Goal: Task Accomplishment & Management: Manage account settings

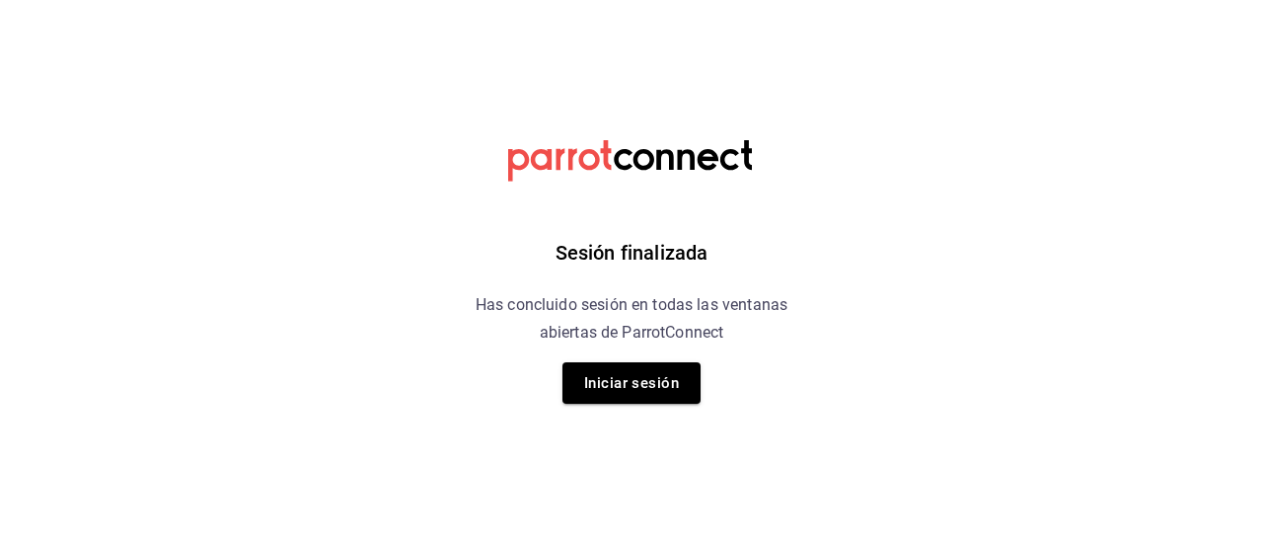
click at [702, 392] on div "Sesión finalizada Has concluido sesión en todas las ventanas abiertas de Parrot…" at bounding box center [632, 272] width 498 height 544
click at [672, 390] on button "Iniciar sesión" at bounding box center [631, 382] width 138 height 41
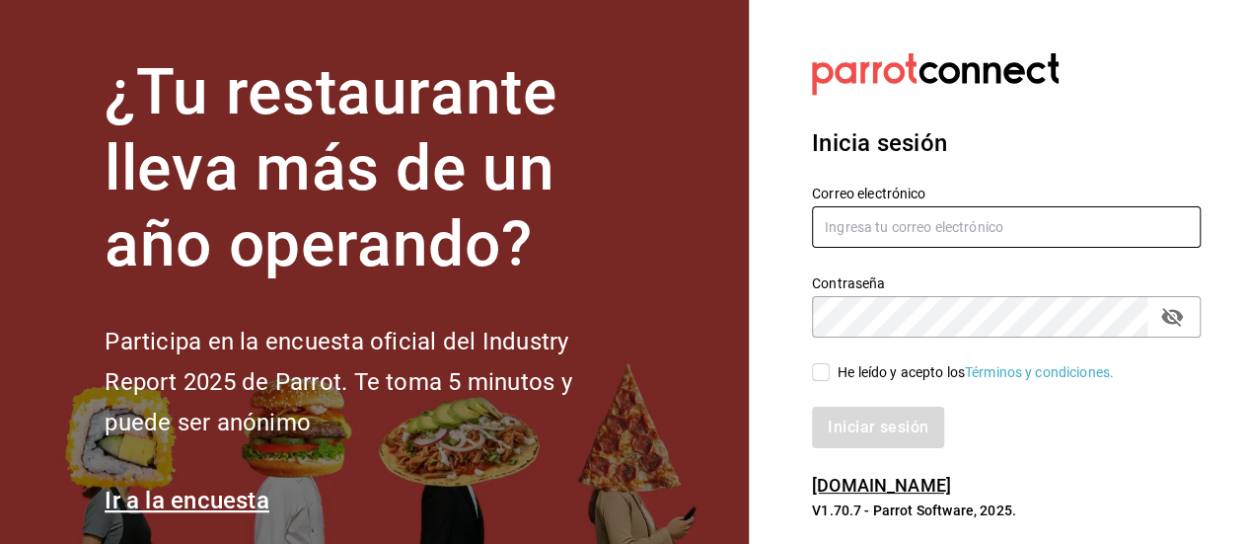
click at [870, 243] on input "text" at bounding box center [1006, 226] width 389 height 41
drag, startPoint x: 1010, startPoint y: 228, endPoint x: 936, endPoint y: 228, distance: 75.0
click at [936, 228] on input "acoata1302m@gmIL.COM" at bounding box center [1006, 226] width 389 height 41
click at [855, 231] on input "acoata1302m@gmail.com" at bounding box center [1006, 226] width 389 height 41
type input "[EMAIL_ADDRESS][DOMAIN_NAME]"
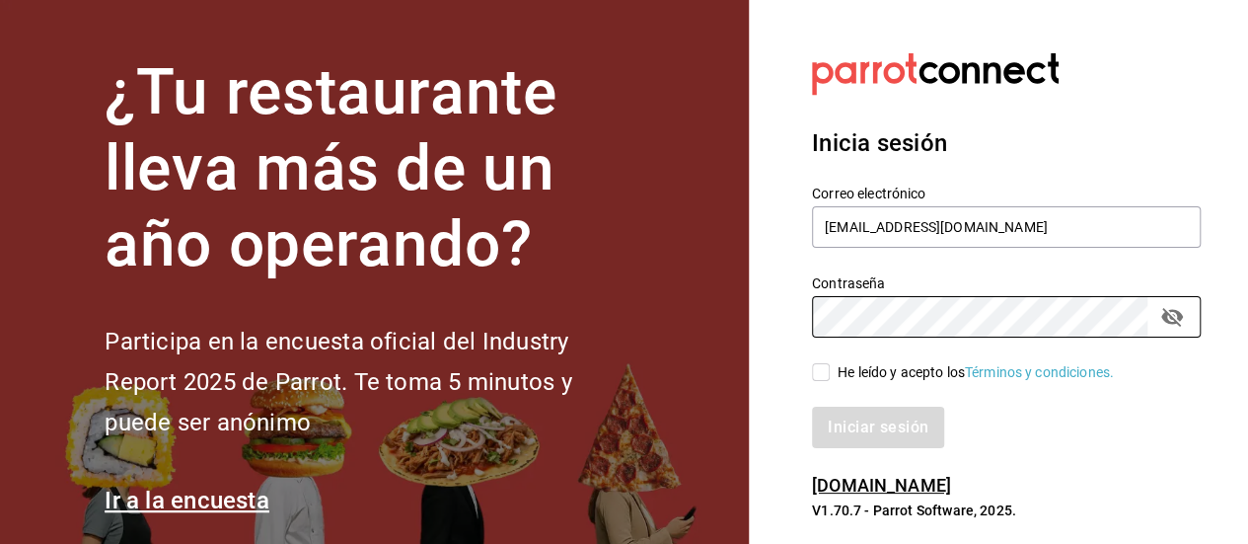
click at [819, 373] on input "He leído y acepto los Términos y condiciones." at bounding box center [821, 372] width 18 height 18
checkbox input "true"
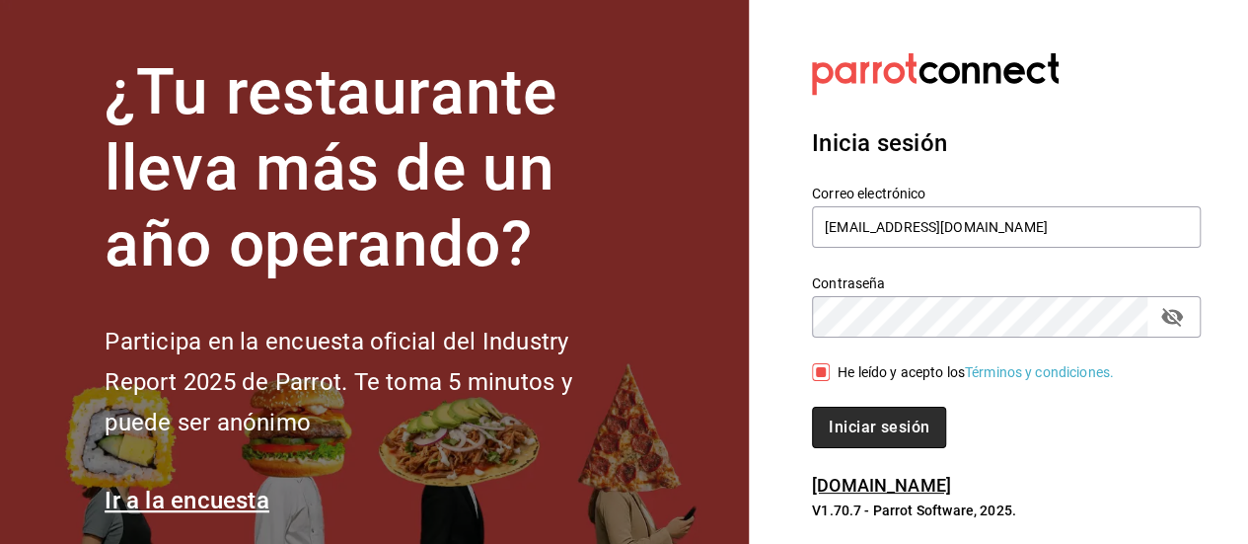
click at [844, 421] on button "Iniciar sesión" at bounding box center [879, 427] width 134 height 41
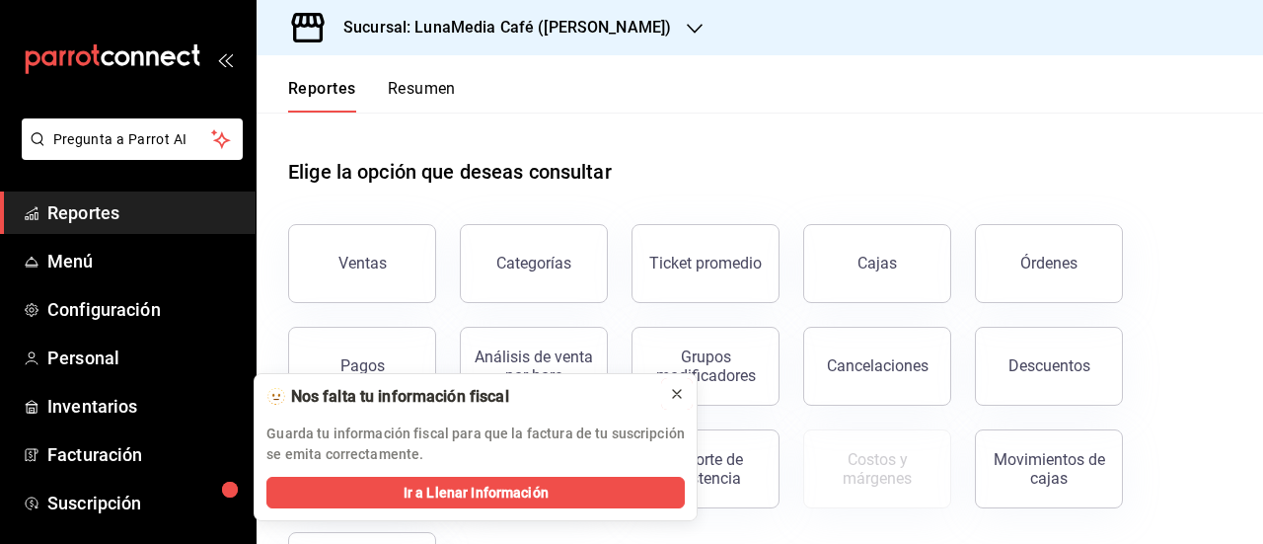
click at [672, 400] on icon at bounding box center [677, 394] width 16 height 16
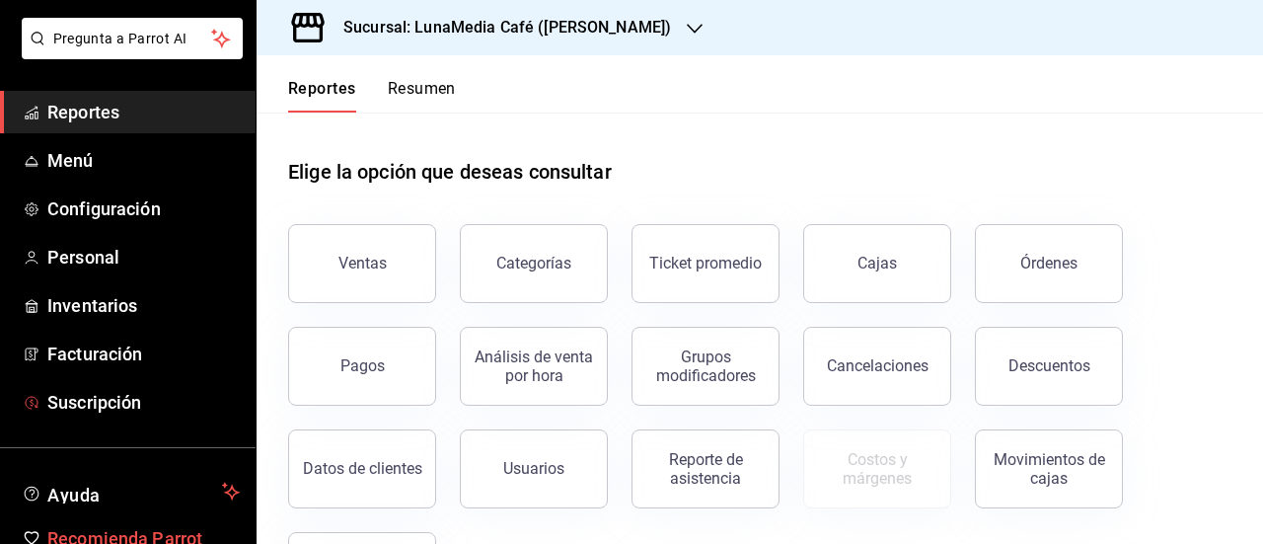
scroll to position [3, 0]
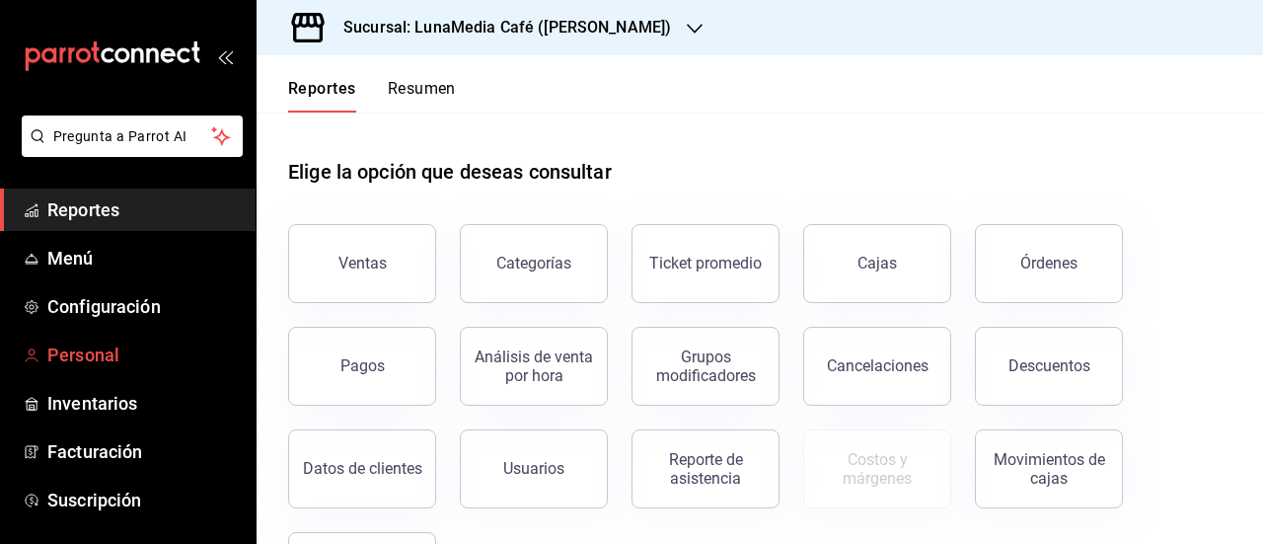
click at [114, 366] on span "Personal" at bounding box center [143, 354] width 192 height 27
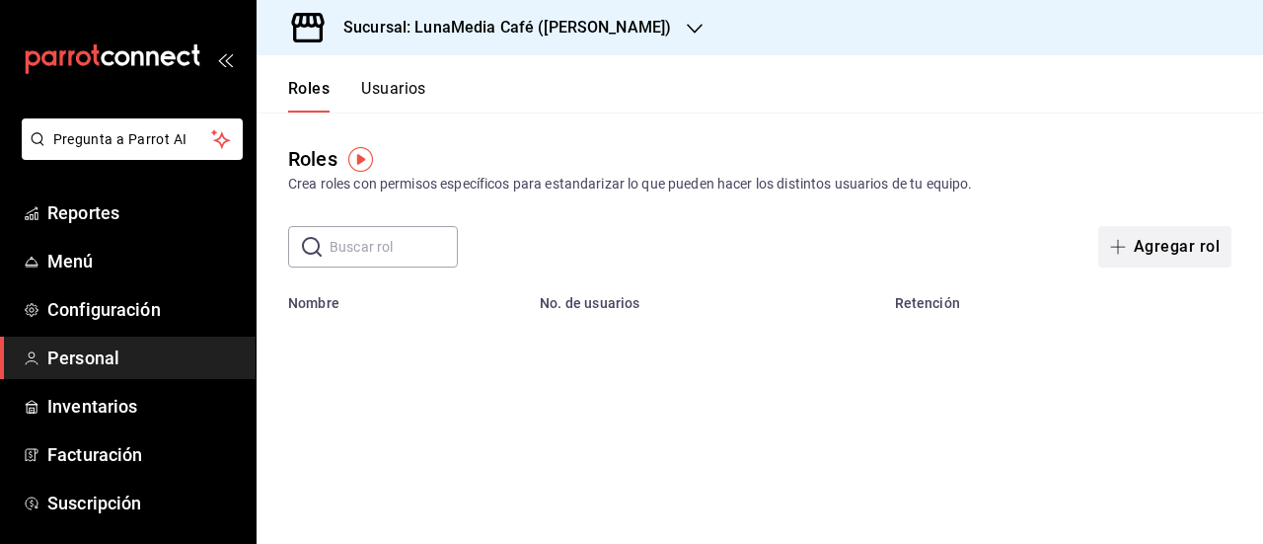
click at [1158, 242] on button "Agregar rol" at bounding box center [1164, 246] width 133 height 41
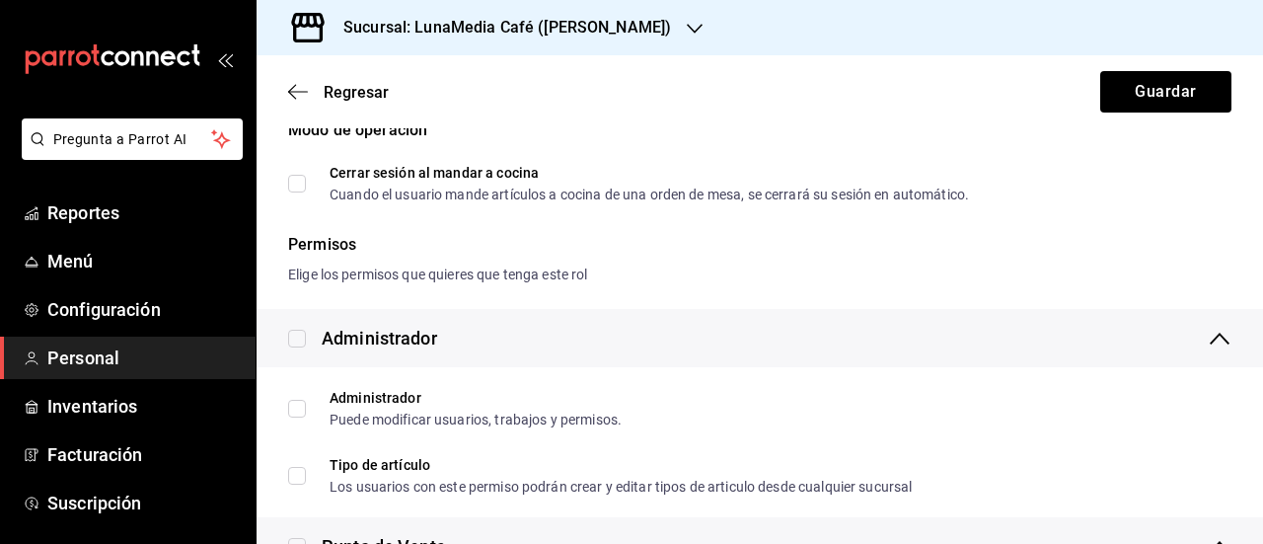
scroll to position [197, 0]
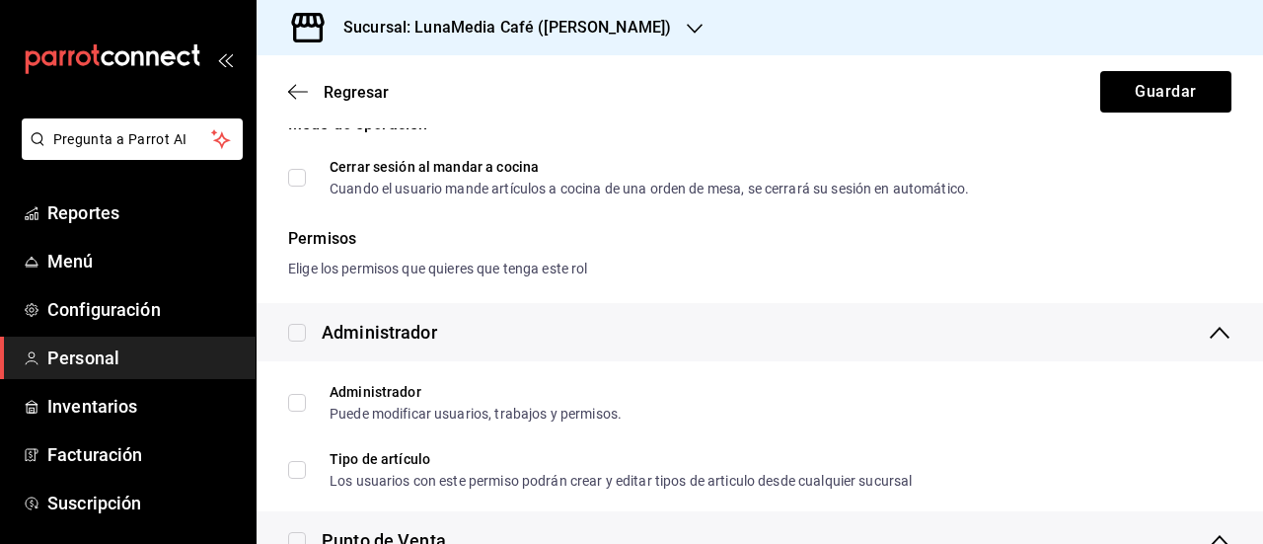
type input "CEO"
click at [294, 329] on input "checkbox" at bounding box center [297, 333] width 18 height 18
checkbox input "true"
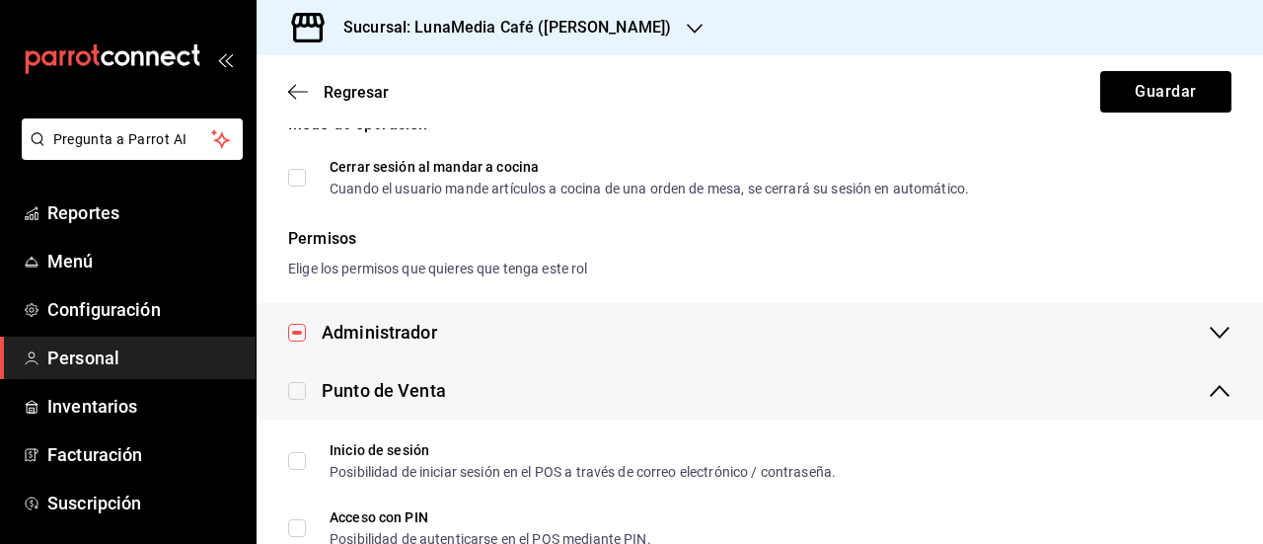
scroll to position [296, 0]
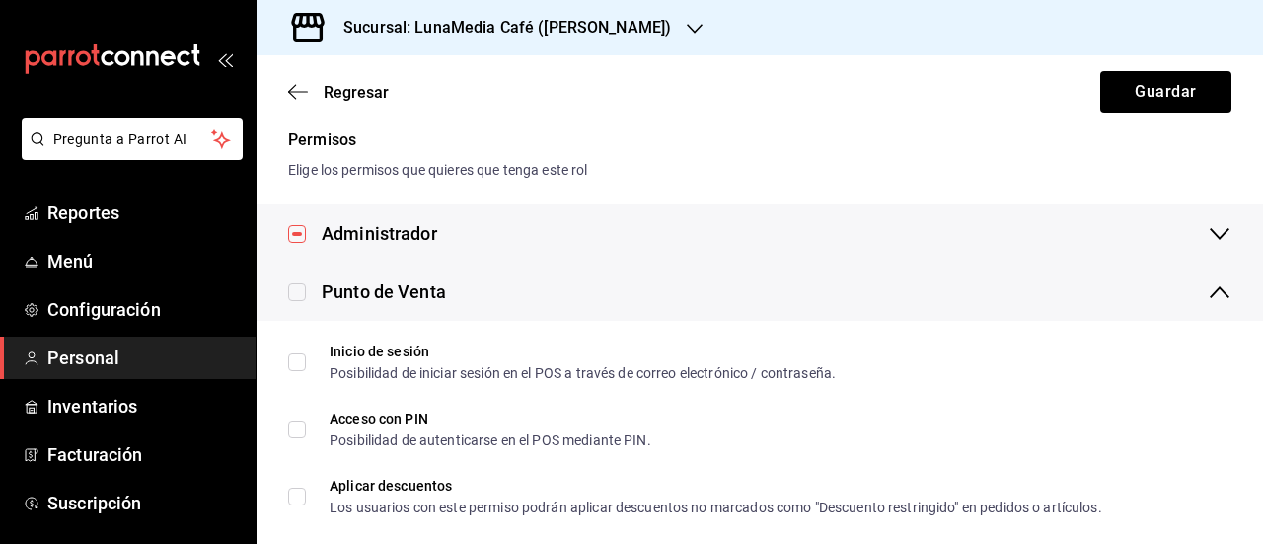
click at [300, 303] on label at bounding box center [297, 291] width 18 height 27
click at [300, 301] on input "checkbox" at bounding box center [297, 292] width 18 height 18
checkbox input "true"
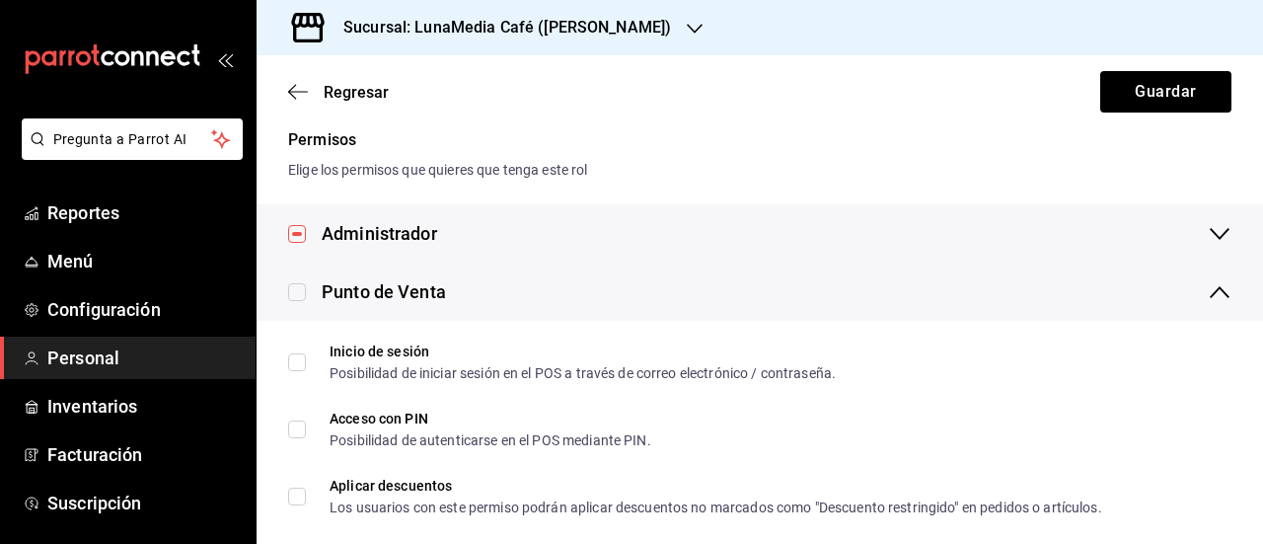
checkbox input "true"
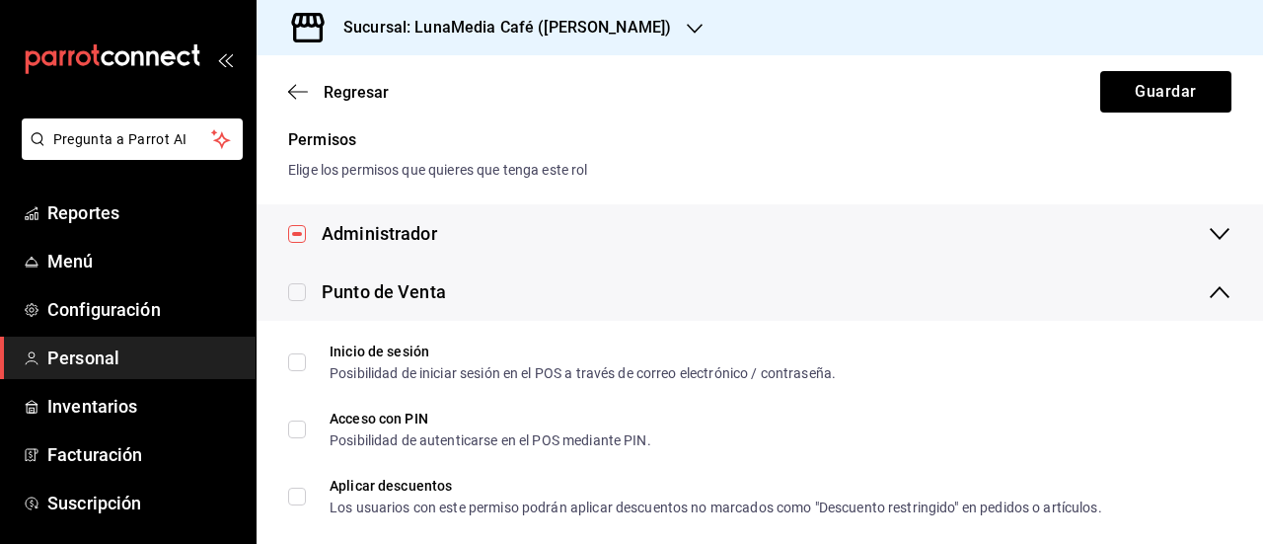
checkbox input "true"
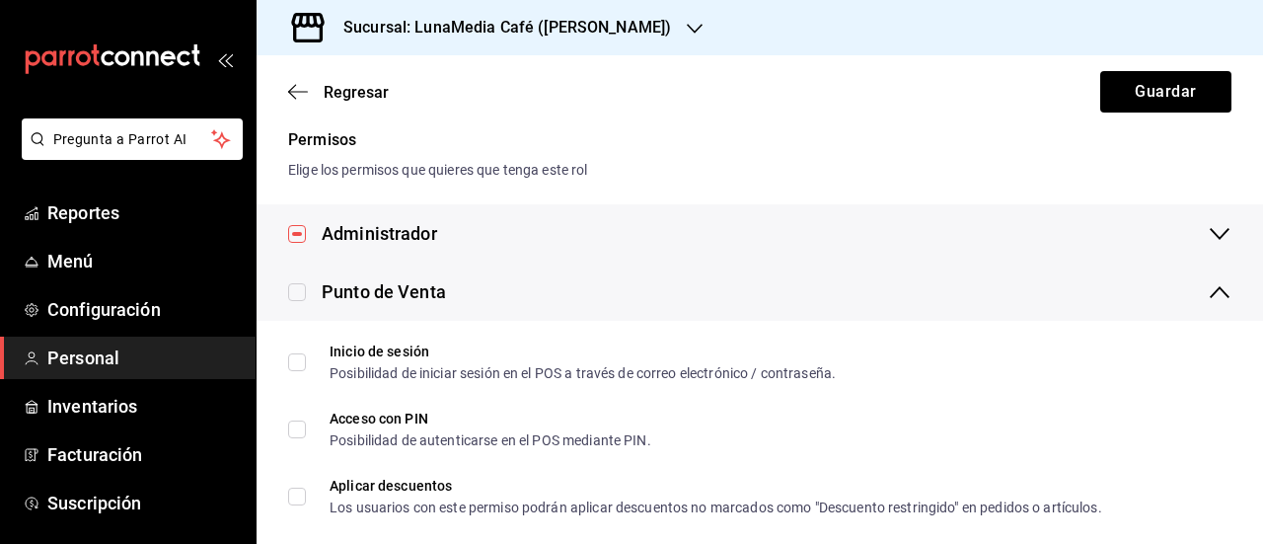
checkbox input "true"
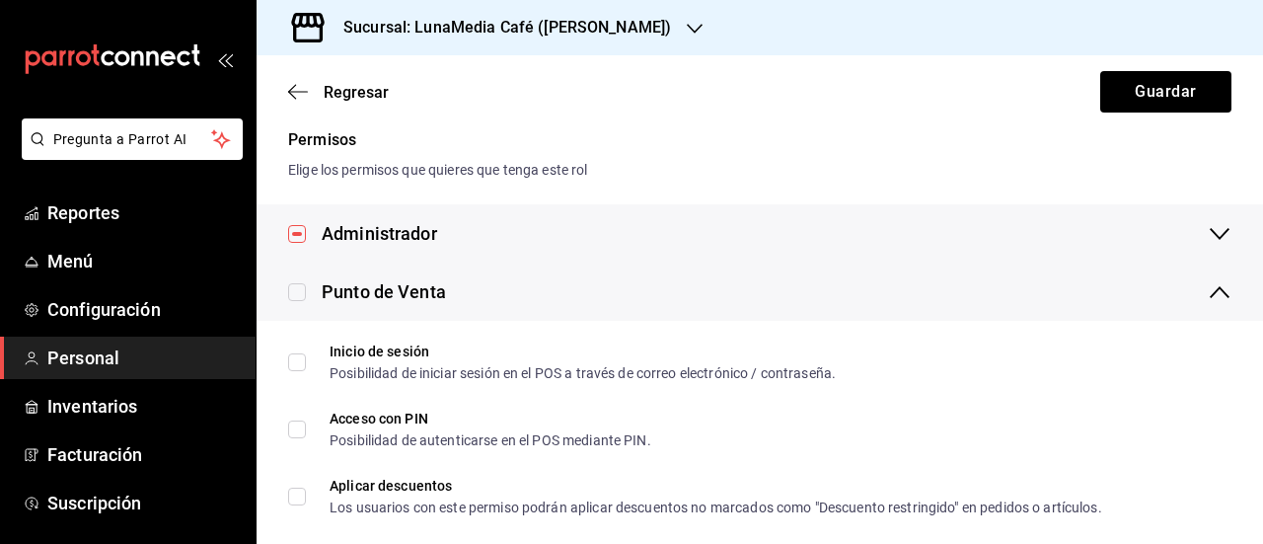
checkbox input "true"
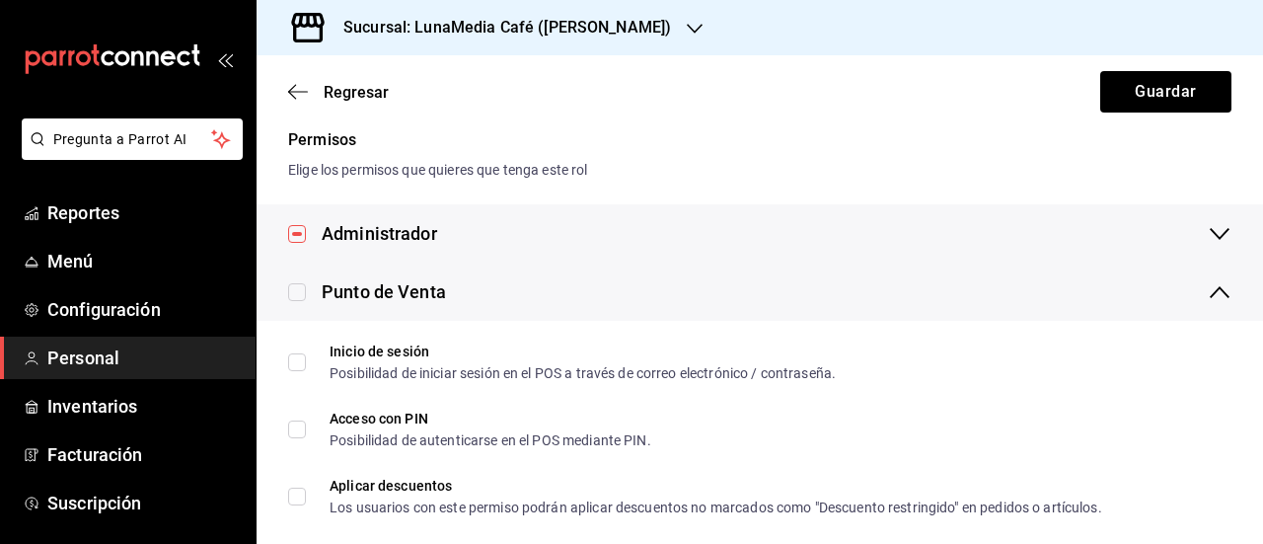
checkbox input "true"
click at [1208, 280] on icon at bounding box center [1220, 292] width 24 height 24
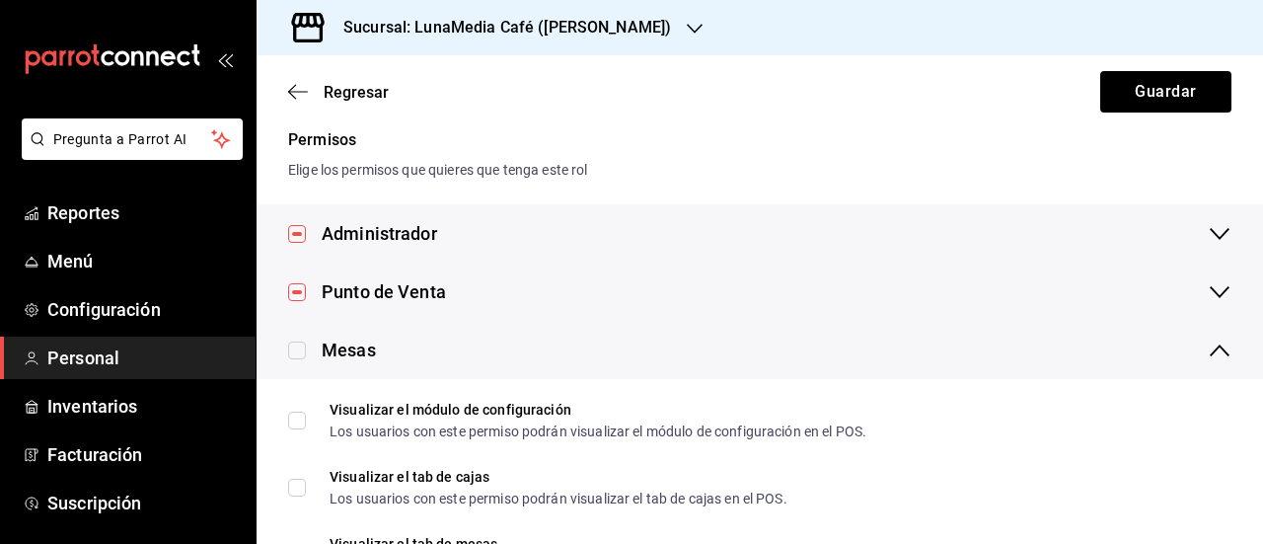
click at [301, 344] on input "checkbox" at bounding box center [297, 350] width 18 height 18
checkbox input "true"
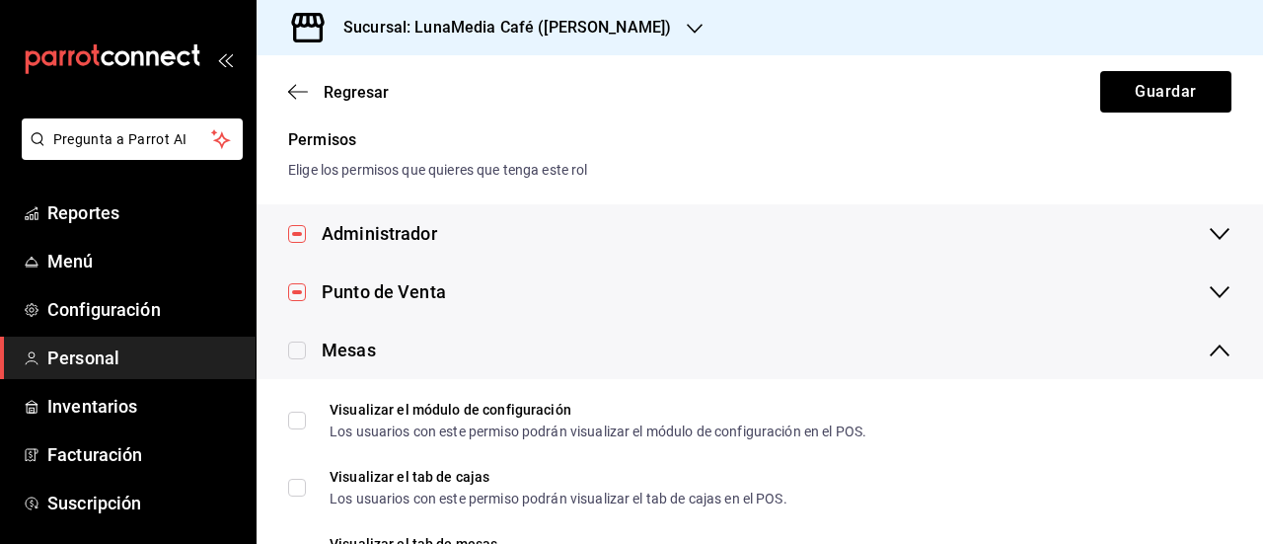
checkbox input "true"
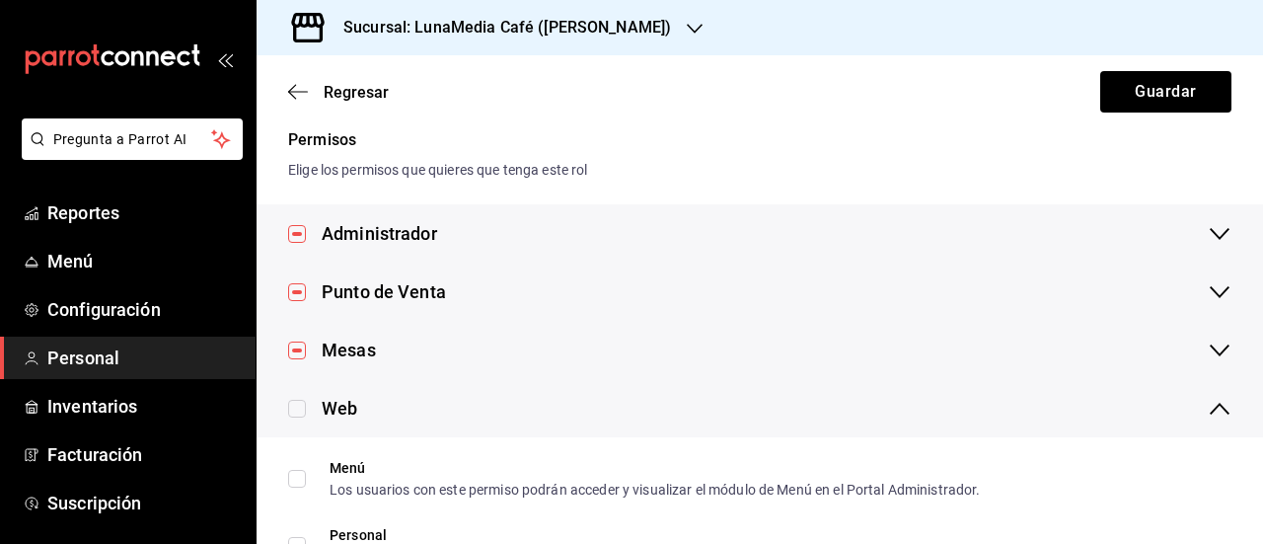
click at [299, 405] on input "checkbox" at bounding box center [297, 409] width 18 height 18
checkbox input "true"
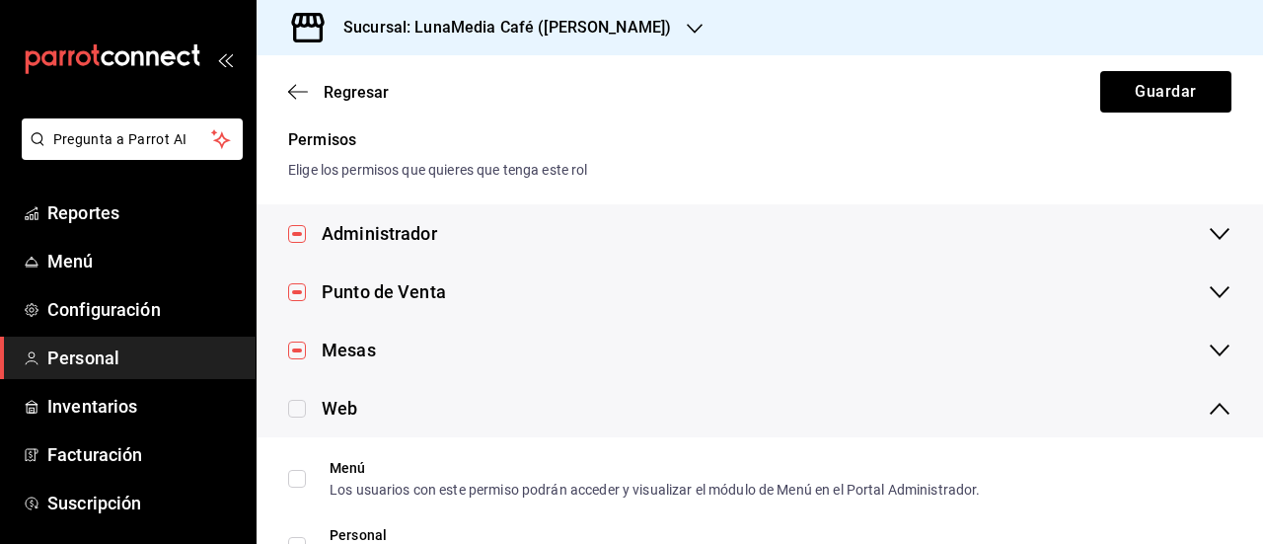
checkbox input "true"
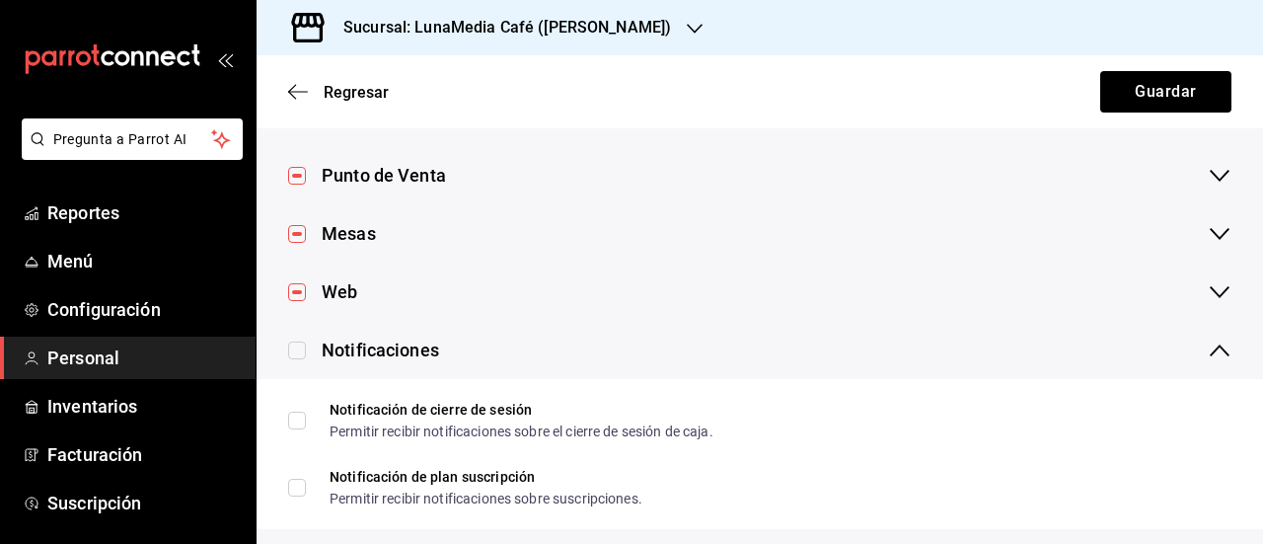
scroll to position [592, 0]
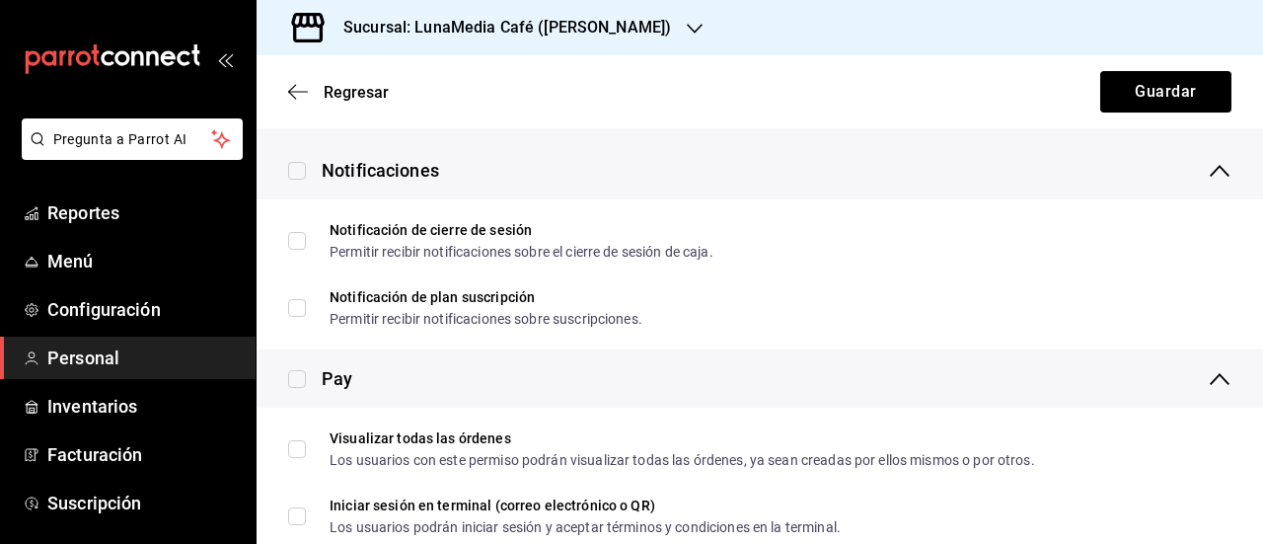
click at [302, 174] on input "checkbox" at bounding box center [297, 171] width 18 height 18
checkbox input "true"
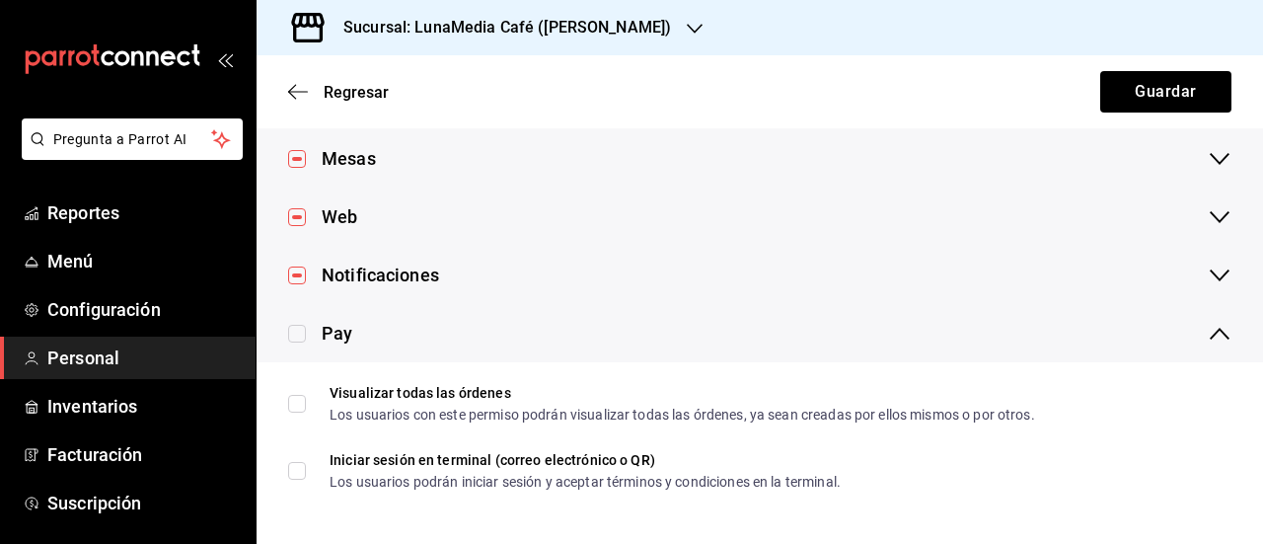
scroll to position [487, 0]
click at [298, 337] on input "checkbox" at bounding box center [297, 334] width 18 height 18
checkbox input "true"
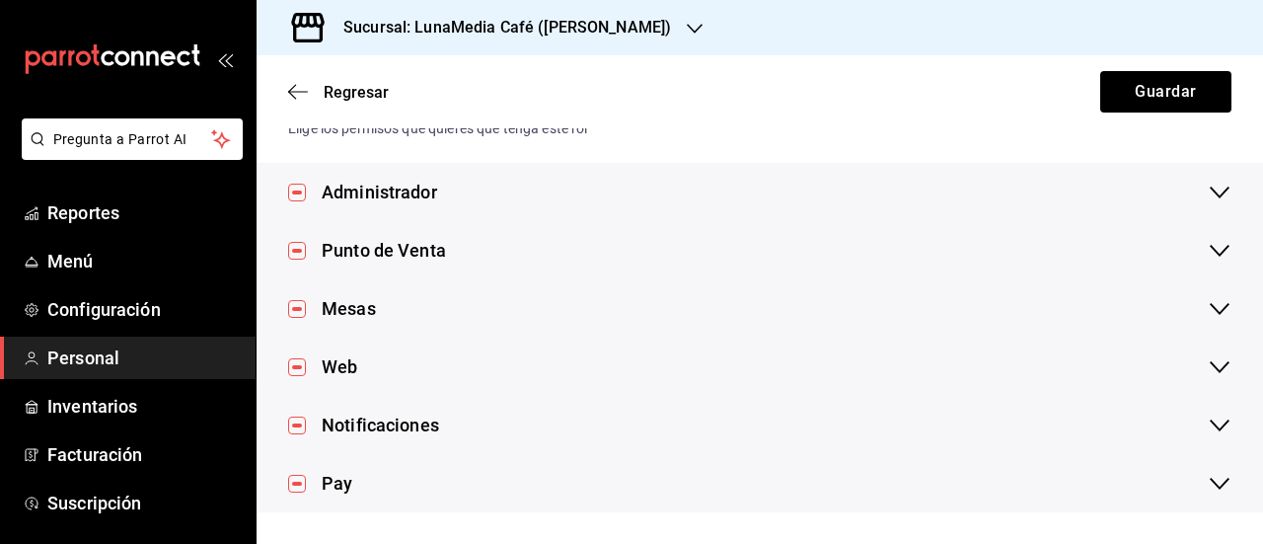
checkbox input "true"
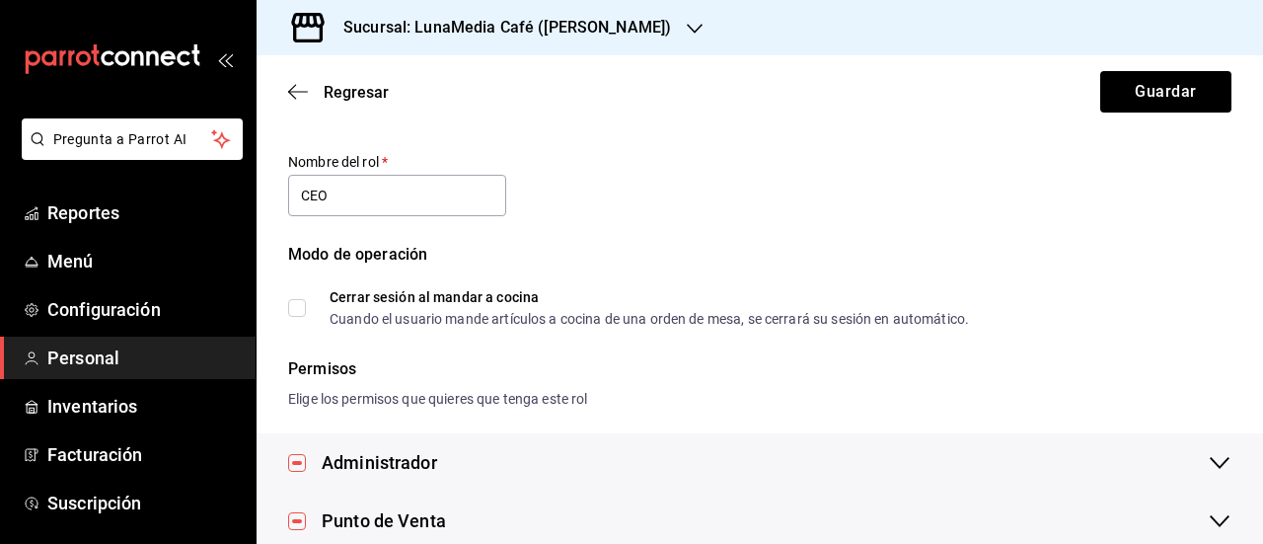
scroll to position [99, 0]
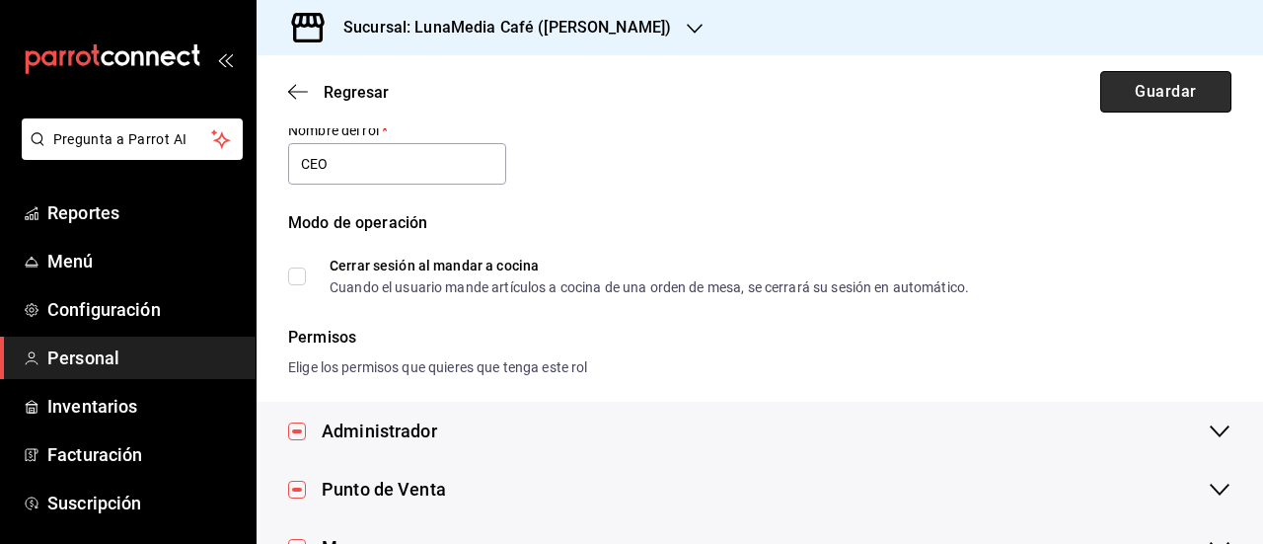
click at [1143, 100] on button "Guardar" at bounding box center [1165, 91] width 131 height 41
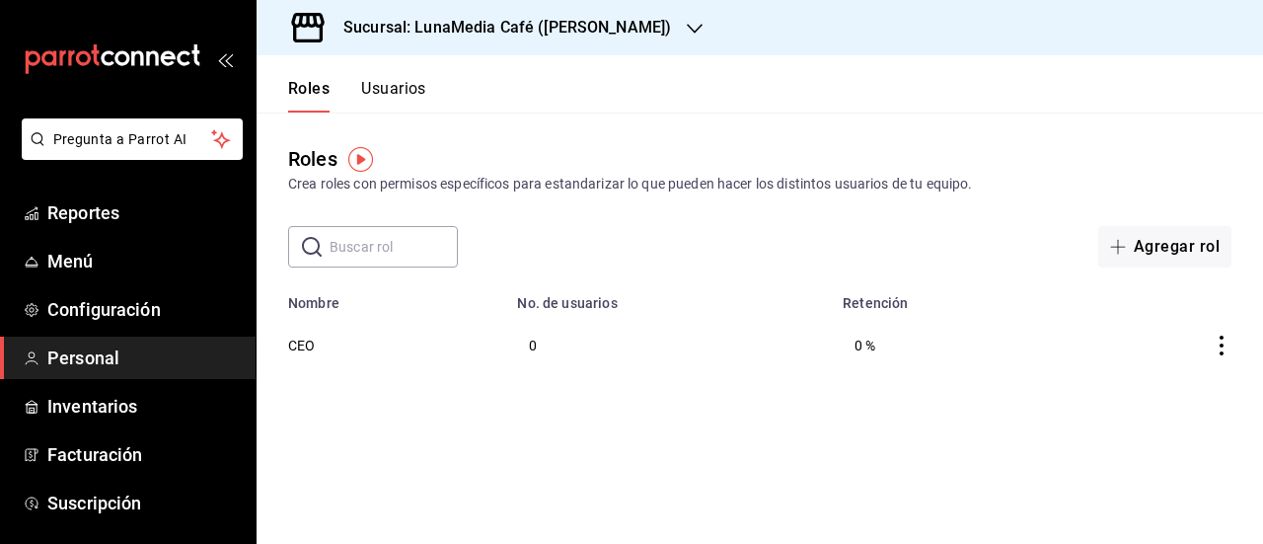
click at [385, 95] on button "Usuarios" at bounding box center [393, 96] width 65 height 34
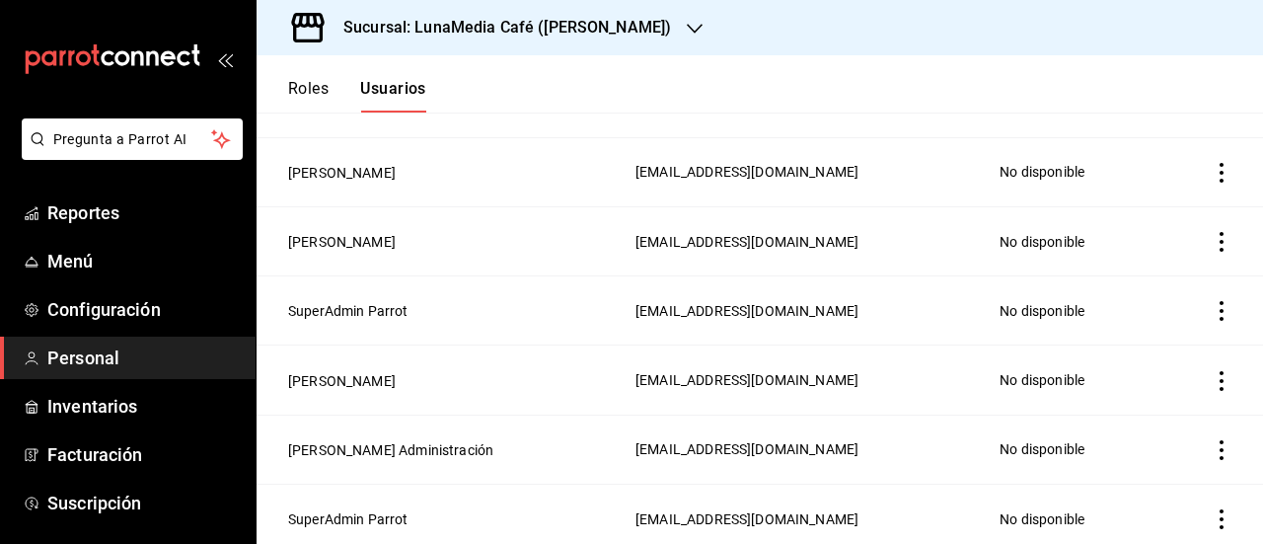
scroll to position [316, 0]
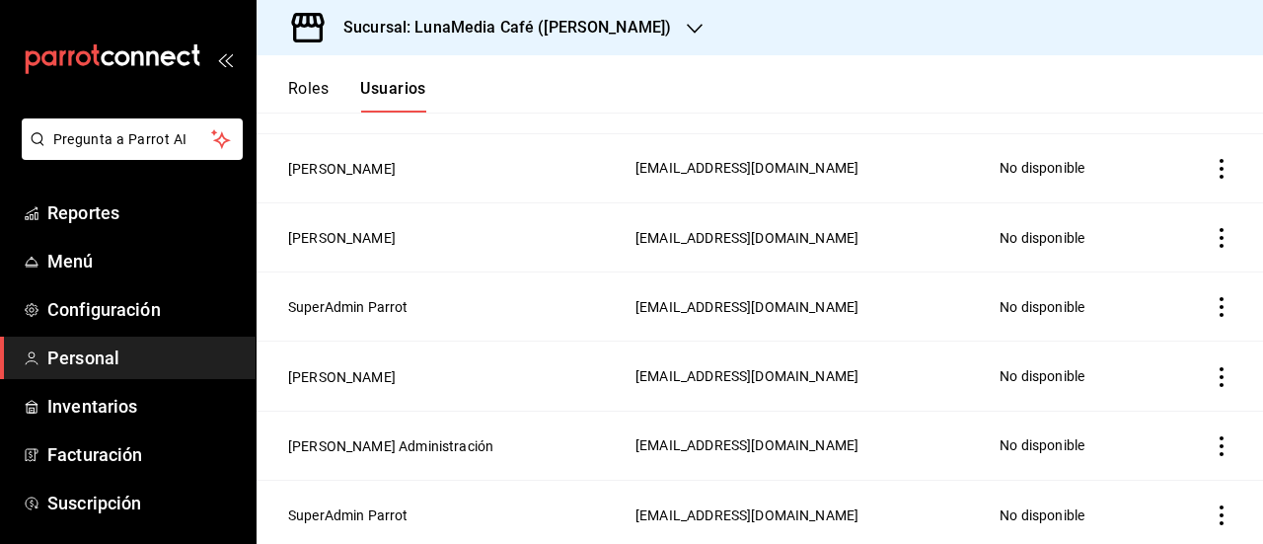
click at [324, 82] on button "Roles" at bounding box center [308, 96] width 40 height 34
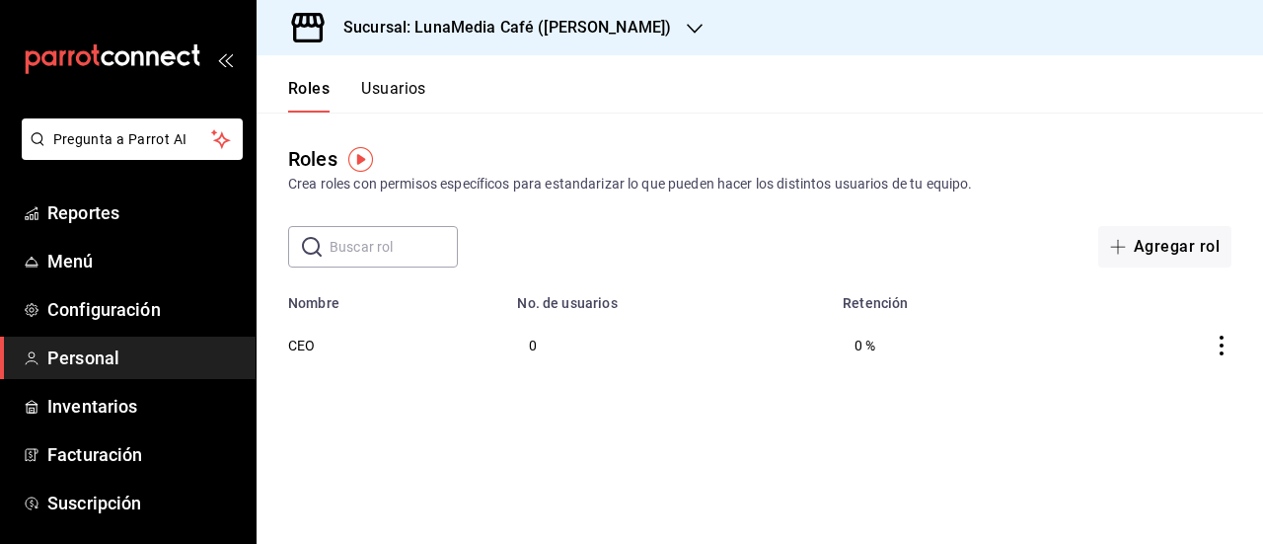
click at [383, 83] on button "Usuarios" at bounding box center [393, 96] width 65 height 34
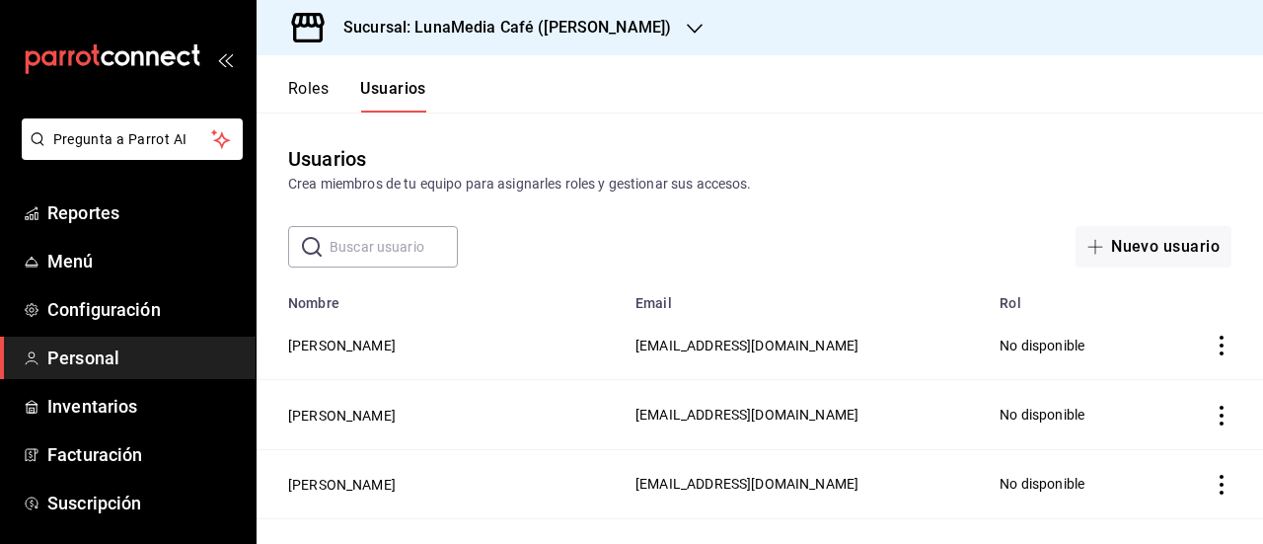
scroll to position [316, 0]
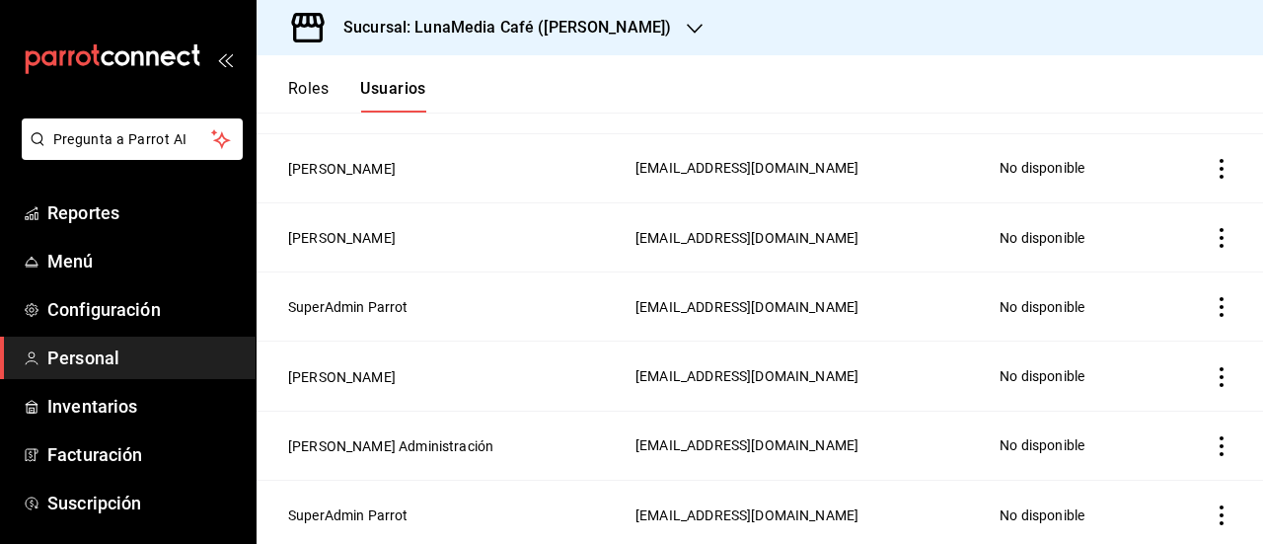
click at [1212, 376] on icon "actions" at bounding box center [1222, 377] width 20 height 20
click at [345, 376] on div at bounding box center [631, 272] width 1263 height 544
click at [349, 371] on button "[PERSON_NAME]" at bounding box center [342, 377] width 108 height 20
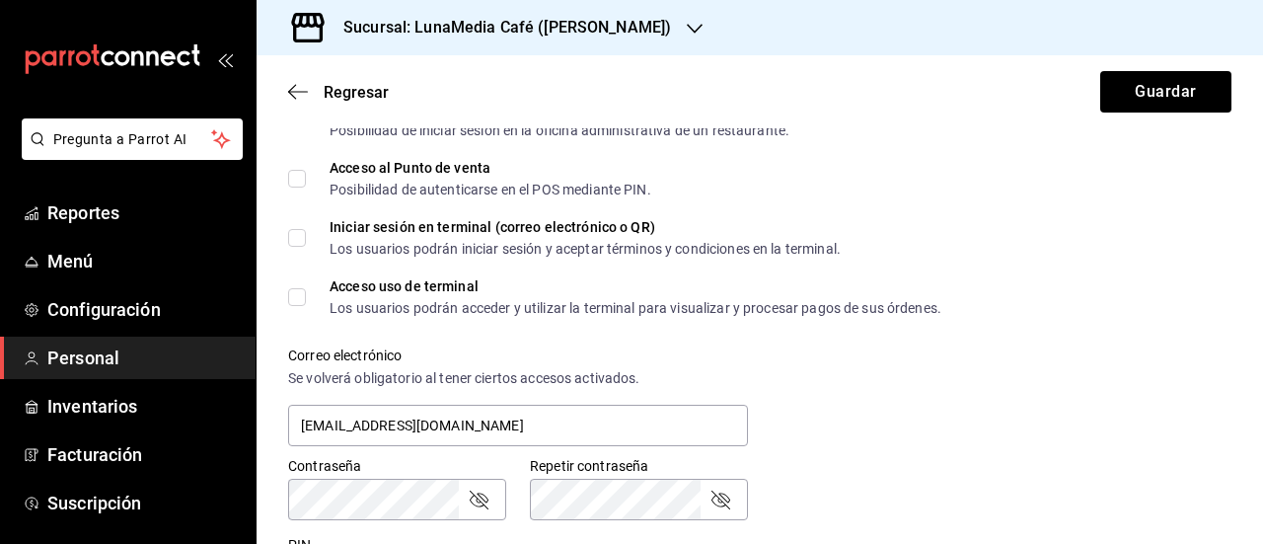
scroll to position [493, 0]
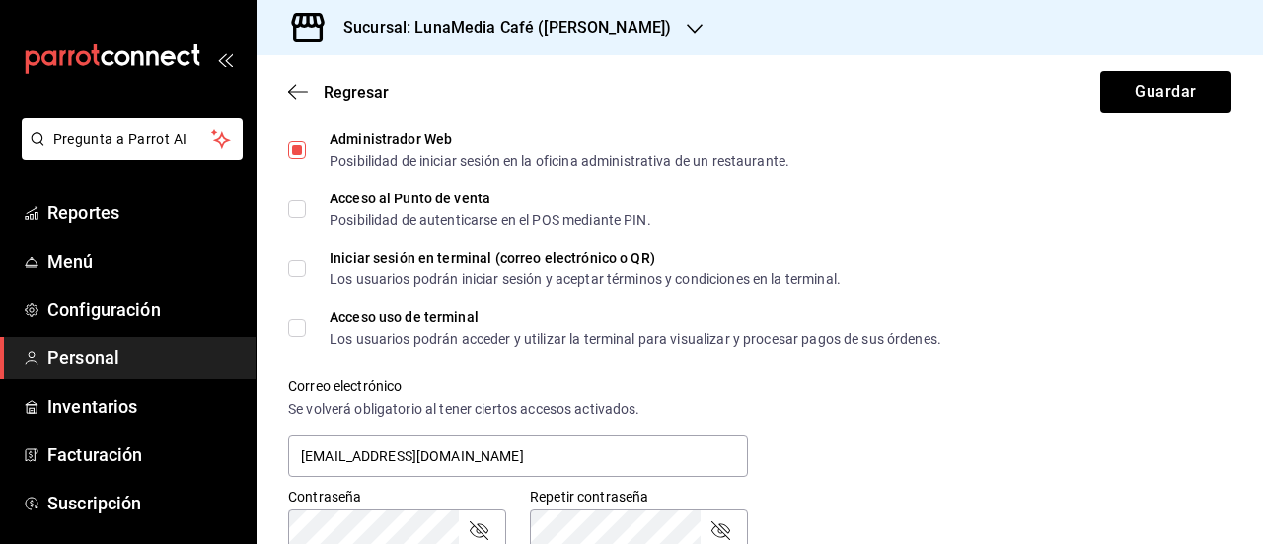
click at [298, 207] on input "Acceso al Punto de venta Posibilidad de autenticarse en el POS mediante PIN." at bounding box center [297, 209] width 18 height 18
checkbox input "true"
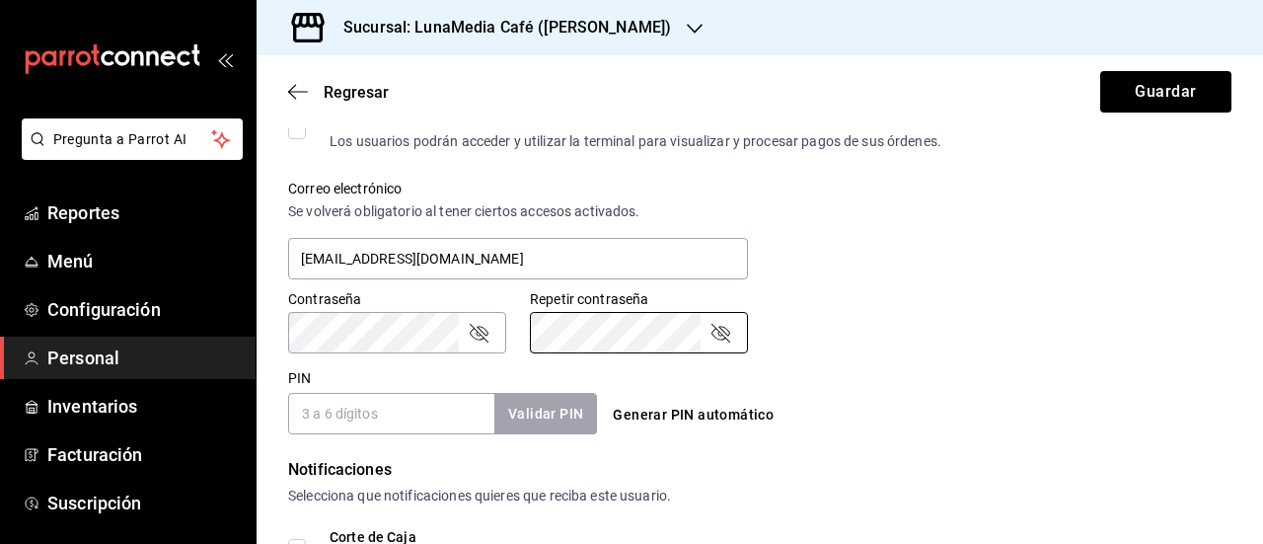
scroll to position [789, 0]
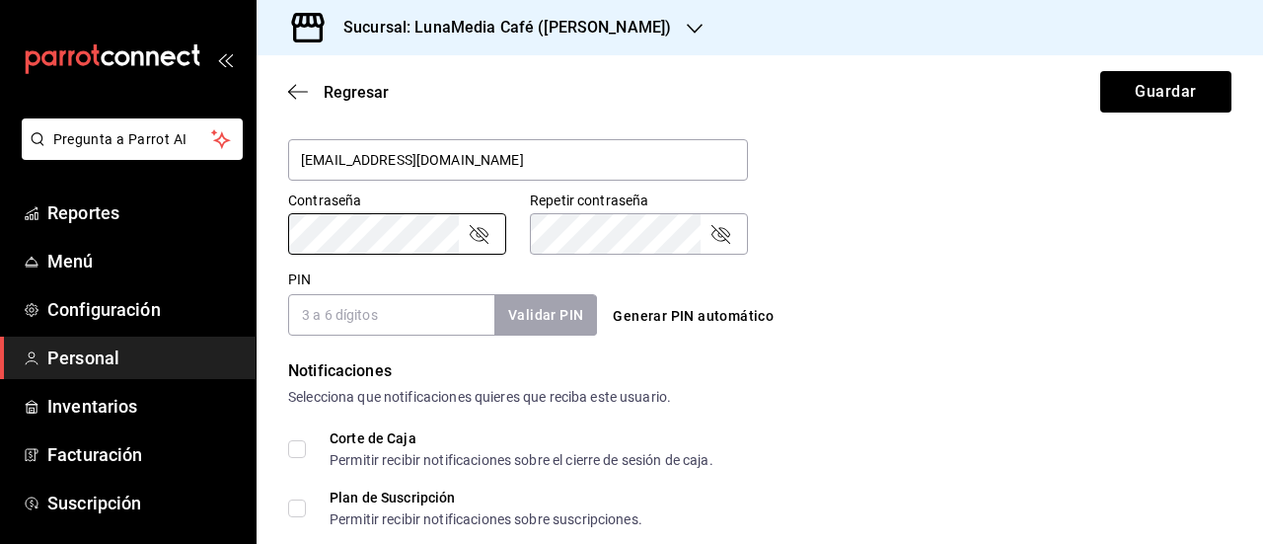
click at [262, 242] on div "Datos personales Nombre [PERSON_NAME] [PERSON_NAME] (opcional) [PHONE_NUMBER] P…" at bounding box center [760, 55] width 1007 height 1401
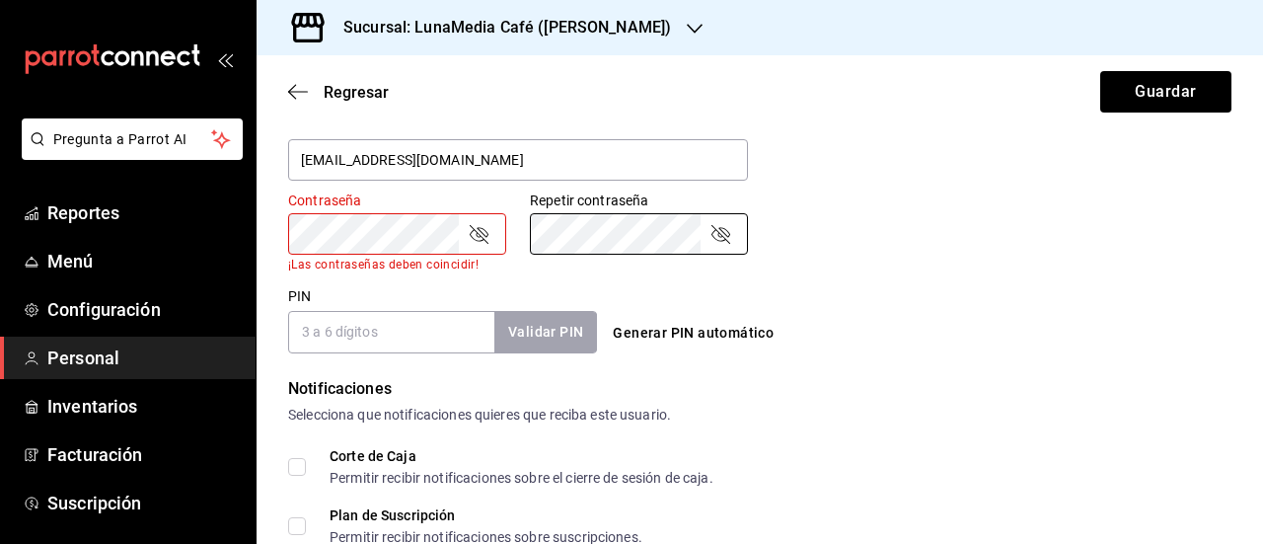
click at [523, 232] on div "Repetir contraseña Repetir contraseña" at bounding box center [627, 220] width 242 height 104
click at [344, 327] on input "PIN" at bounding box center [391, 331] width 206 height 41
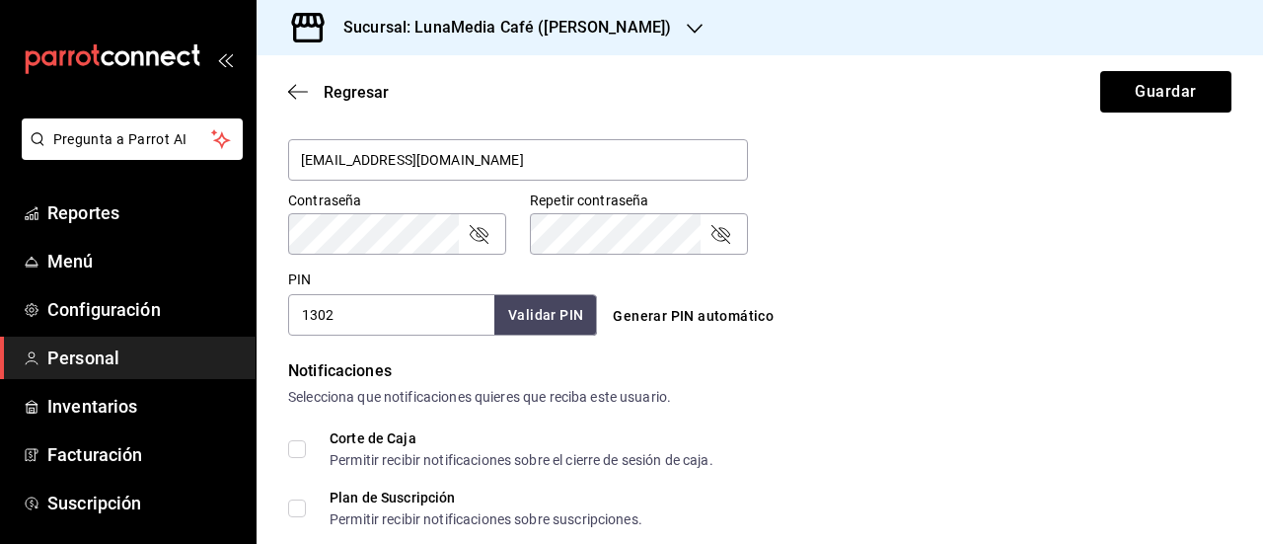
type input "1302"
click at [529, 313] on button "Validar PIN" at bounding box center [544, 315] width 105 height 42
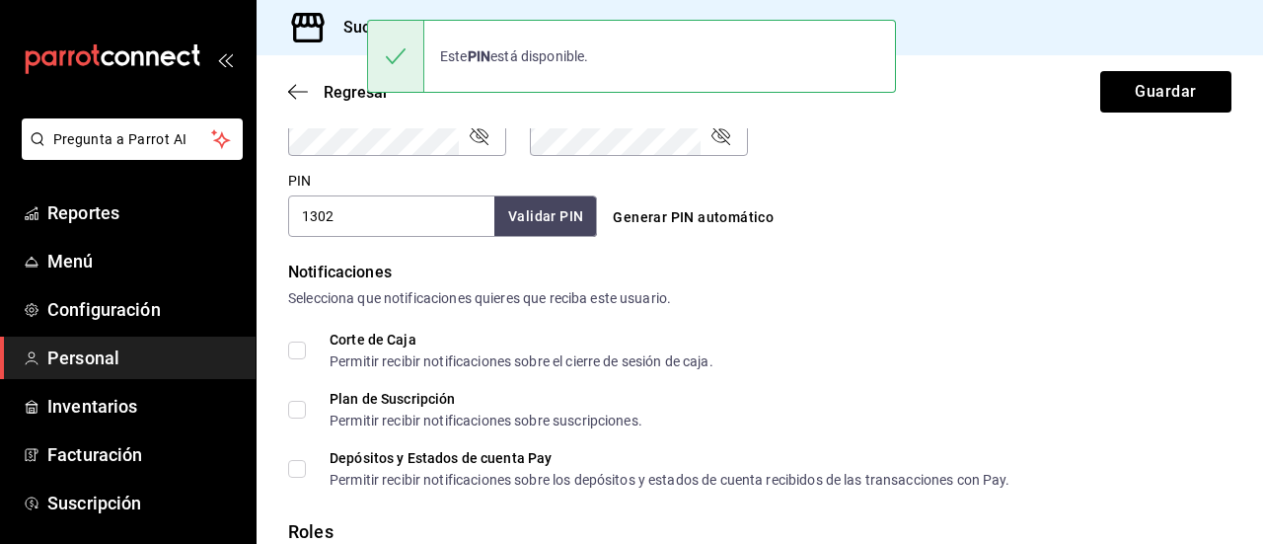
scroll to position [987, 0]
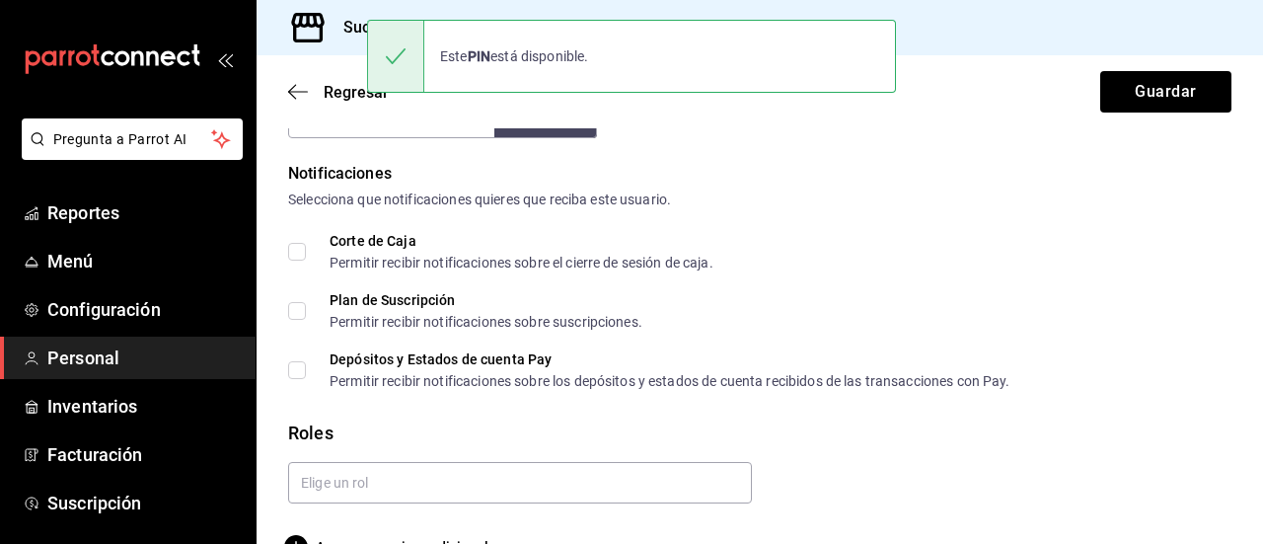
click at [299, 252] on input "Corte de Caja Permitir recibir notificaciones sobre el cierre de sesión de caja." at bounding box center [297, 252] width 18 height 18
checkbox input "true"
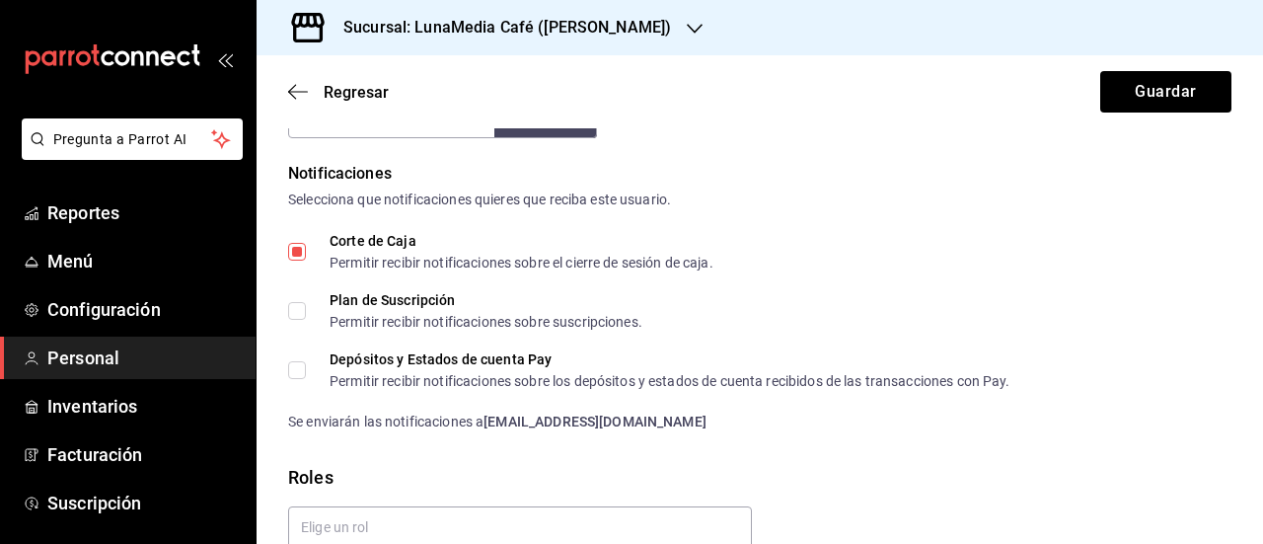
click at [300, 310] on input "Plan de Suscripción Permitir recibir notificaciones sobre suscripciones." at bounding box center [297, 311] width 18 height 18
checkbox input "true"
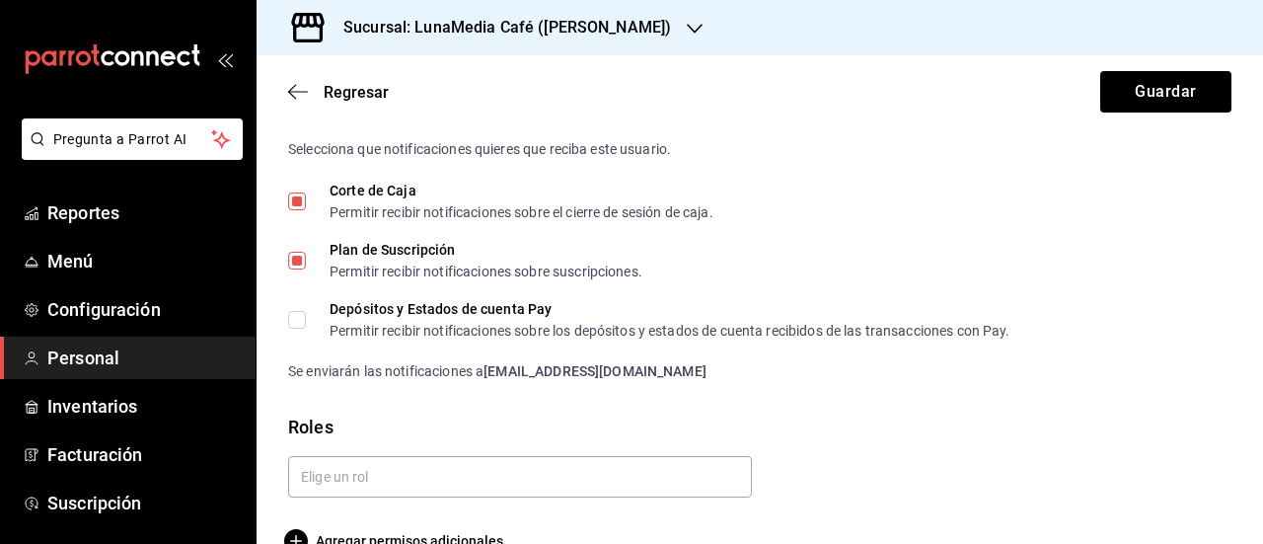
scroll to position [1078, 0]
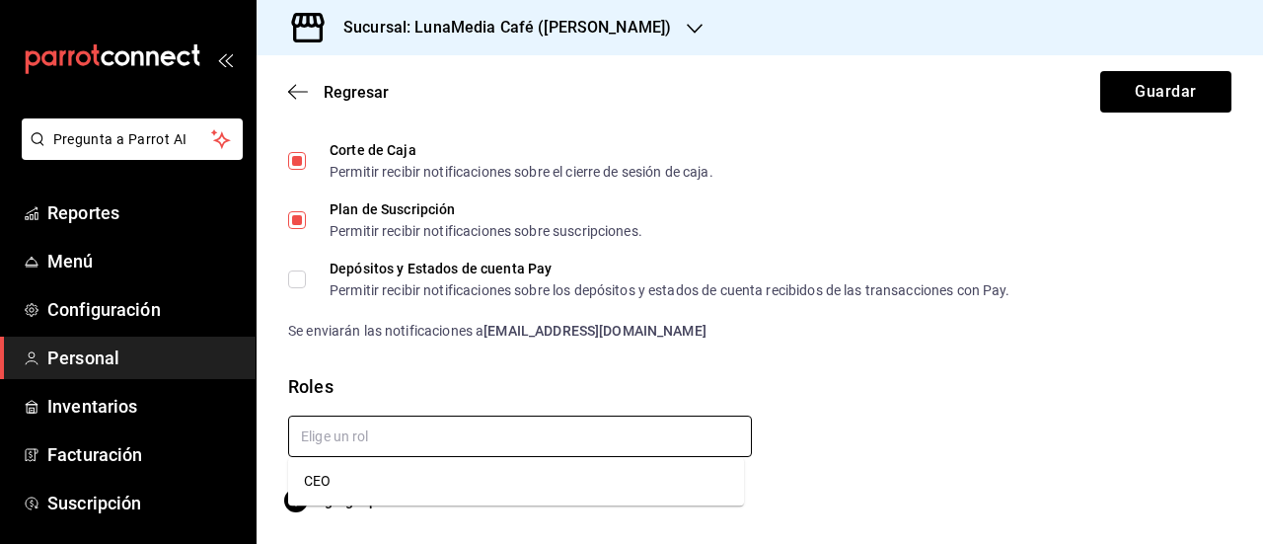
click at [677, 431] on input "text" at bounding box center [520, 435] width 464 height 41
click at [548, 480] on li "CEO" at bounding box center [516, 481] width 456 height 33
checkbox input "true"
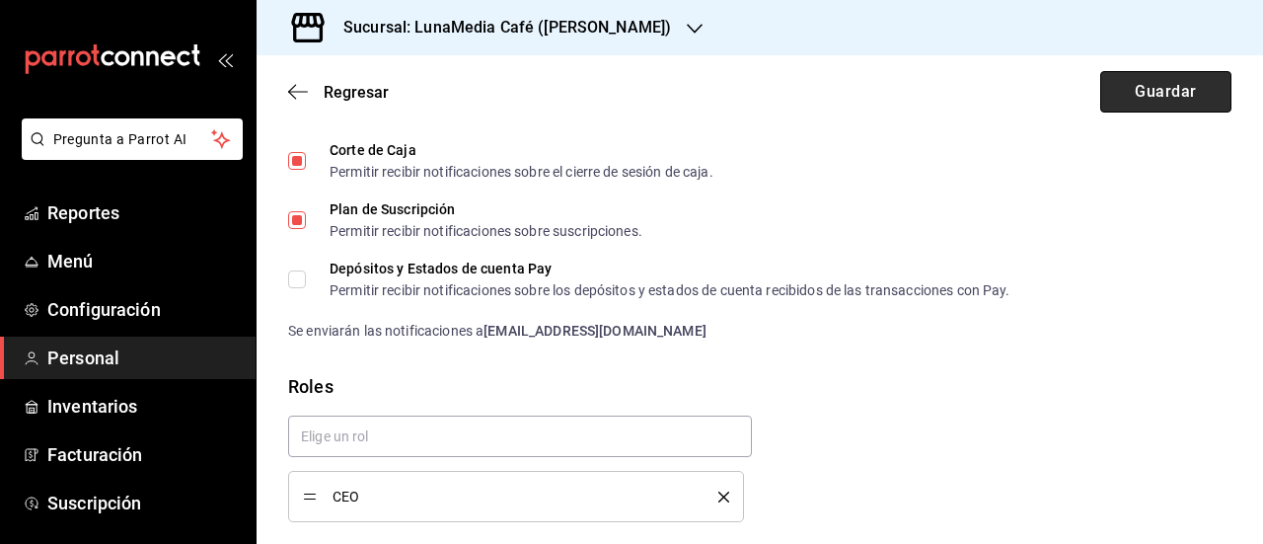
click at [1135, 97] on button "Guardar" at bounding box center [1165, 91] width 131 height 41
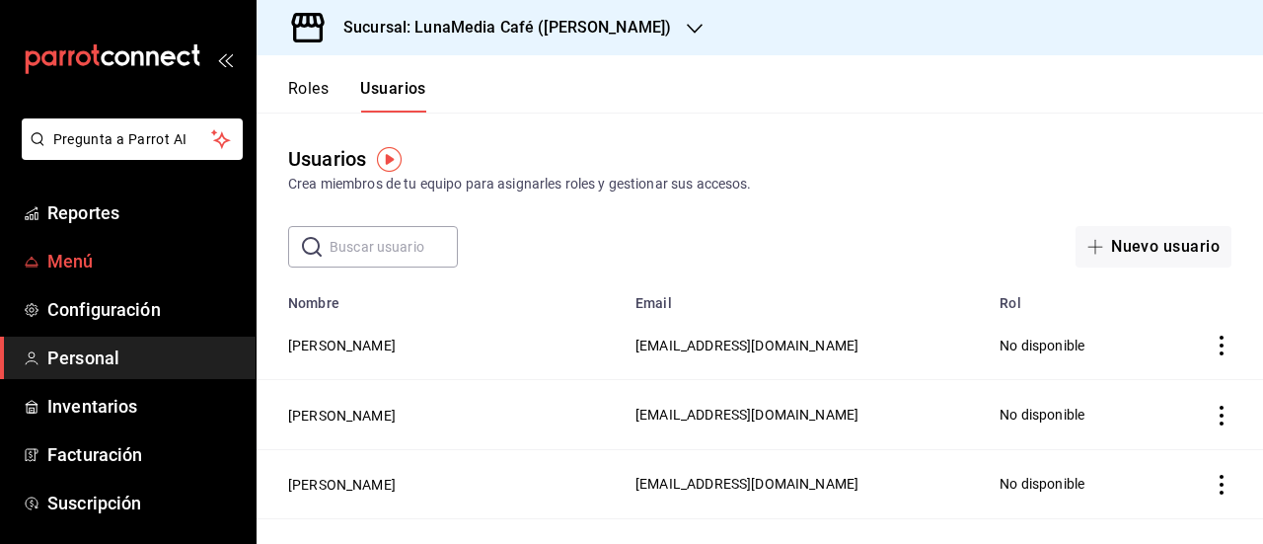
click at [103, 254] on span "Menú" at bounding box center [143, 261] width 192 height 27
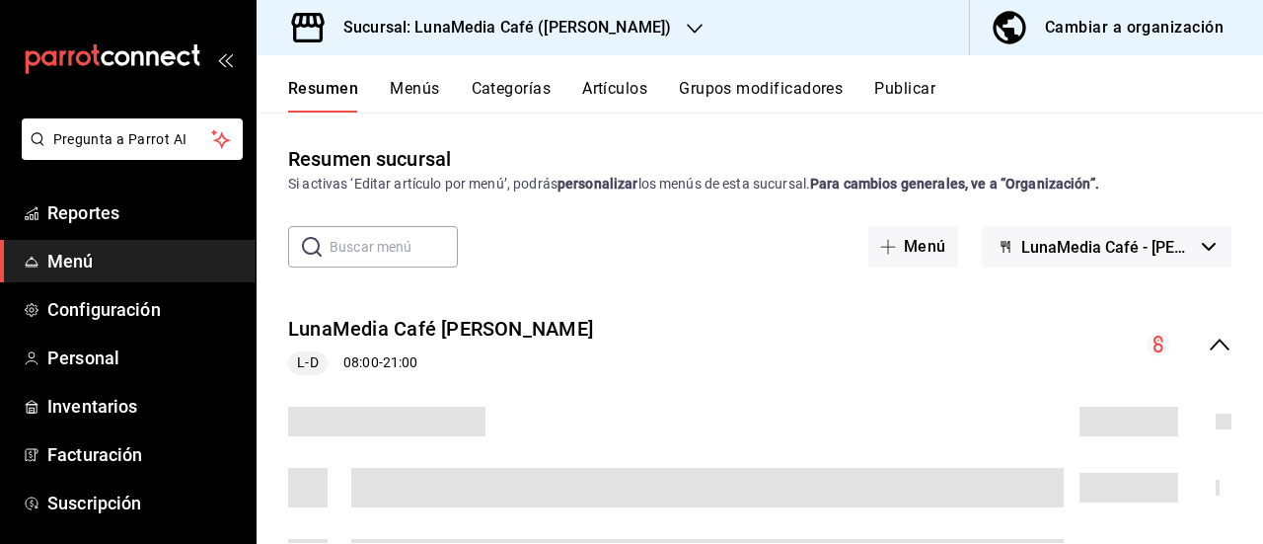
click at [901, 101] on button "Publicar" at bounding box center [904, 96] width 61 height 34
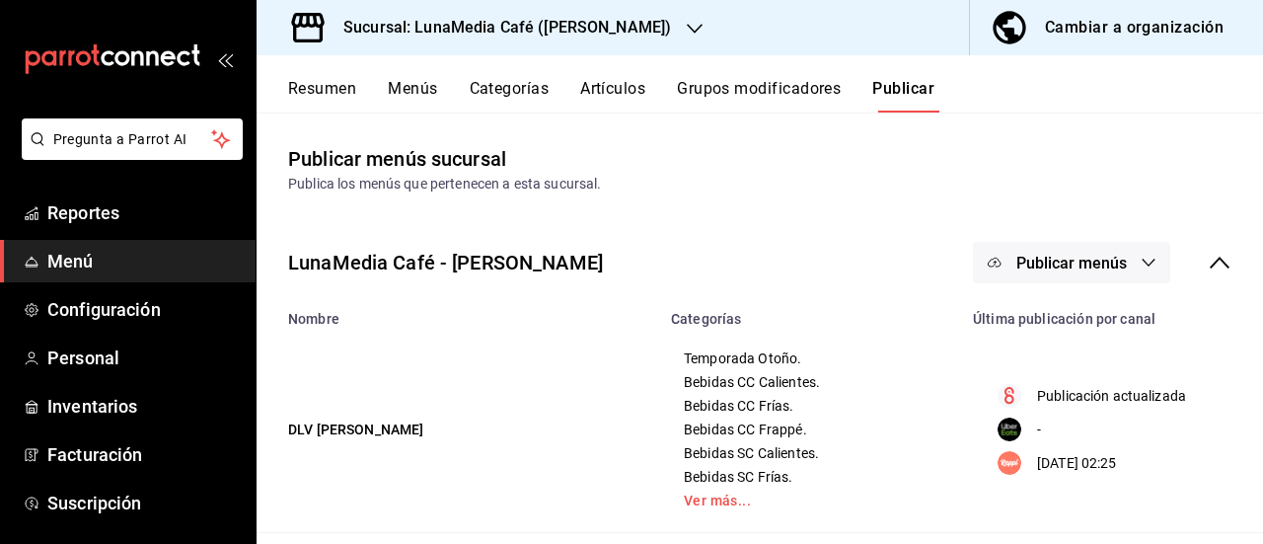
click at [1141, 261] on icon "button" at bounding box center [1149, 263] width 16 height 16
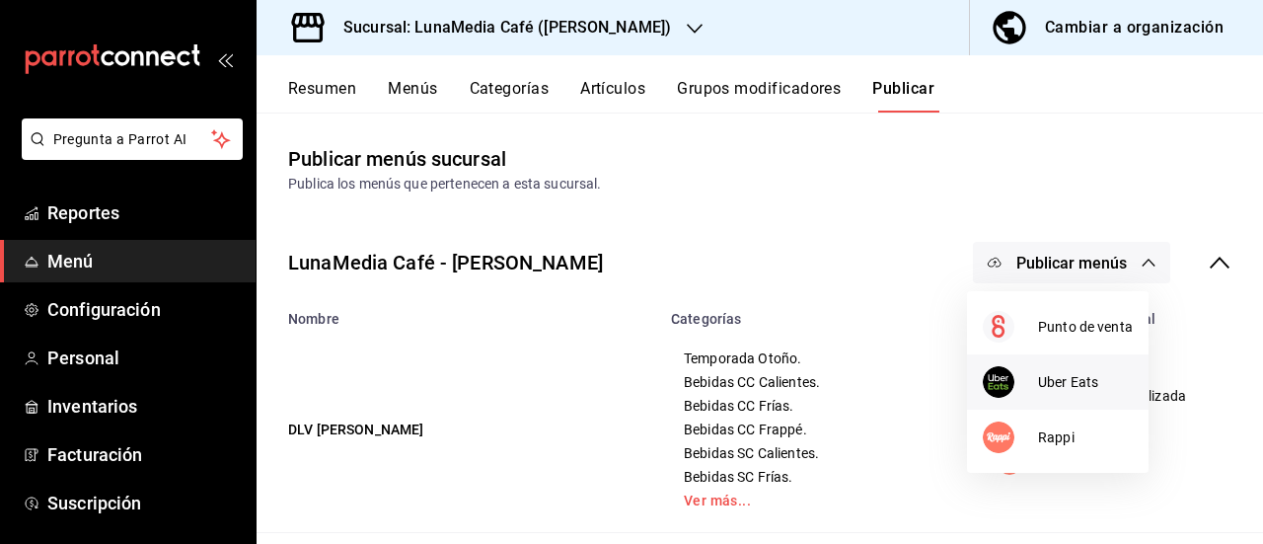
click at [1046, 384] on span "Uber Eats" at bounding box center [1085, 382] width 95 height 21
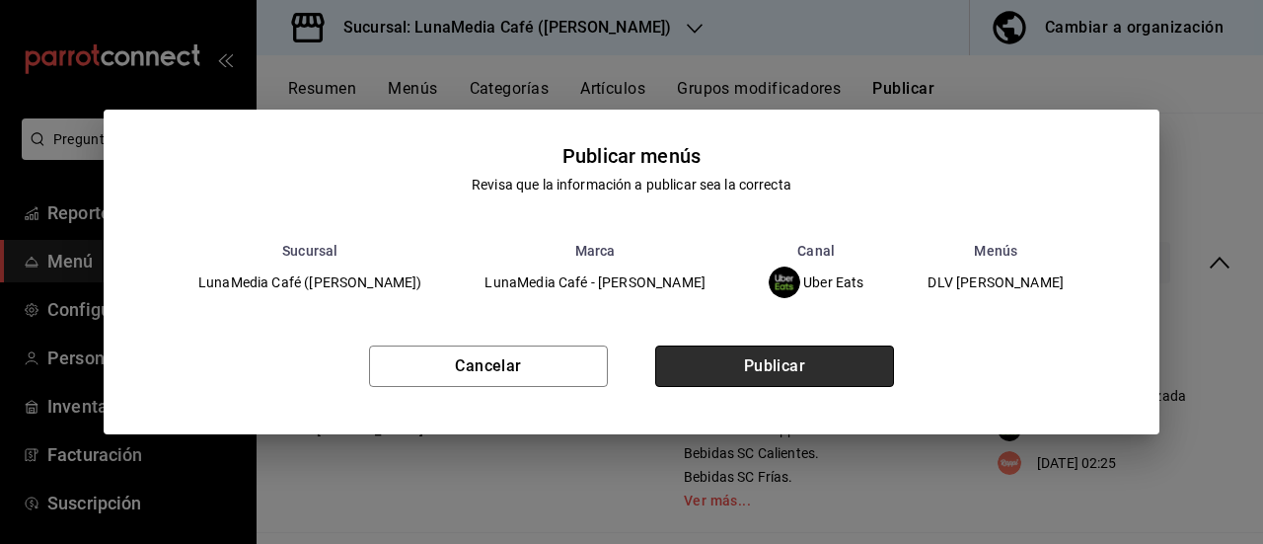
click at [685, 357] on button "Publicar" at bounding box center [774, 365] width 239 height 41
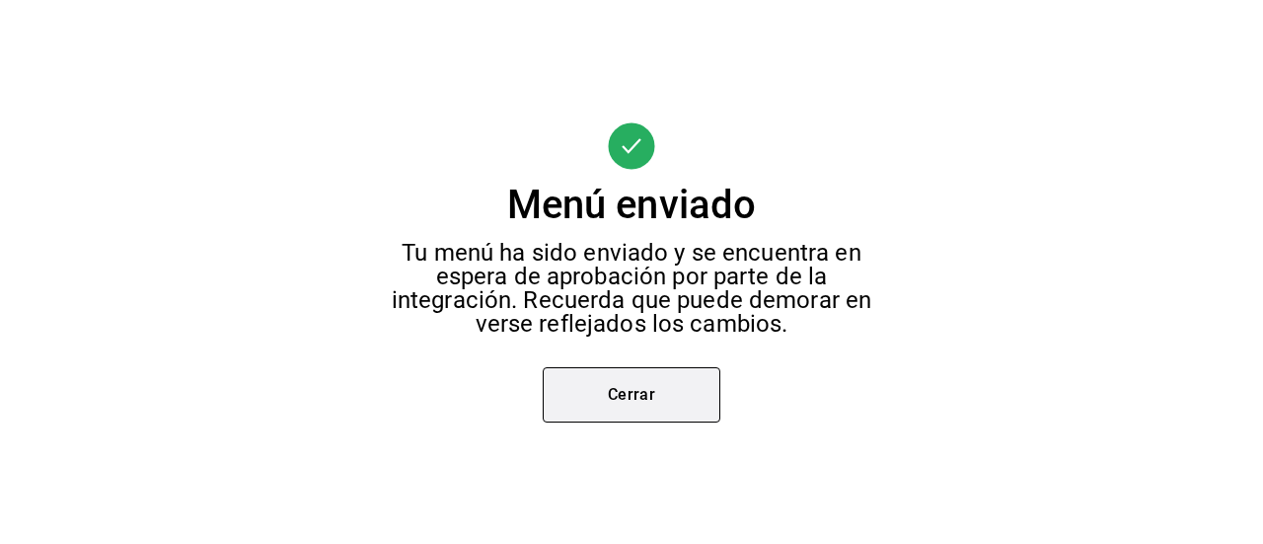
click at [602, 393] on button "Cerrar" at bounding box center [632, 394] width 178 height 55
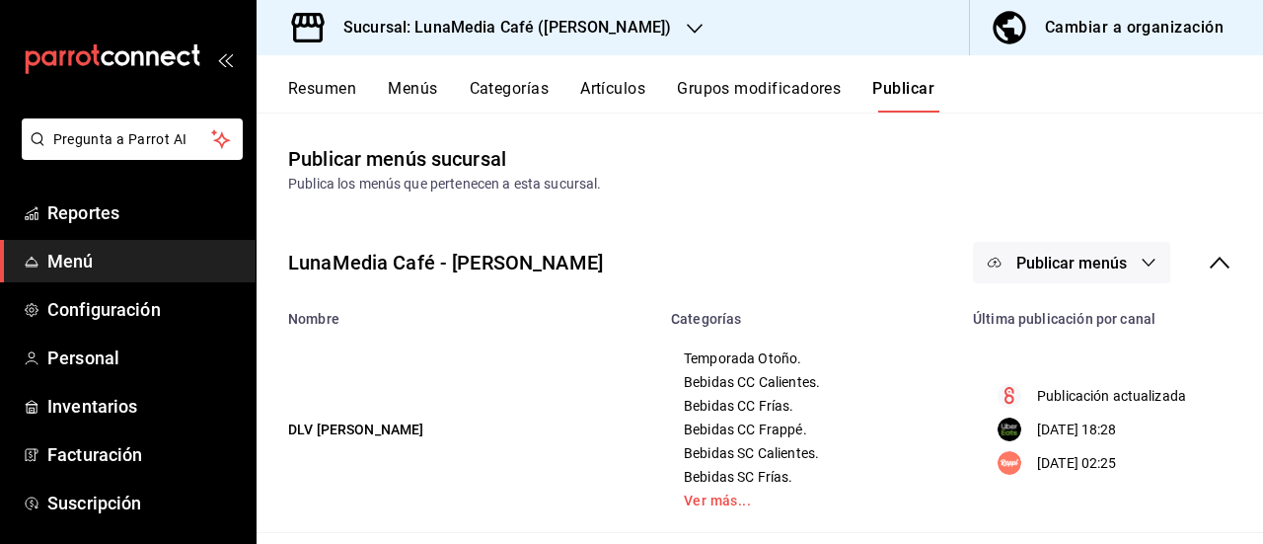
click at [1141, 267] on icon "button" at bounding box center [1149, 263] width 16 height 16
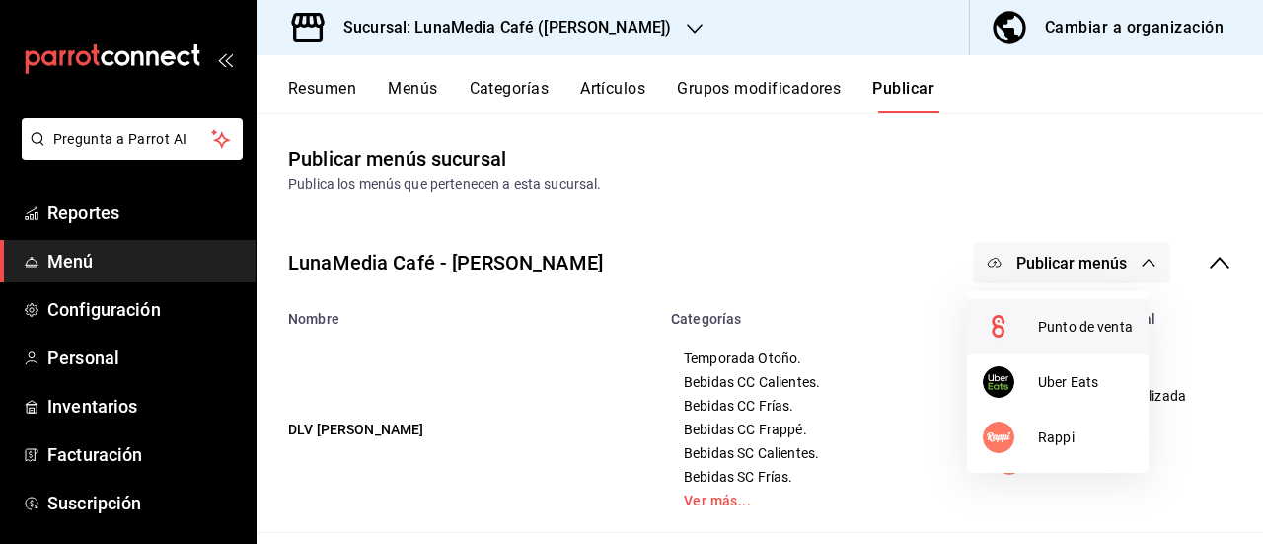
click at [1080, 329] on span "Punto de venta" at bounding box center [1085, 327] width 95 height 21
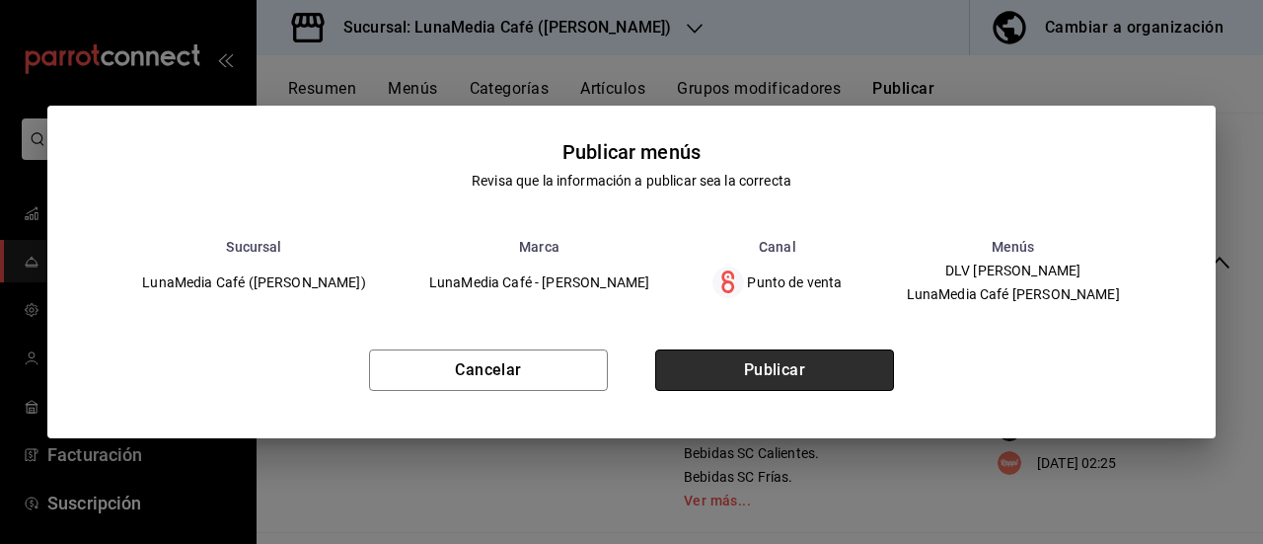
click at [739, 370] on button "Publicar" at bounding box center [774, 369] width 239 height 41
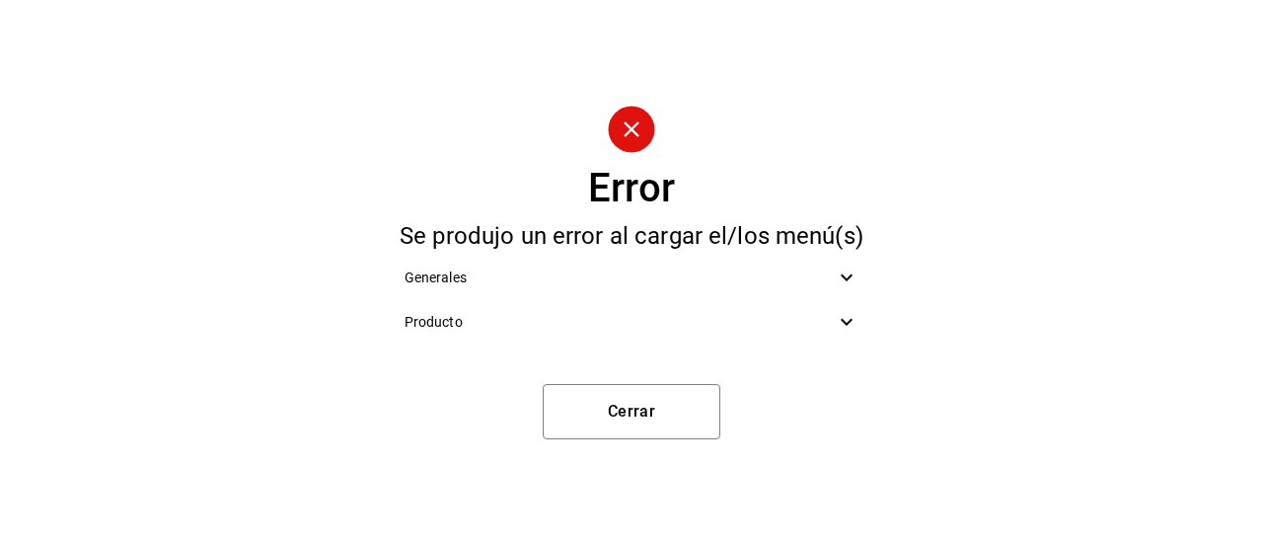
click at [845, 317] on icon at bounding box center [847, 322] width 24 height 24
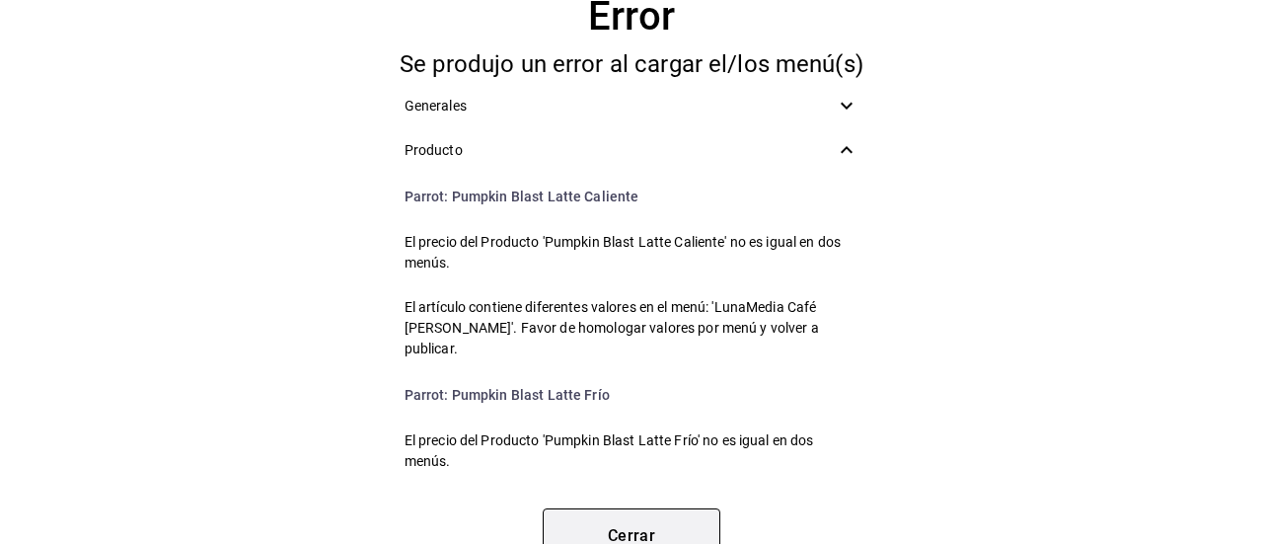
click at [666, 527] on button "Cerrar" at bounding box center [632, 535] width 178 height 55
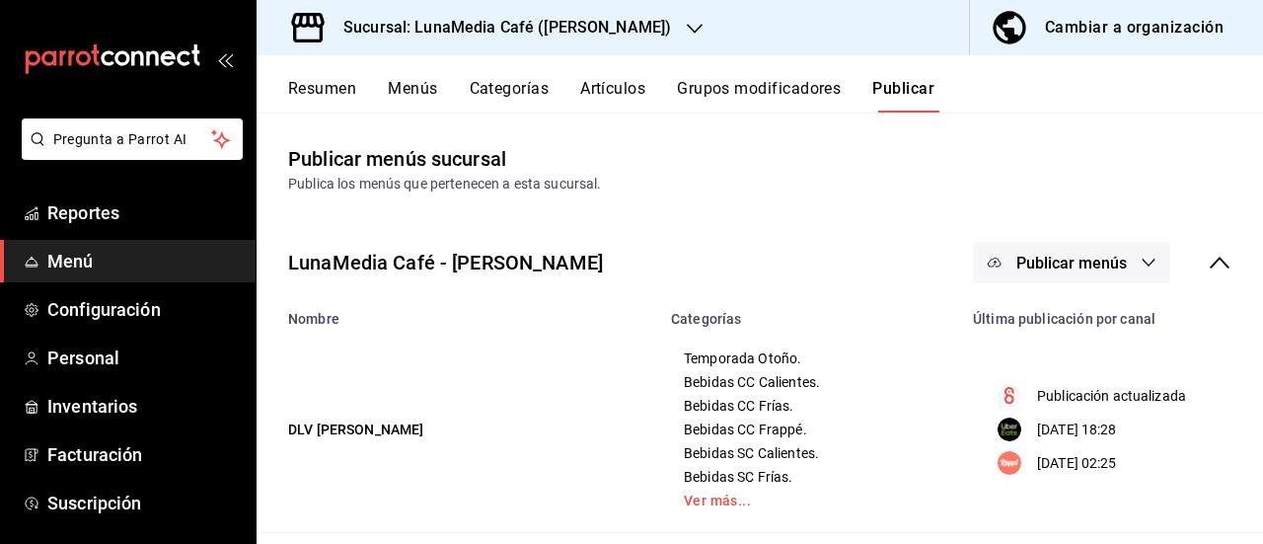
click at [402, 84] on button "Menús" at bounding box center [412, 96] width 49 height 34
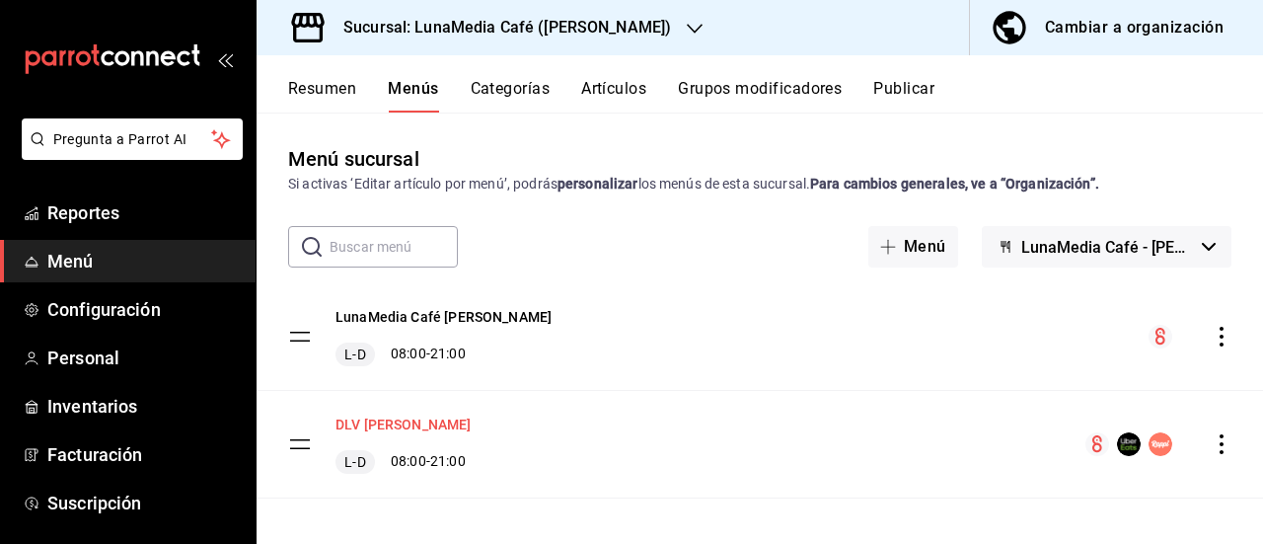
click at [407, 420] on button "DLV [PERSON_NAME]" at bounding box center [404, 424] width 136 height 20
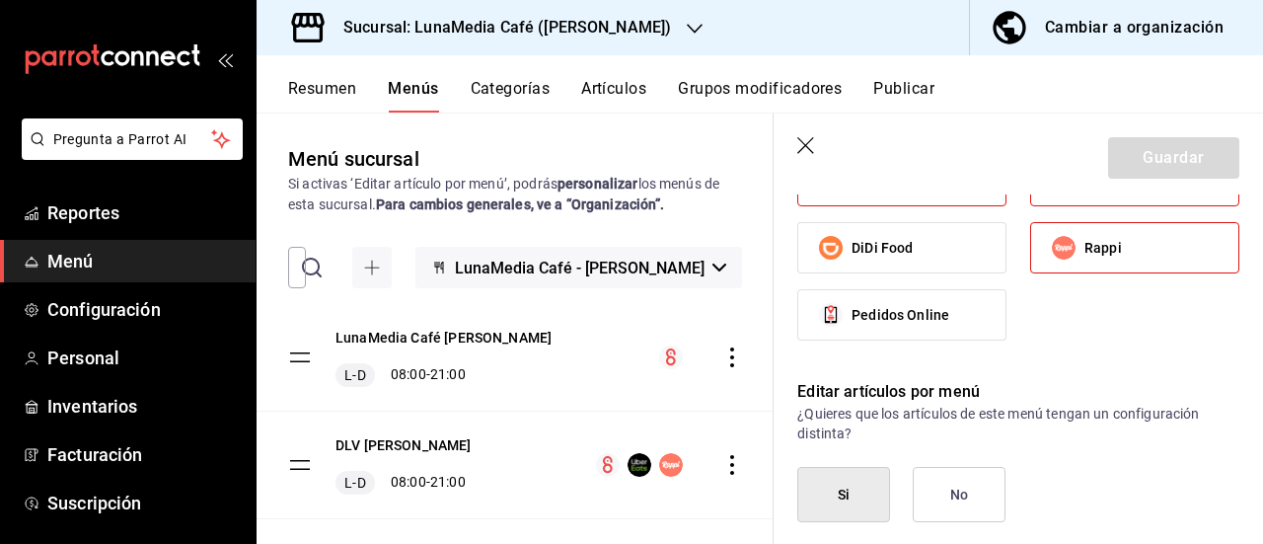
scroll to position [1382, 0]
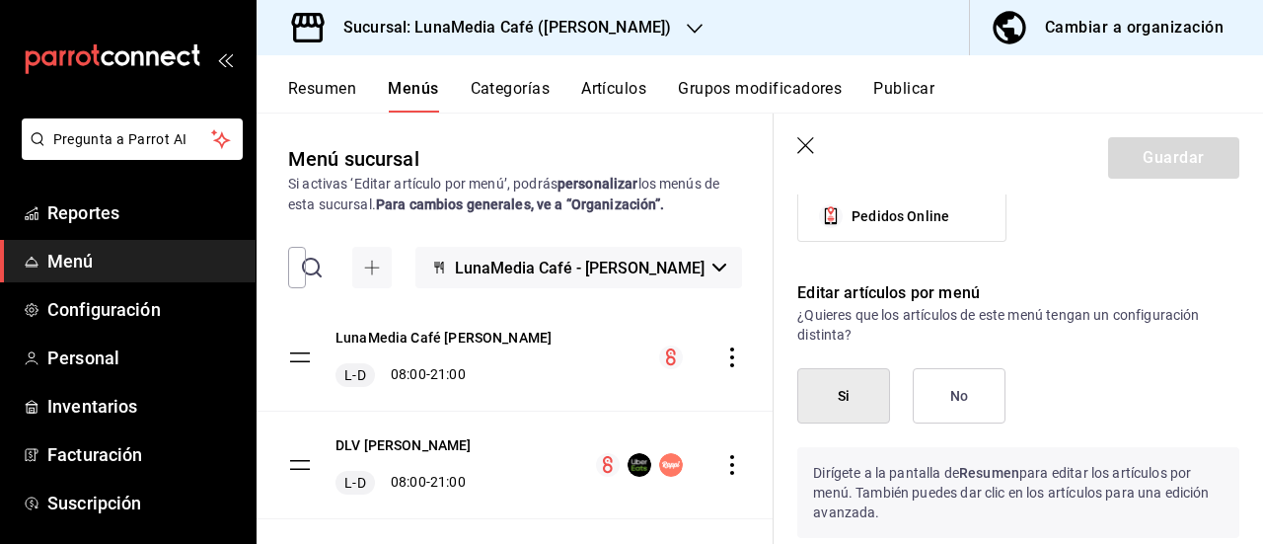
click at [839, 375] on button "Si" at bounding box center [843, 395] width 93 height 55
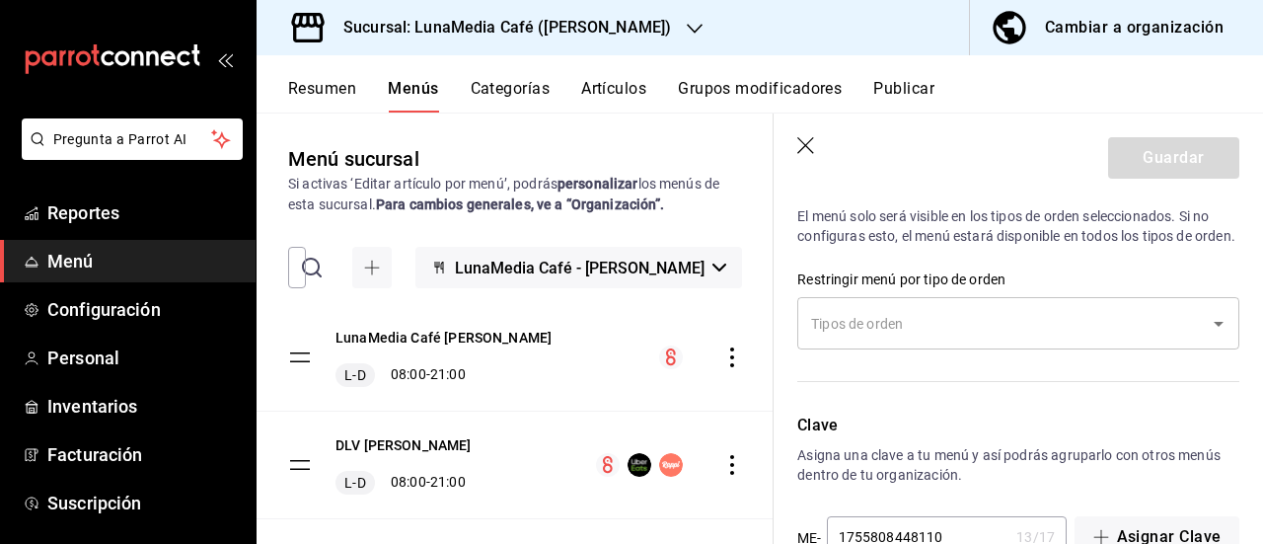
scroll to position [1778, 0]
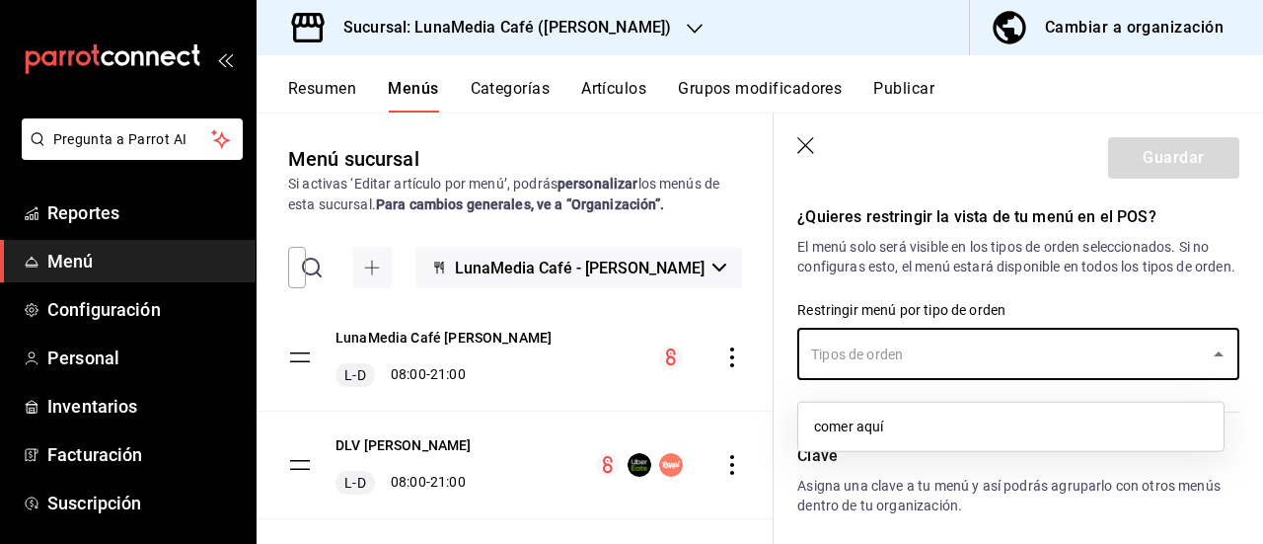
click at [984, 371] on input "text" at bounding box center [1003, 354] width 395 height 35
click at [872, 435] on li "comer aquí" at bounding box center [1010, 427] width 425 height 33
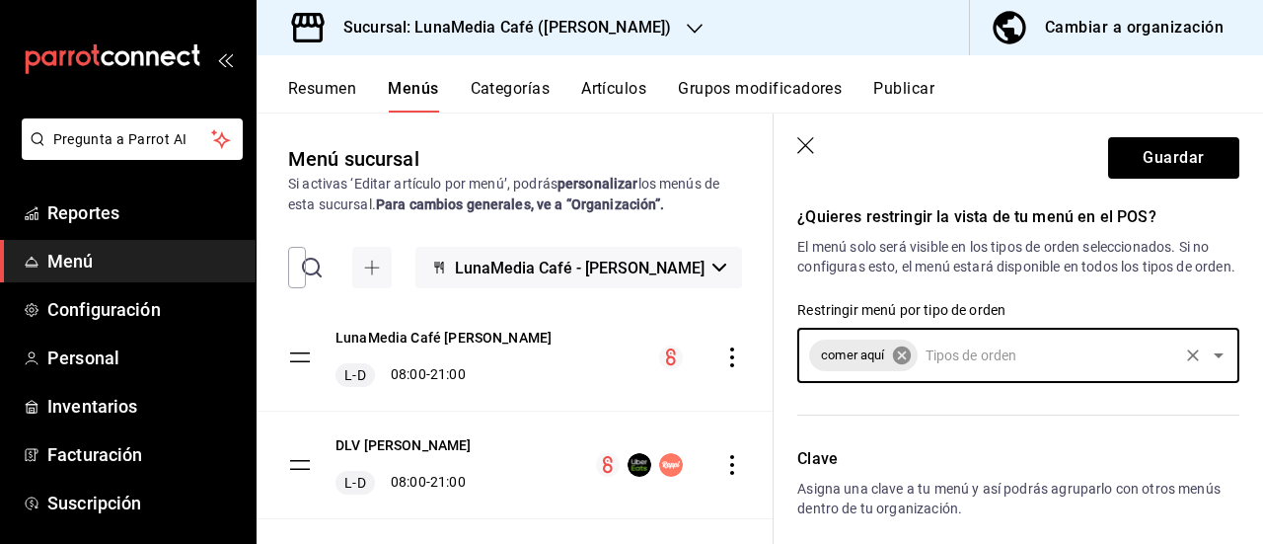
click at [905, 366] on icon at bounding box center [902, 355] width 22 height 22
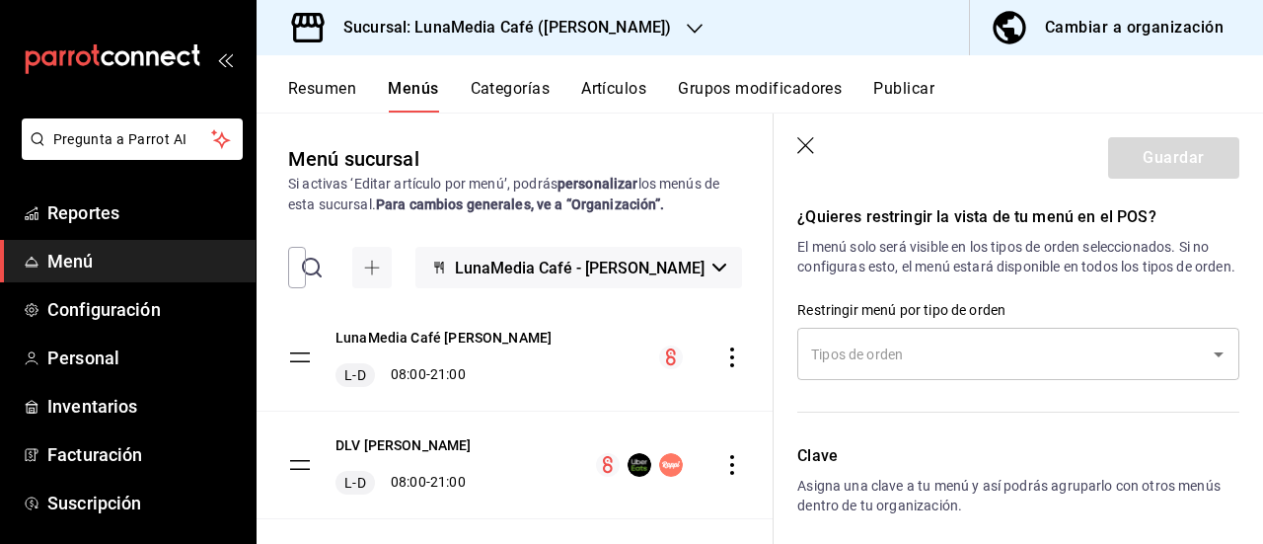
click at [809, 143] on icon "button" at bounding box center [807, 147] width 20 height 20
checkbox input "false"
type input "1758587405447"
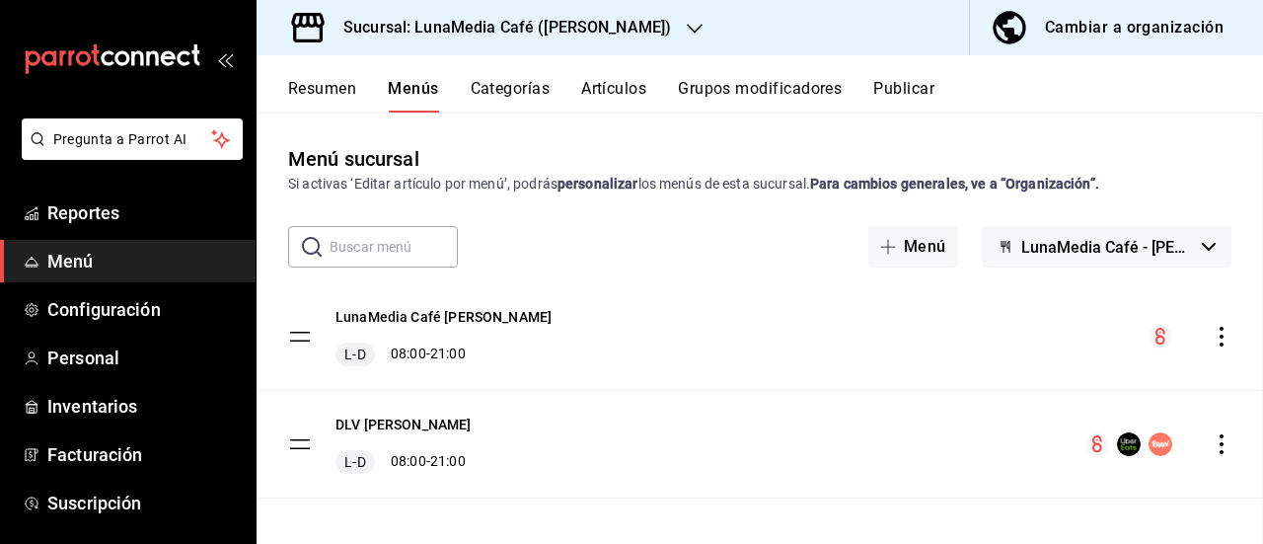
checkbox input "false"
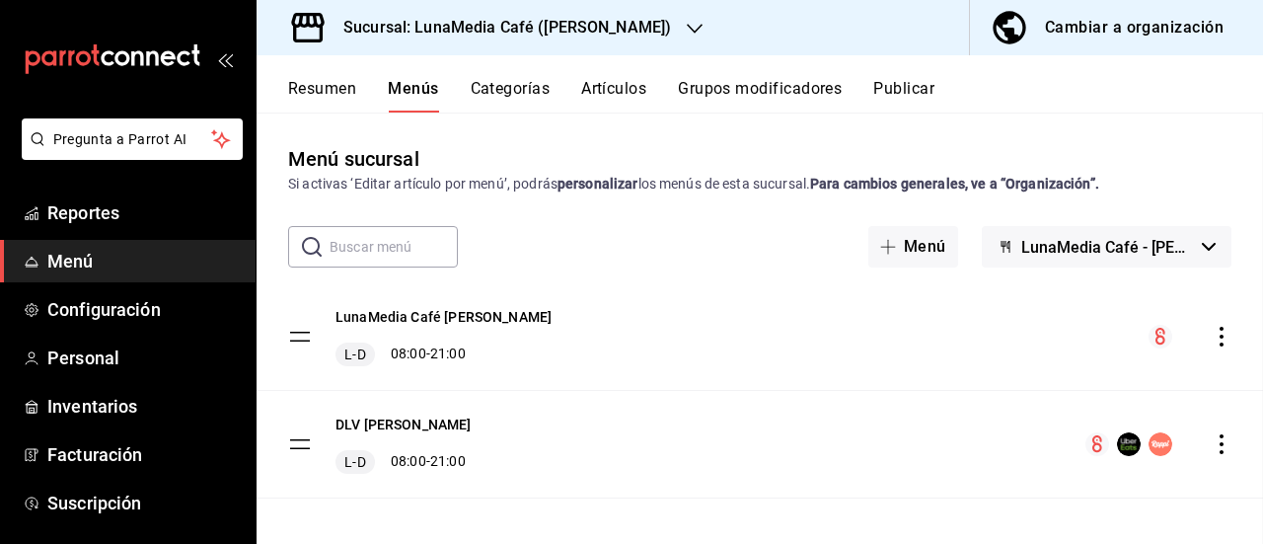
checkbox input "false"
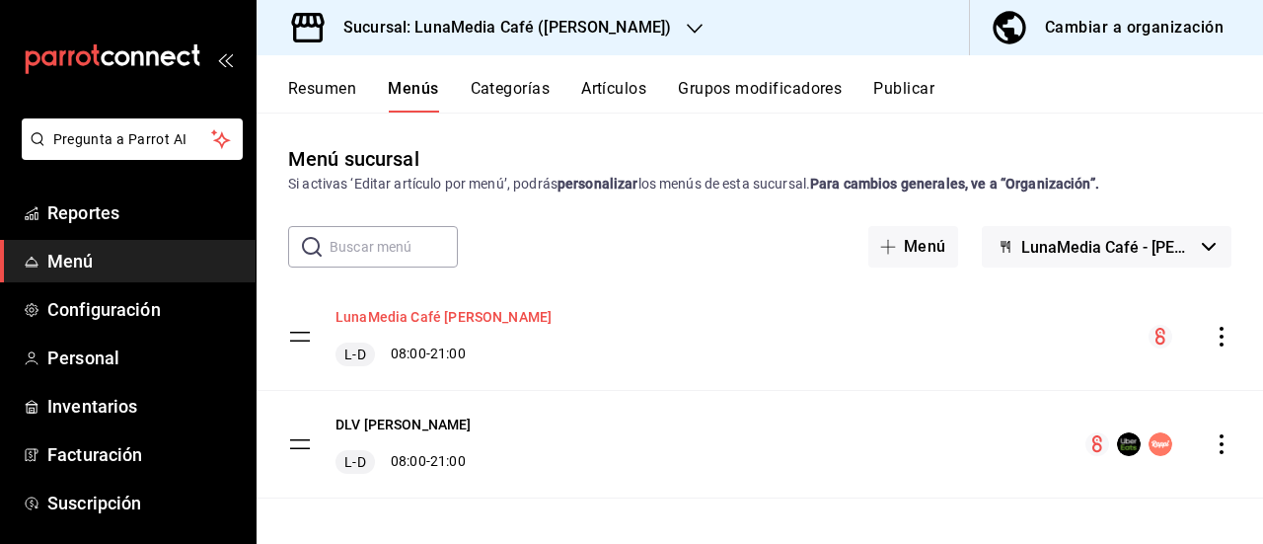
click at [386, 319] on button "LunaMedia Café [PERSON_NAME]" at bounding box center [444, 317] width 216 height 20
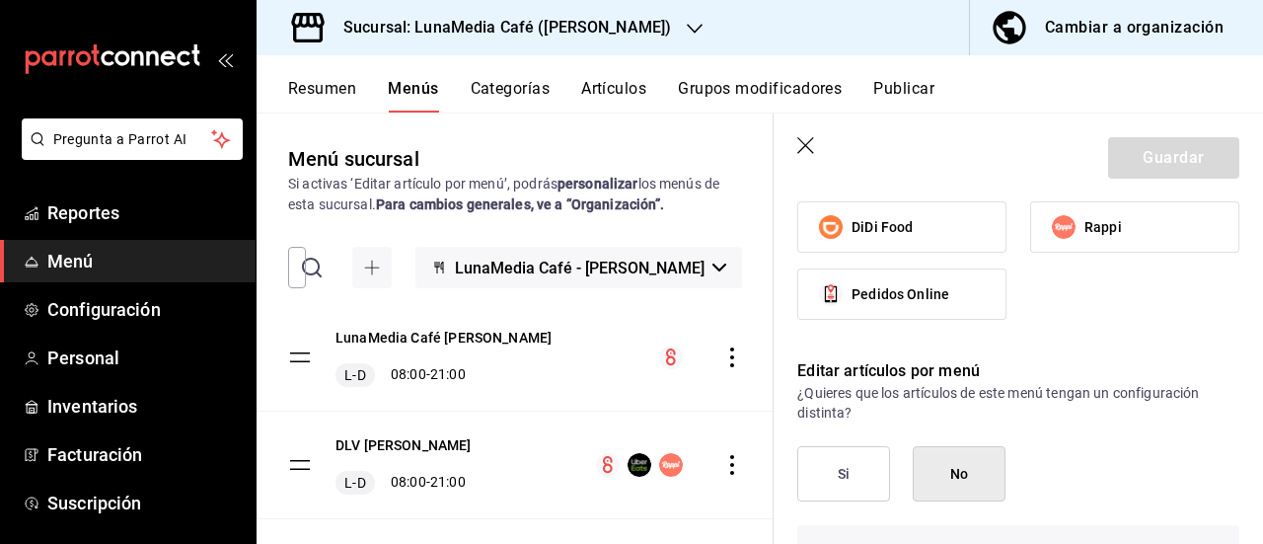
scroll to position [1382, 0]
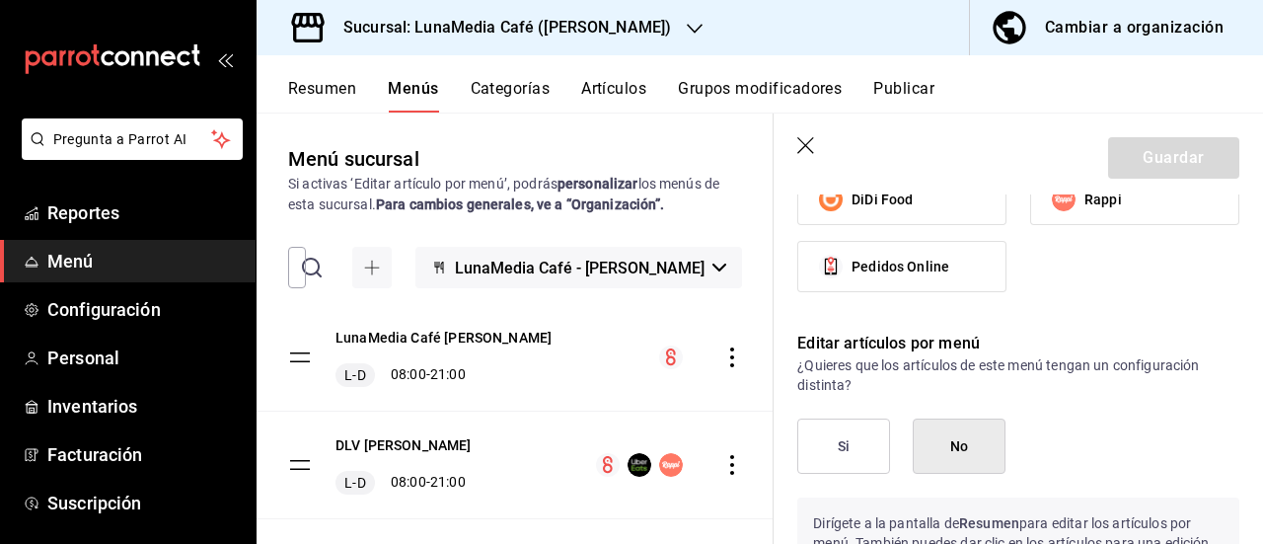
click at [861, 428] on button "Si" at bounding box center [843, 445] width 93 height 55
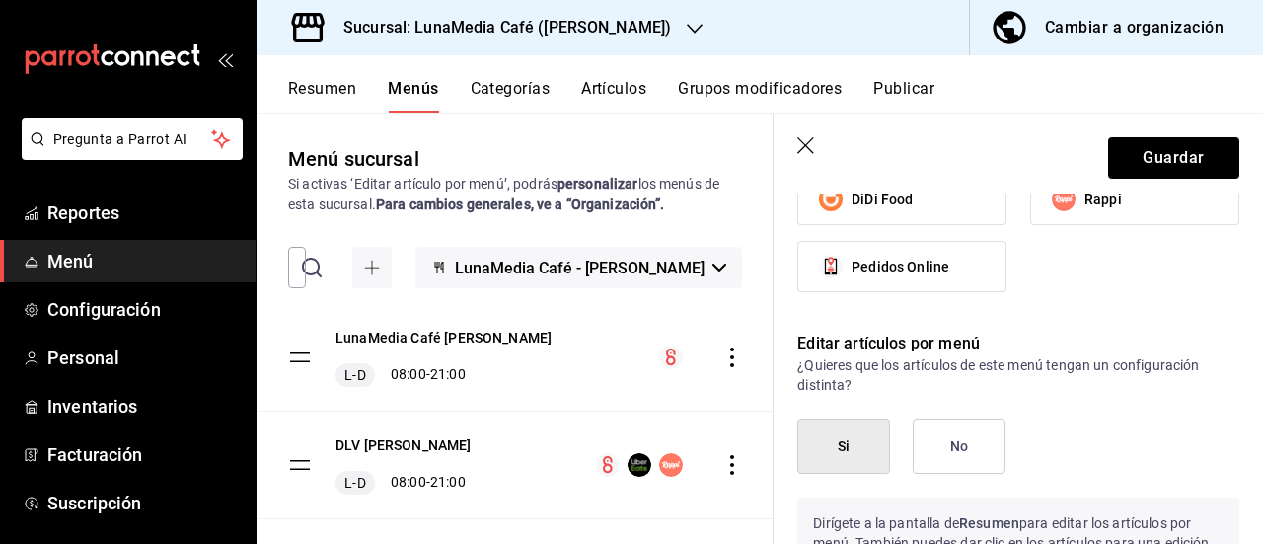
click at [957, 431] on button "No" at bounding box center [959, 445] width 93 height 55
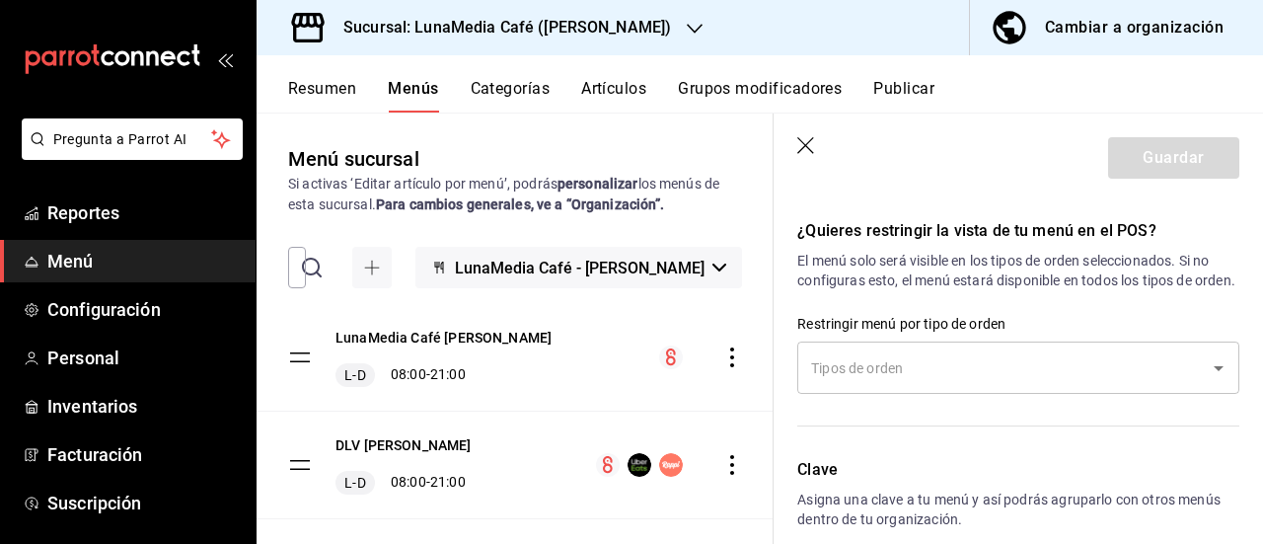
scroll to position [1875, 0]
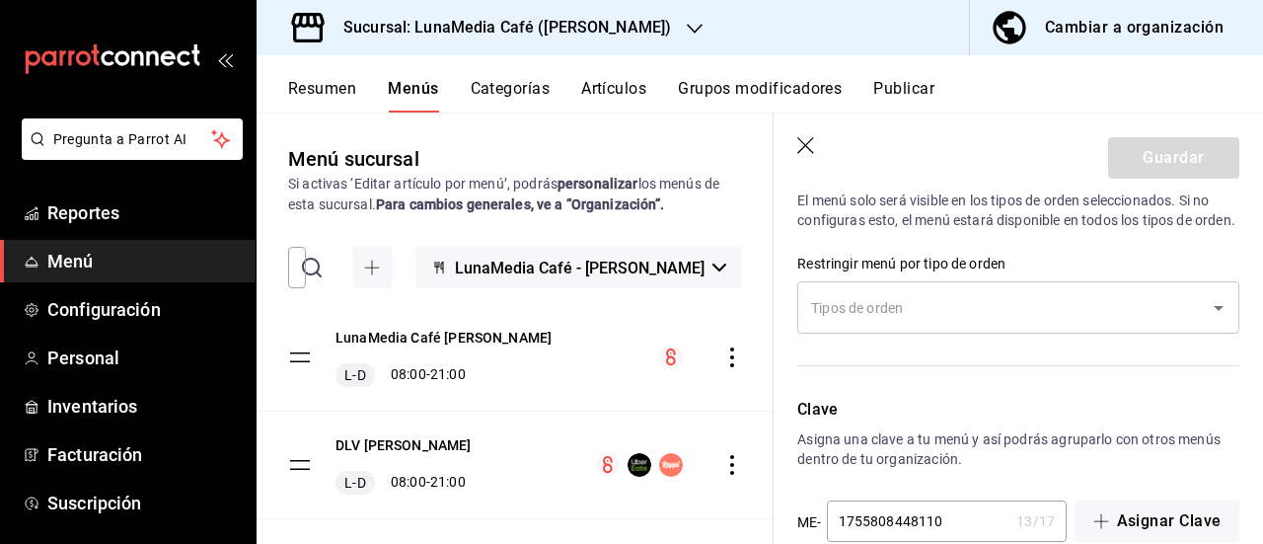
click at [983, 347] on div "¿Quieres restringir la vista de tu menú en el POS? El menú solo será visible en…" at bounding box center [1007, 254] width 466 height 239
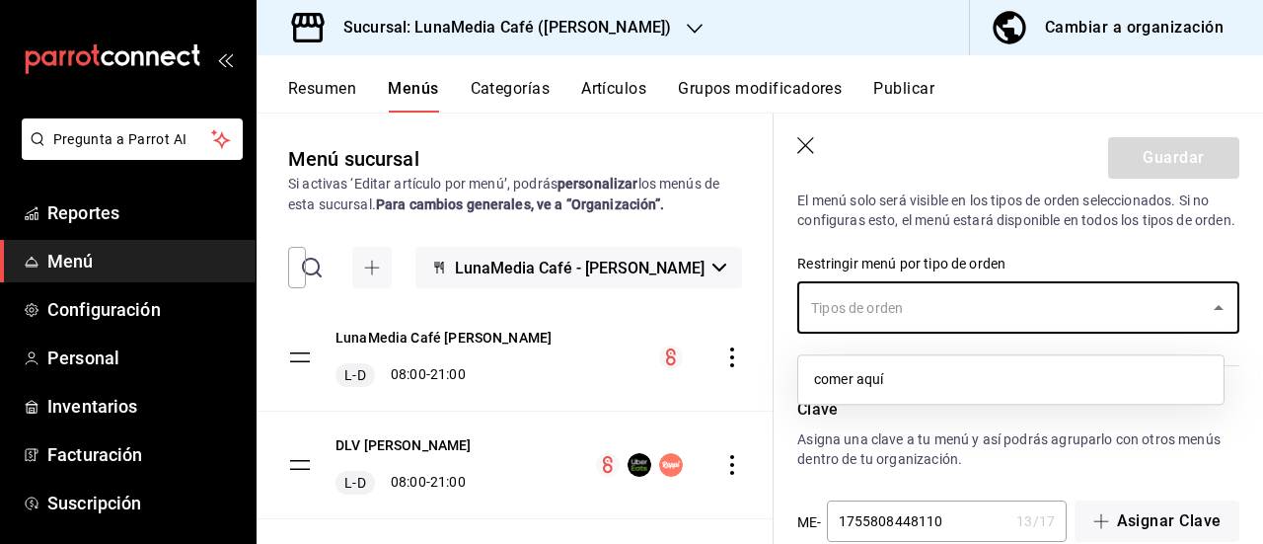
drag, startPoint x: 978, startPoint y: 335, endPoint x: 968, endPoint y: 352, distance: 20.3
click at [977, 325] on input "text" at bounding box center [1003, 307] width 395 height 35
click at [916, 389] on li "comer aquí" at bounding box center [1010, 379] width 425 height 33
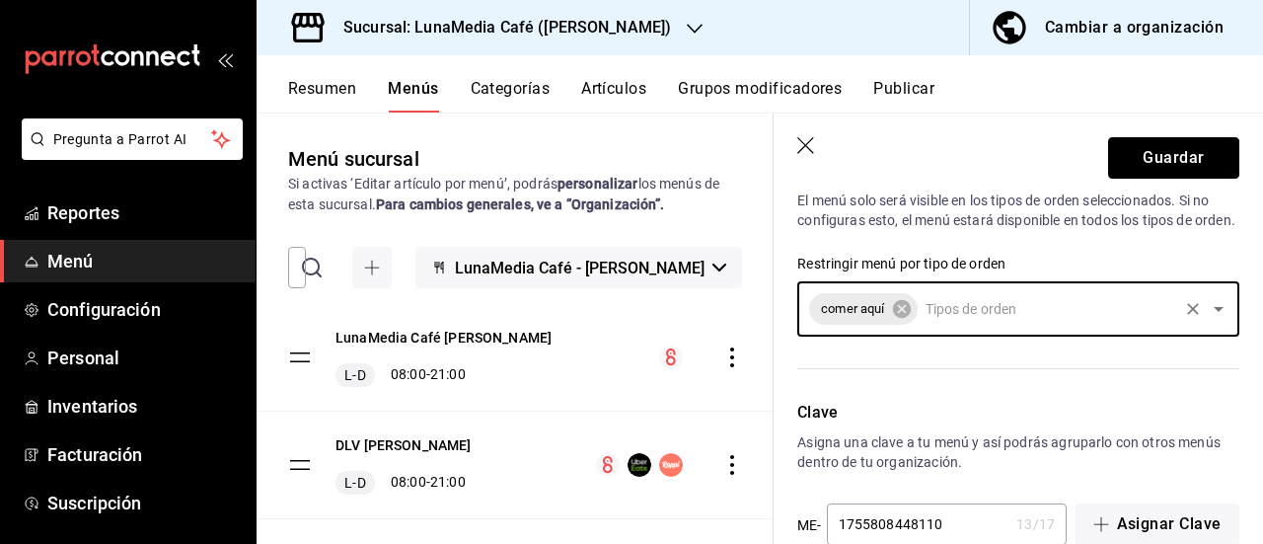
click at [1127, 174] on button "Guardar" at bounding box center [1173, 157] width 131 height 41
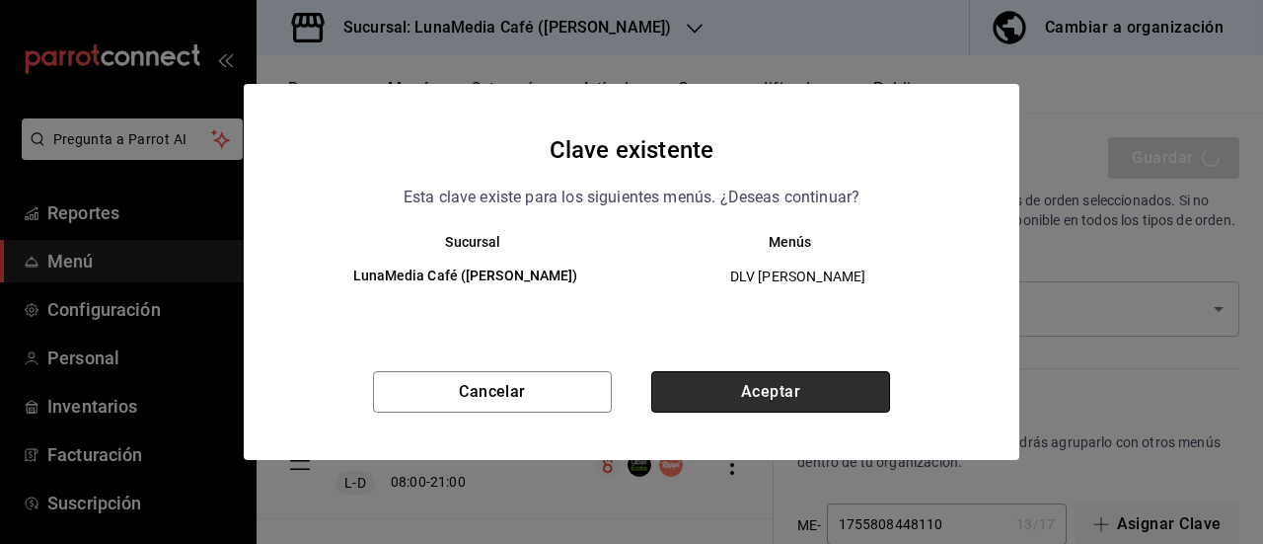
click at [719, 394] on button "Aceptar" at bounding box center [770, 391] width 239 height 41
checkbox input "false"
type input "1758587426922"
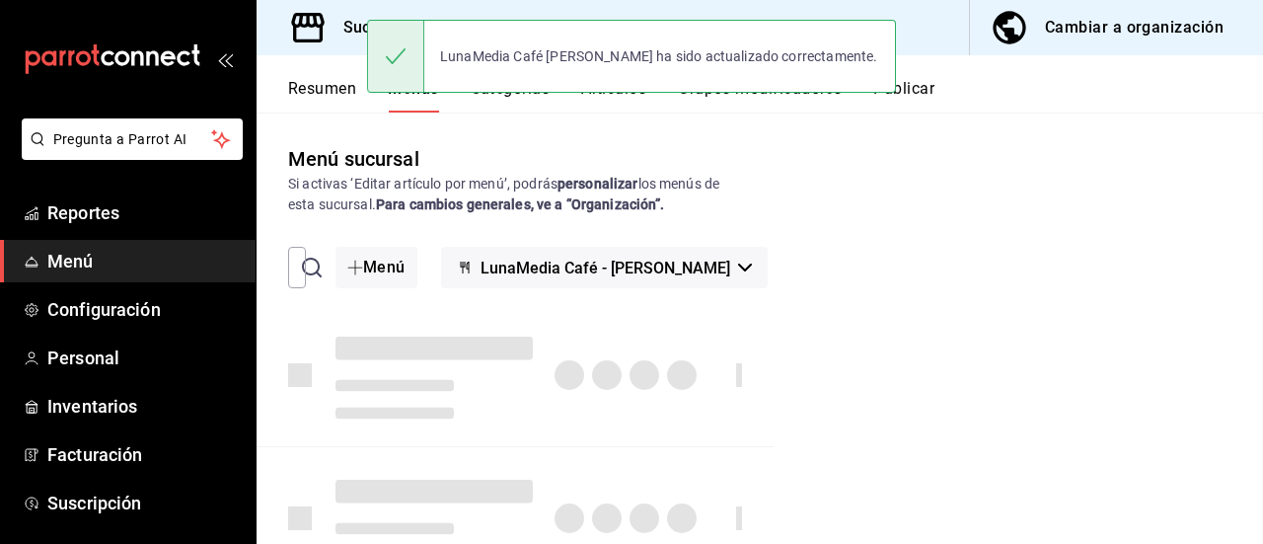
checkbox input "false"
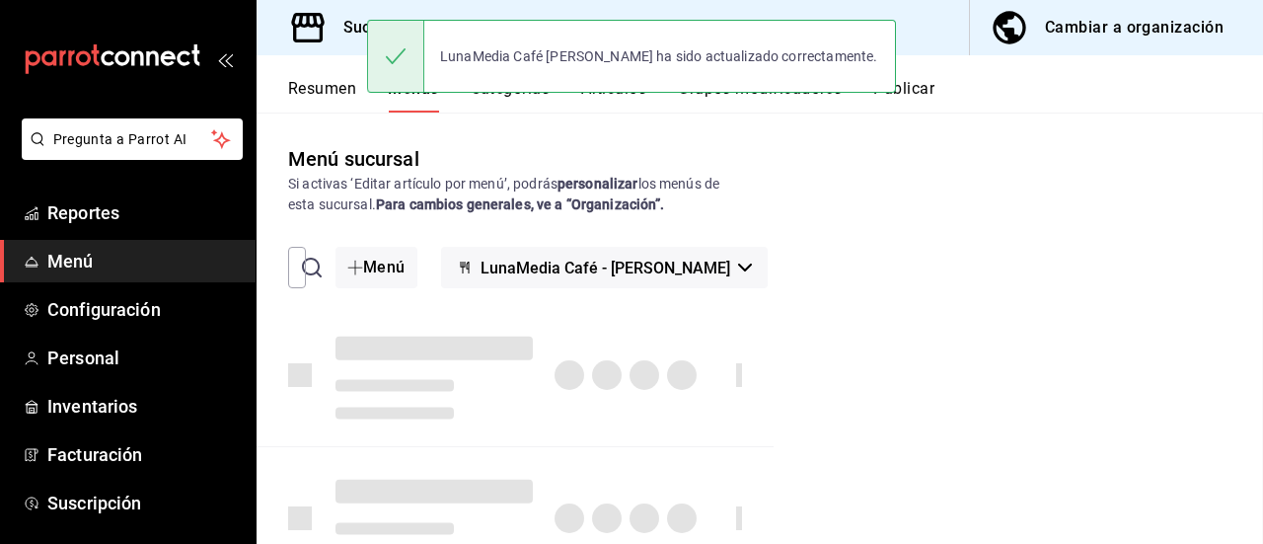
checkbox input "false"
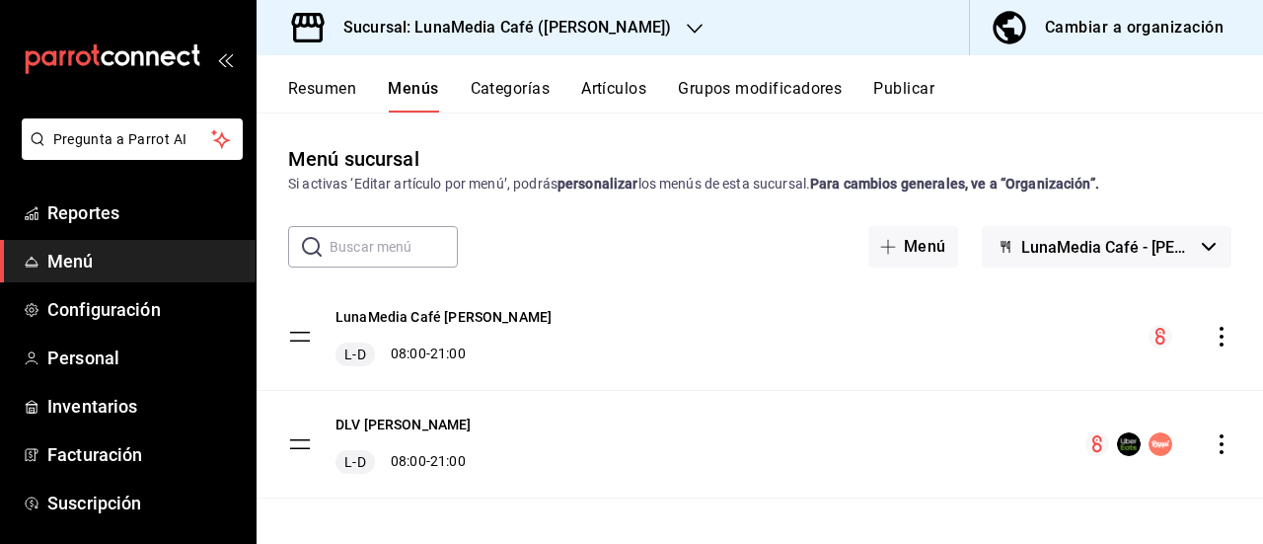
click at [935, 91] on button "Publicar" at bounding box center [903, 96] width 61 height 34
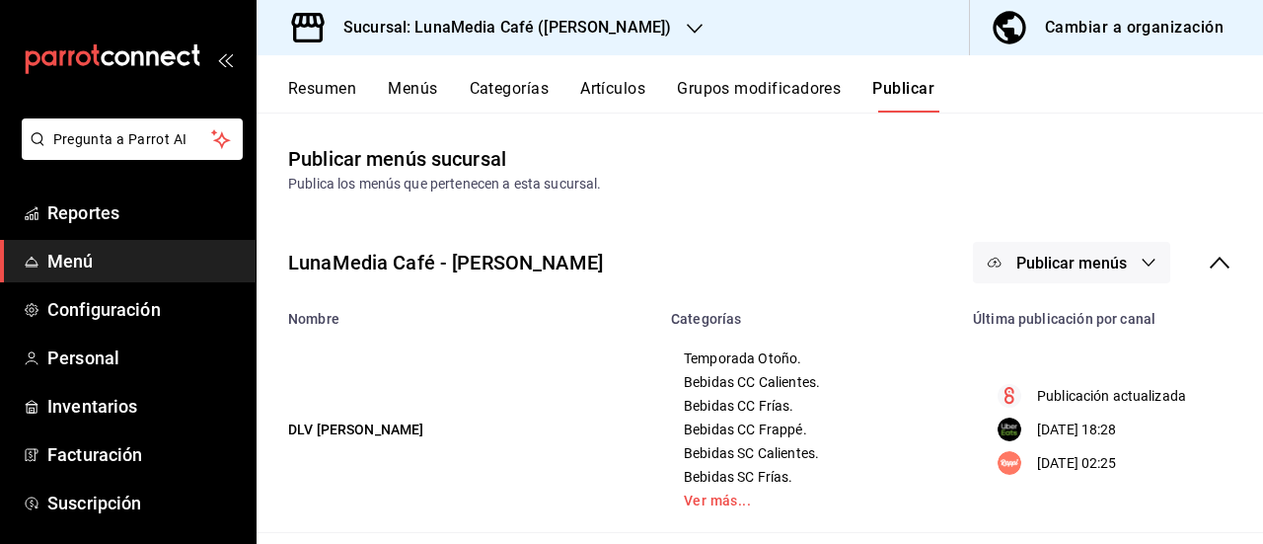
click at [1096, 271] on button "Publicar menús" at bounding box center [1071, 262] width 197 height 41
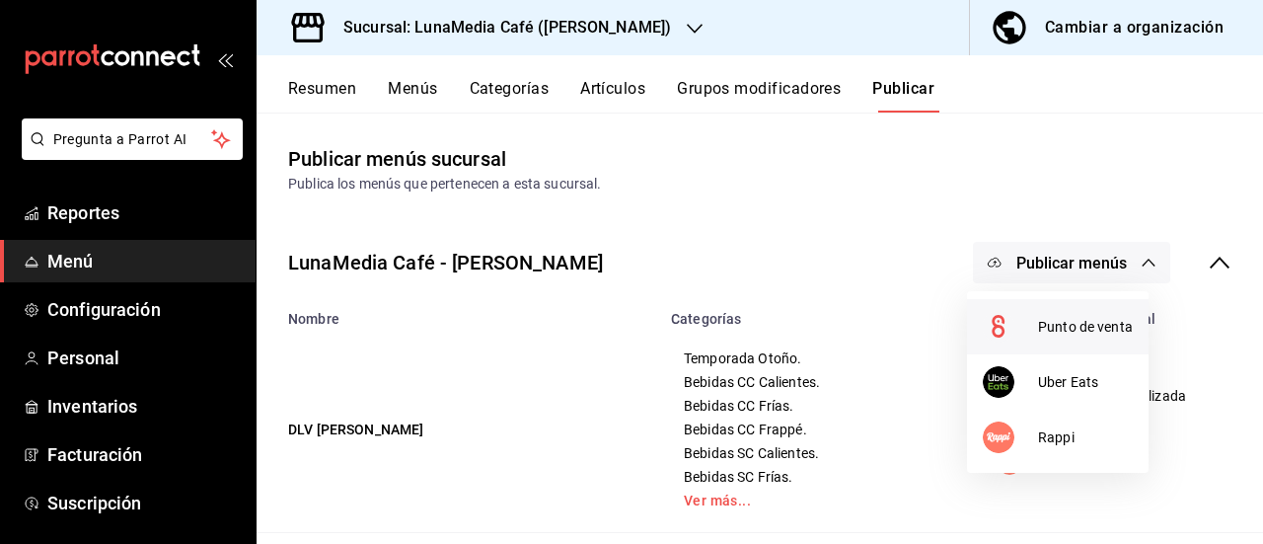
click at [1052, 333] on span "Punto de venta" at bounding box center [1085, 327] width 95 height 21
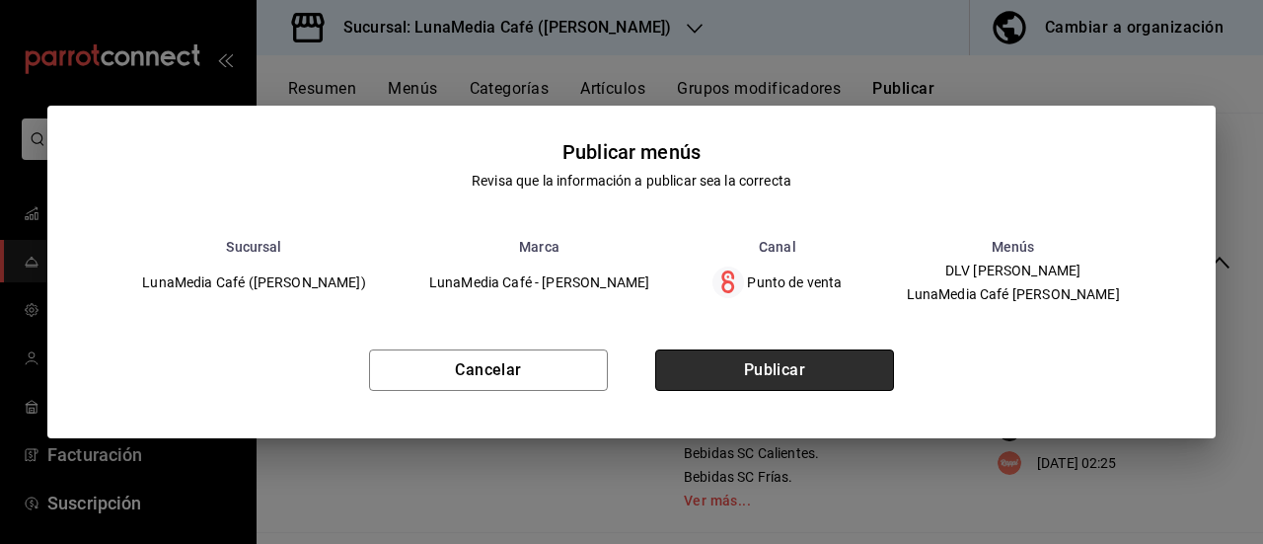
click at [744, 372] on button "Publicar" at bounding box center [774, 369] width 239 height 41
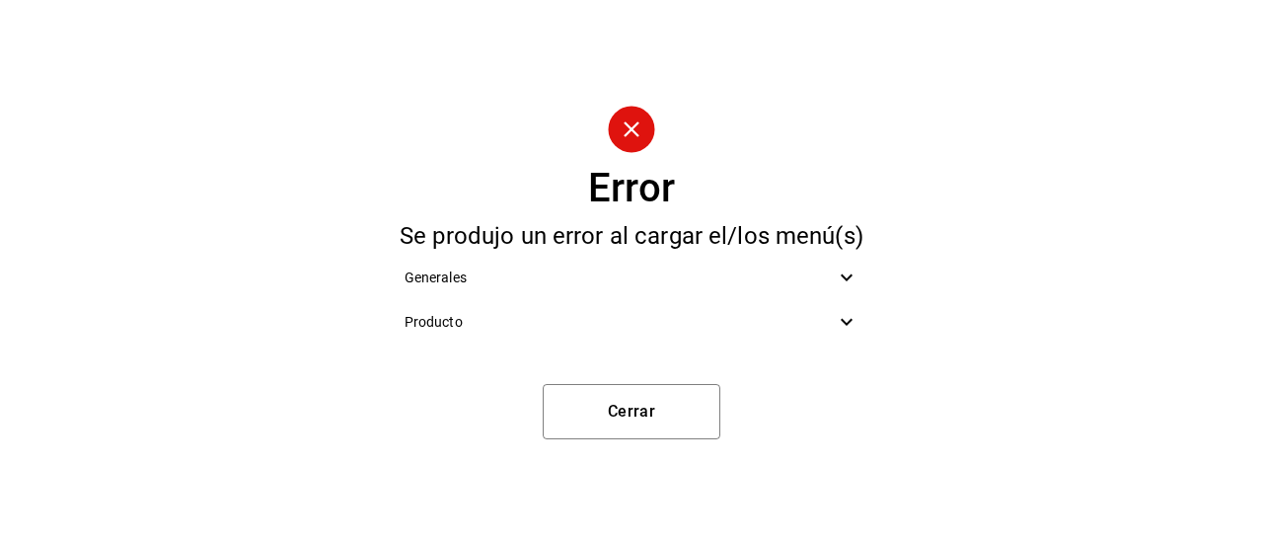
click at [825, 271] on span "Generales" at bounding box center [620, 277] width 431 height 21
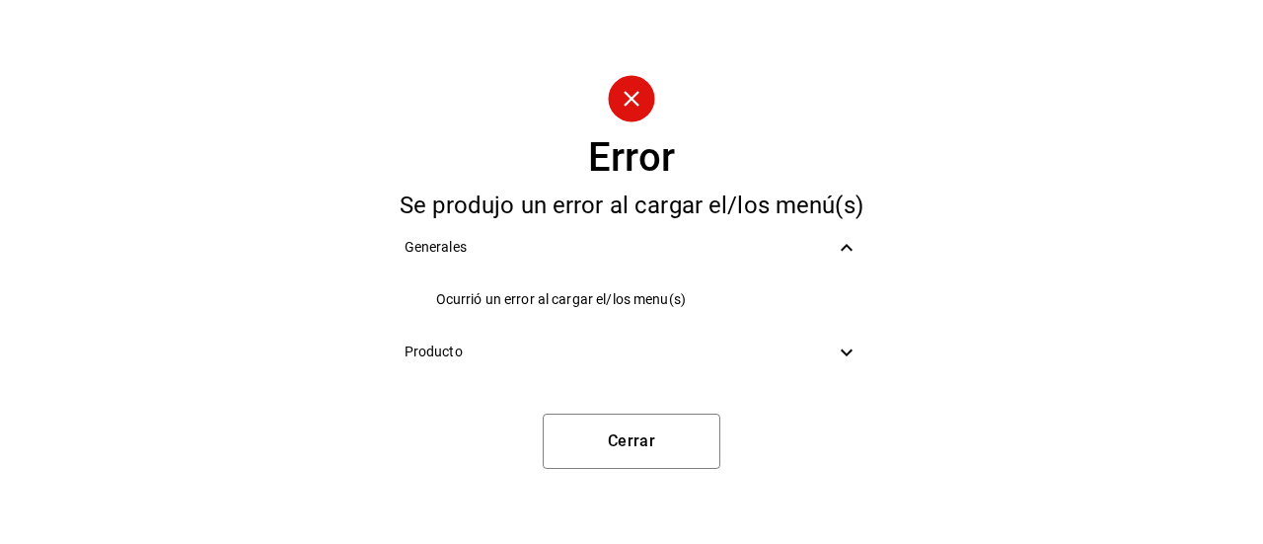
click at [825, 271] on ul "Ocurrió un error al cargar el/los menu(s)" at bounding box center [632, 299] width 486 height 60
click at [831, 352] on span "Producto" at bounding box center [620, 351] width 431 height 21
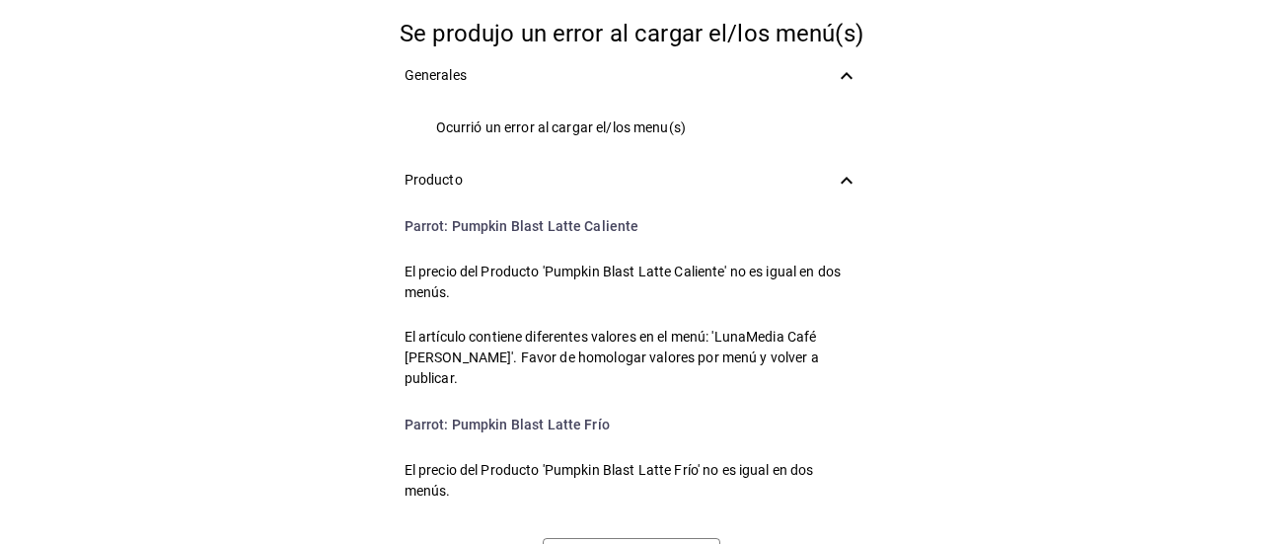
click at [835, 175] on icon at bounding box center [847, 181] width 24 height 24
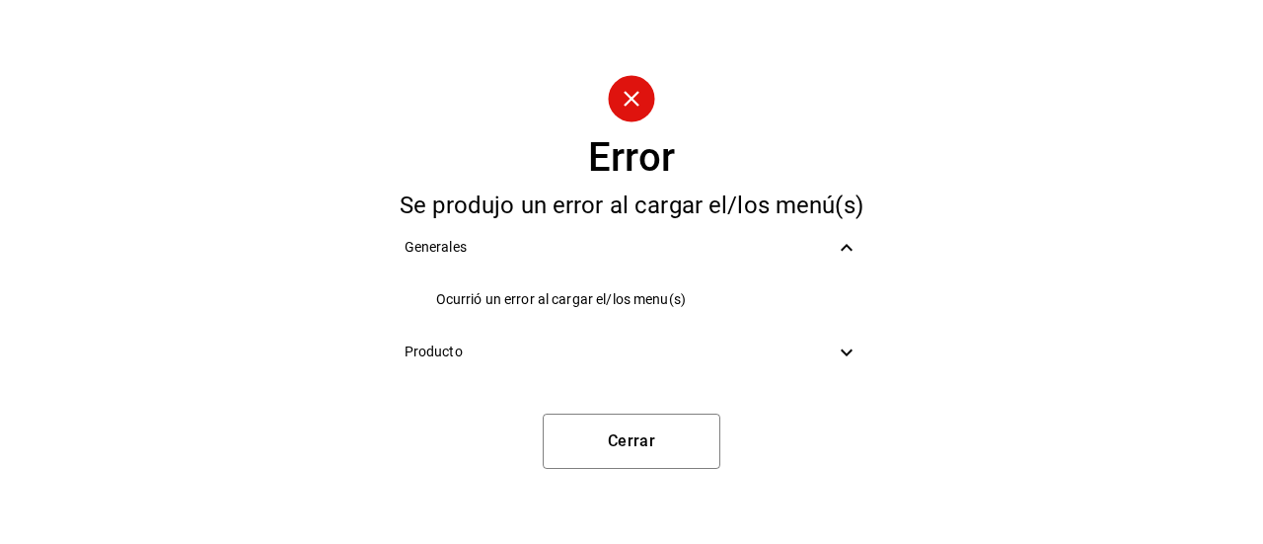
click at [636, 79] on circle at bounding box center [631, 98] width 46 height 46
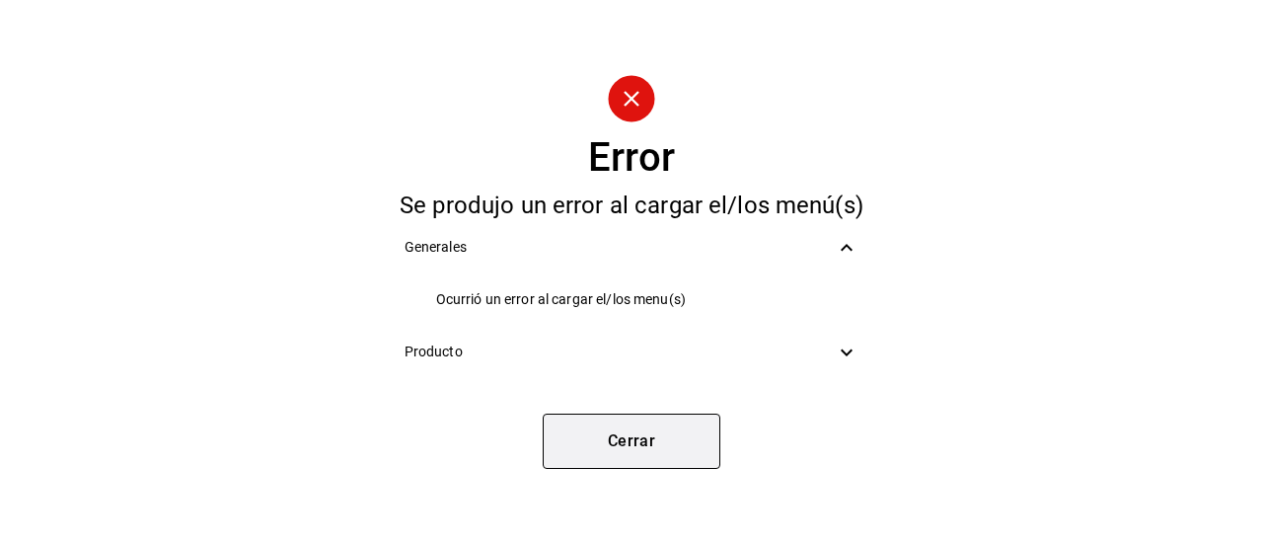
drag, startPoint x: 630, startPoint y: 104, endPoint x: 570, endPoint y: 451, distance: 352.4
click at [630, 110] on circle at bounding box center [631, 98] width 46 height 46
click at [578, 419] on button "Cerrar" at bounding box center [632, 440] width 178 height 55
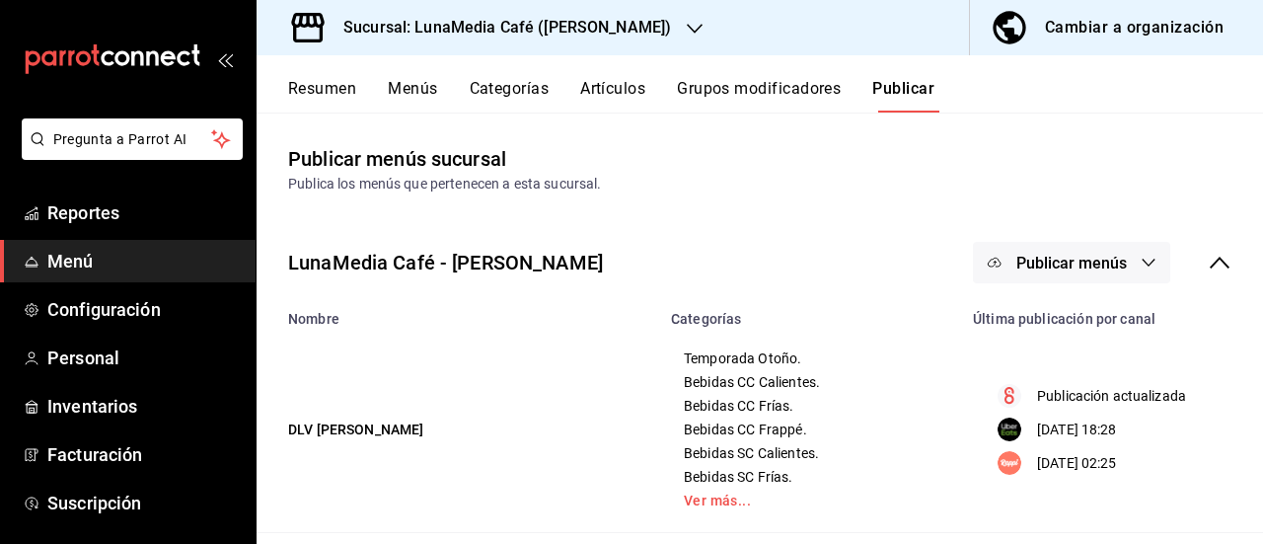
click at [328, 98] on button "Resumen" at bounding box center [322, 96] width 68 height 34
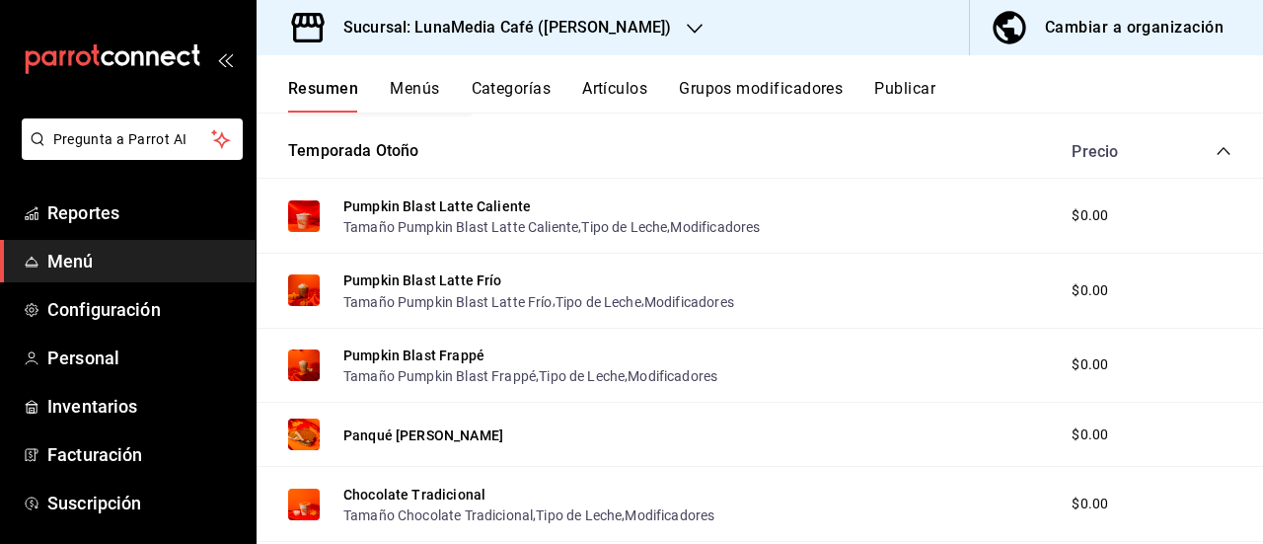
scroll to position [197, 0]
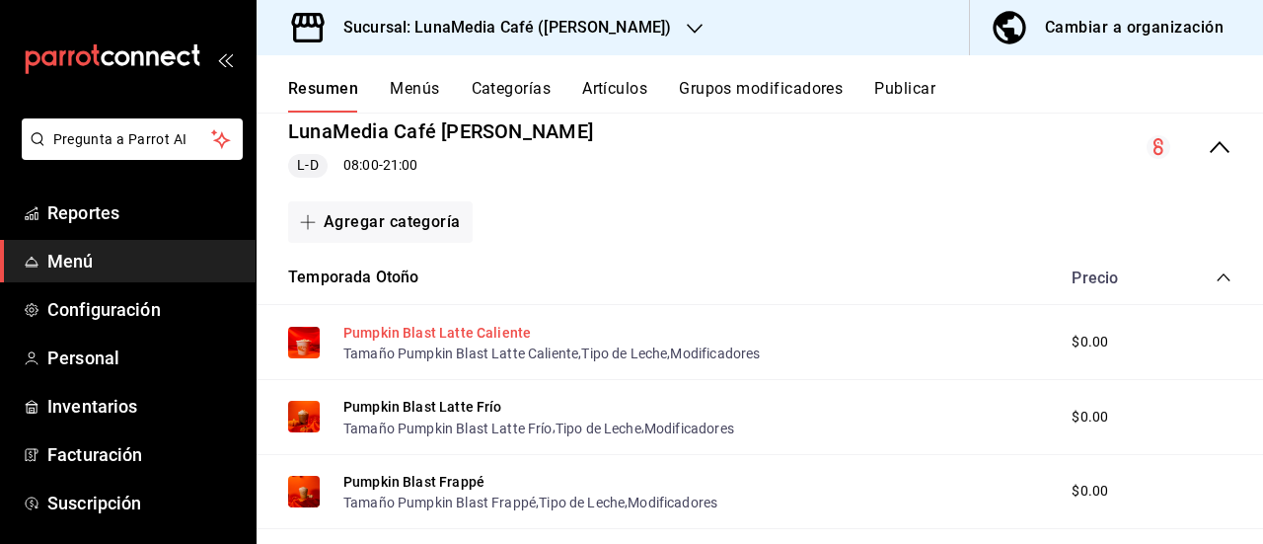
click at [420, 335] on button "Pumpkin Blast Latte Caliente" at bounding box center [436, 333] width 187 height 20
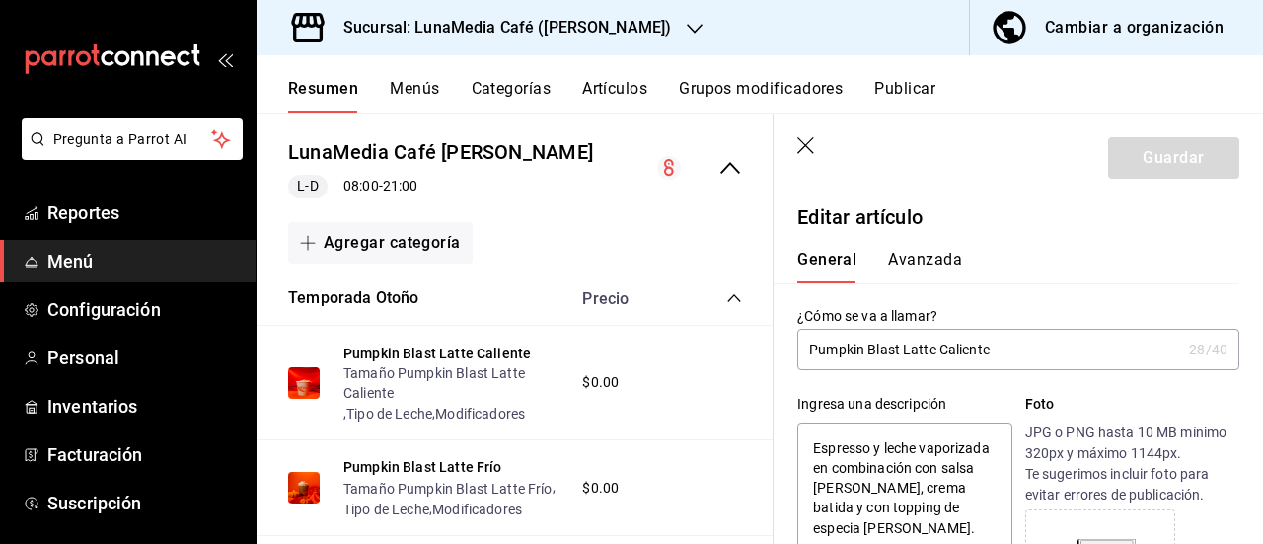
type textarea "x"
type input "$0.00"
type textarea "x"
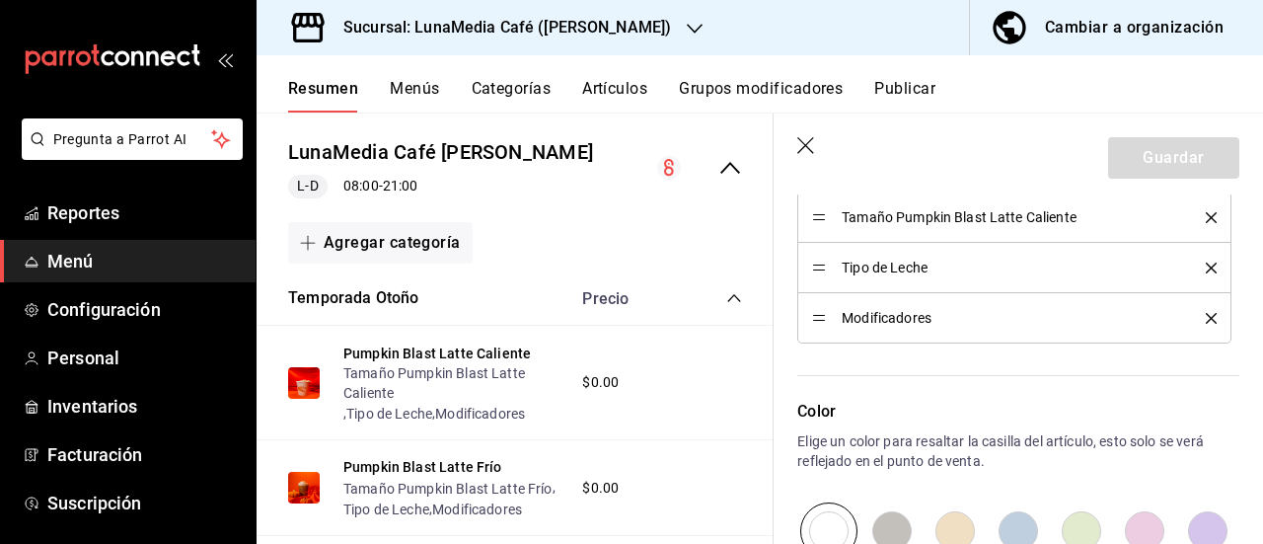
scroll to position [1283, 0]
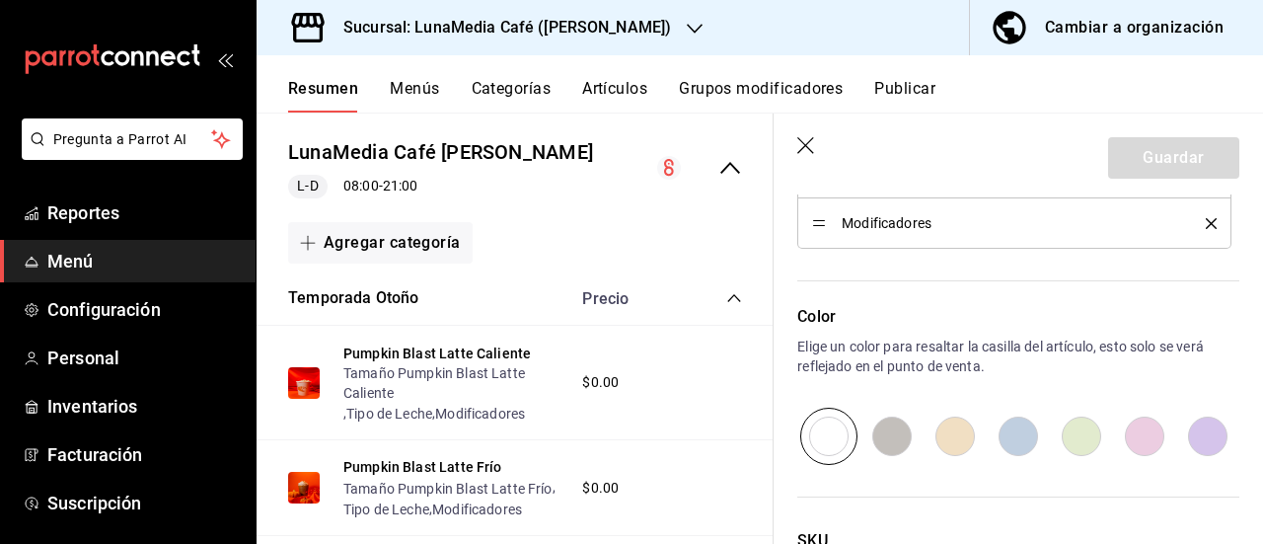
click at [807, 146] on icon "button" at bounding box center [807, 147] width 20 height 20
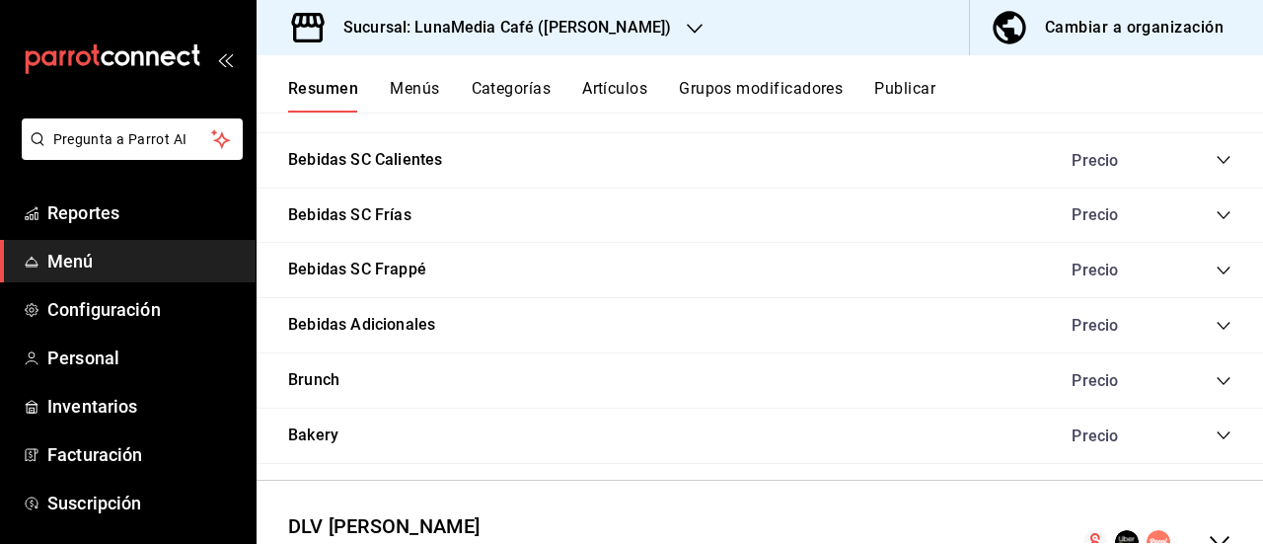
scroll to position [1889, 0]
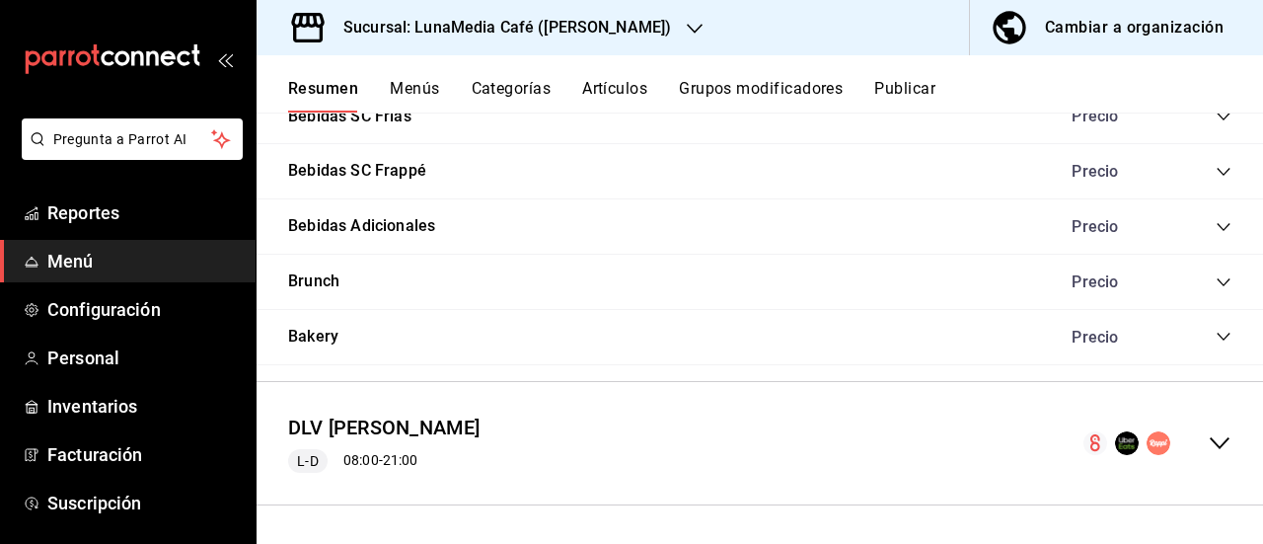
click at [1210, 444] on icon "collapse-menu-row" at bounding box center [1220, 443] width 20 height 12
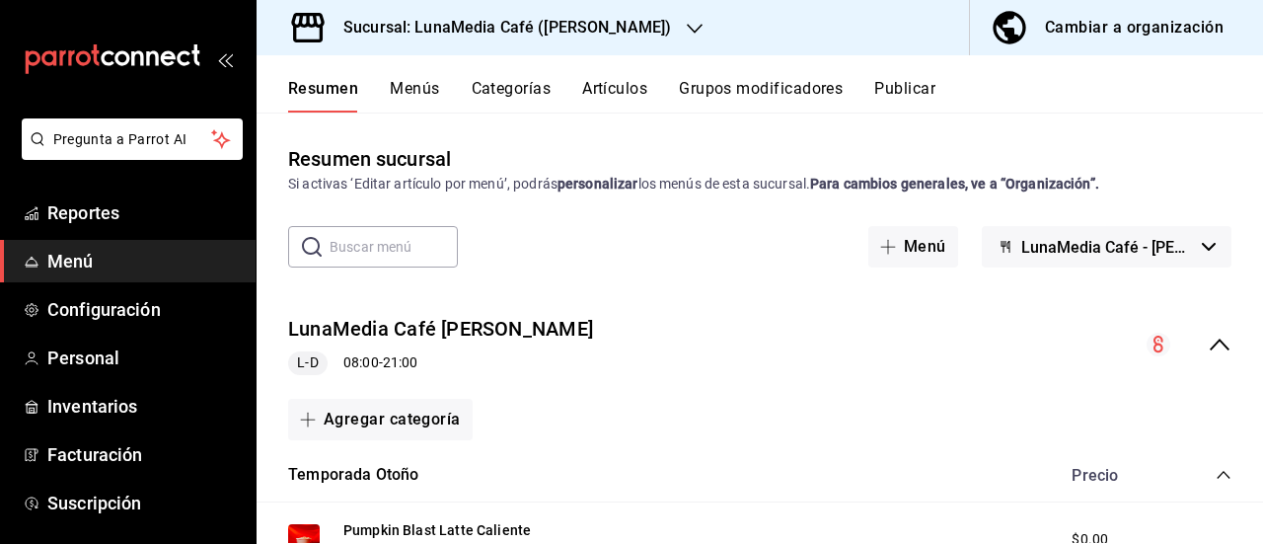
scroll to position [0, 0]
click at [894, 80] on button "Publicar" at bounding box center [904, 96] width 61 height 34
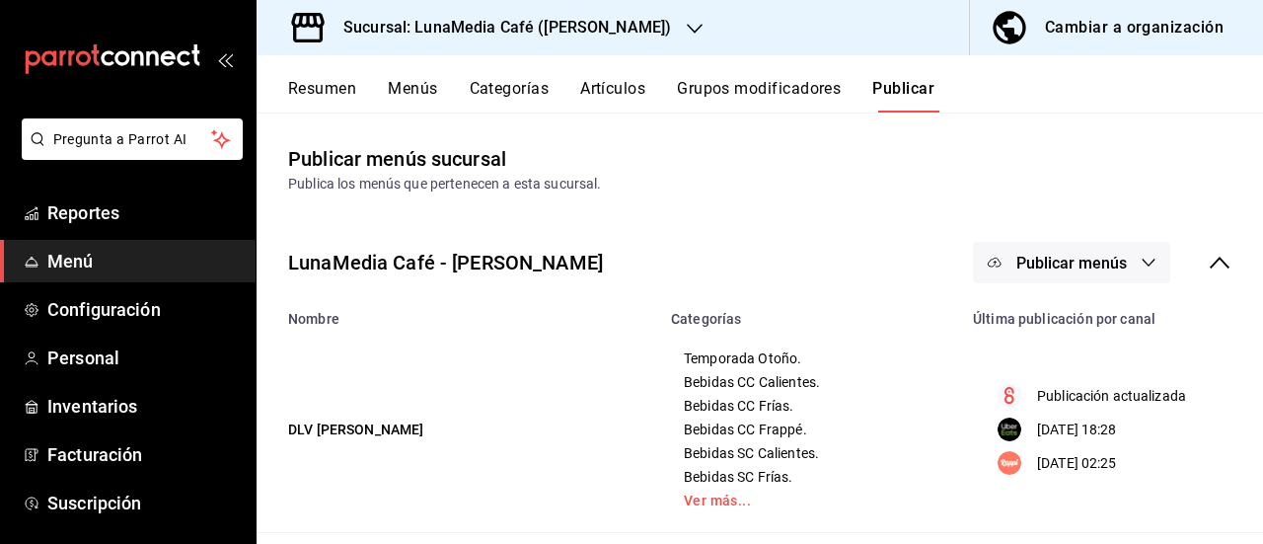
click at [1038, 263] on span "Publicar menús" at bounding box center [1071, 263] width 111 height 19
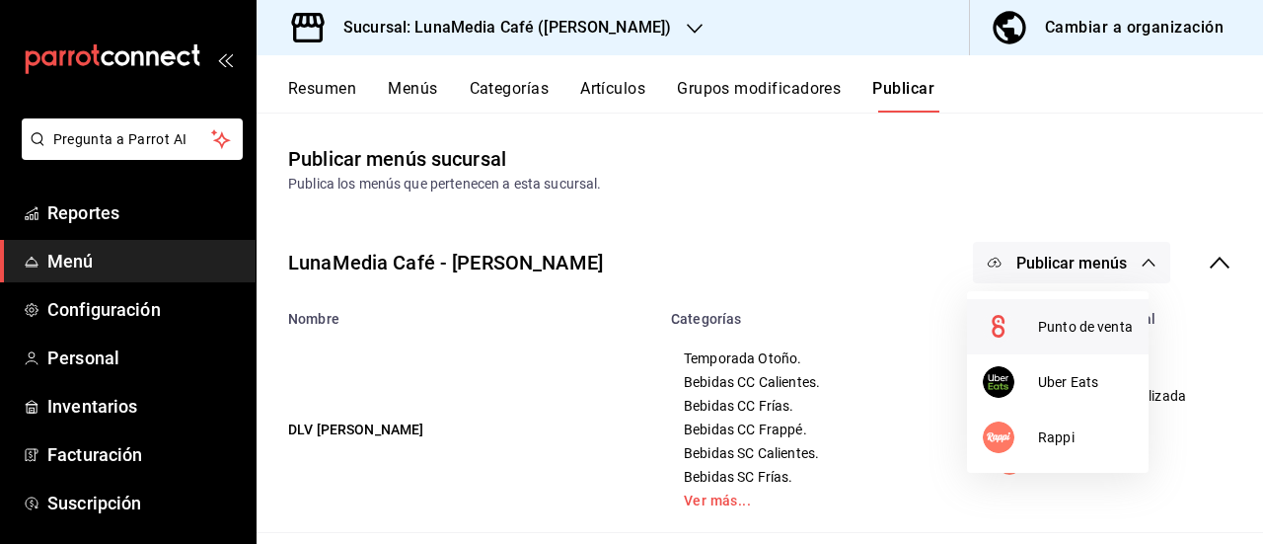
click at [1036, 328] on div at bounding box center [1010, 327] width 55 height 32
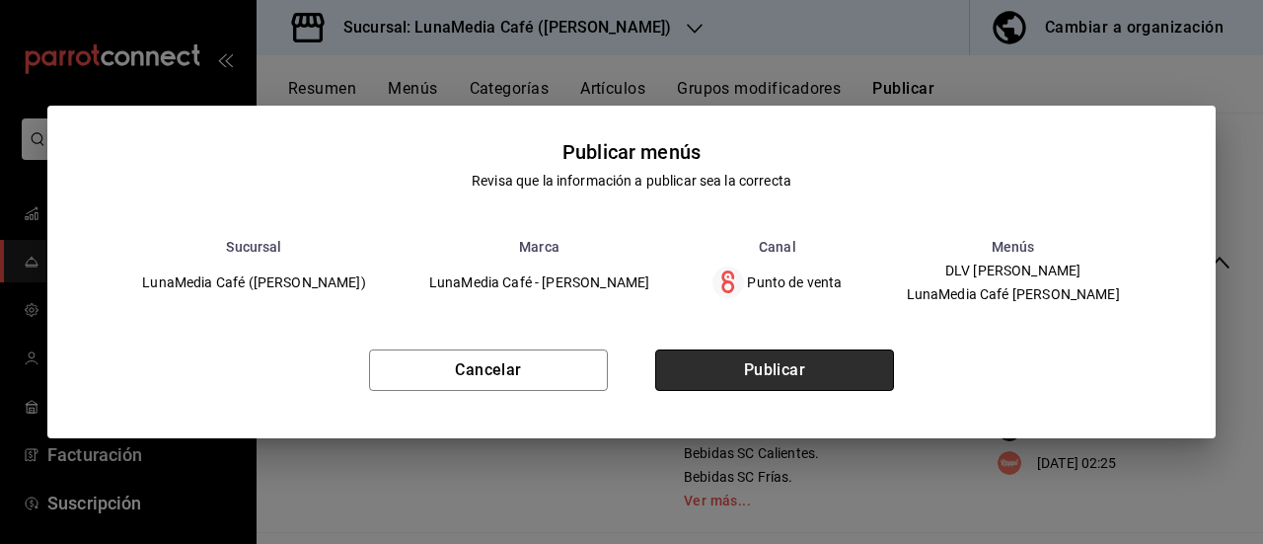
click at [786, 378] on button "Publicar" at bounding box center [774, 369] width 239 height 41
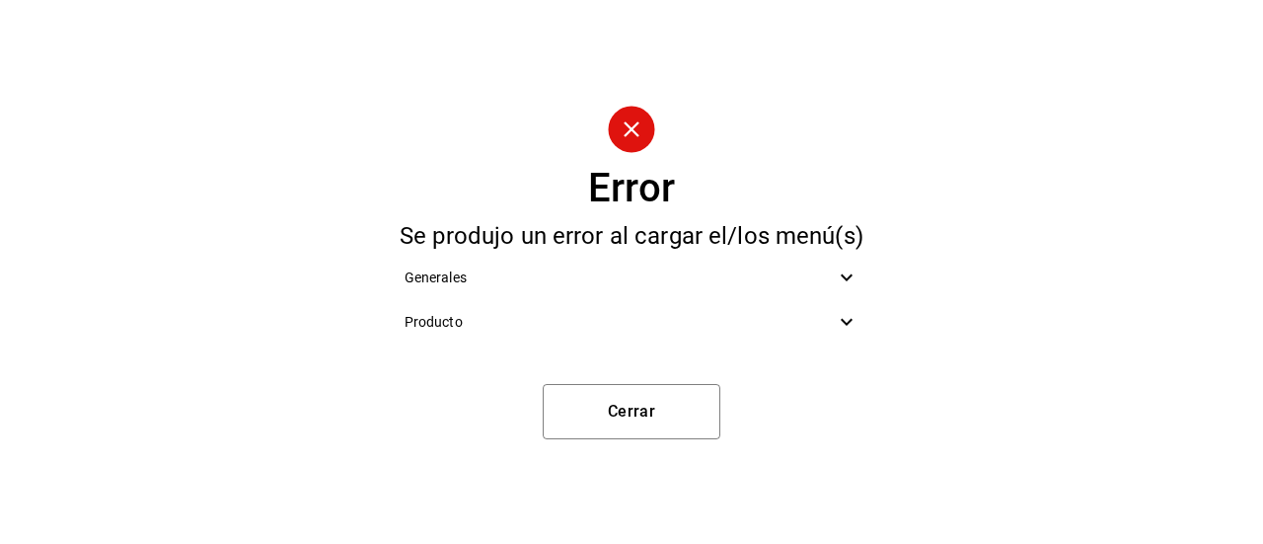
click at [853, 321] on icon at bounding box center [847, 322] width 24 height 24
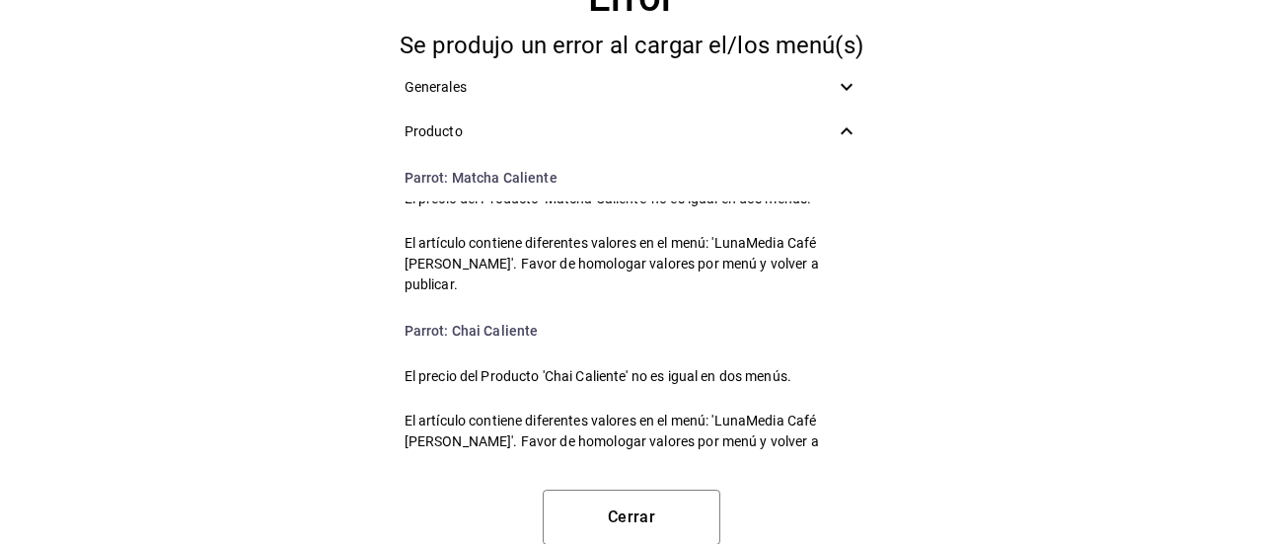
scroll to position [3750, 0]
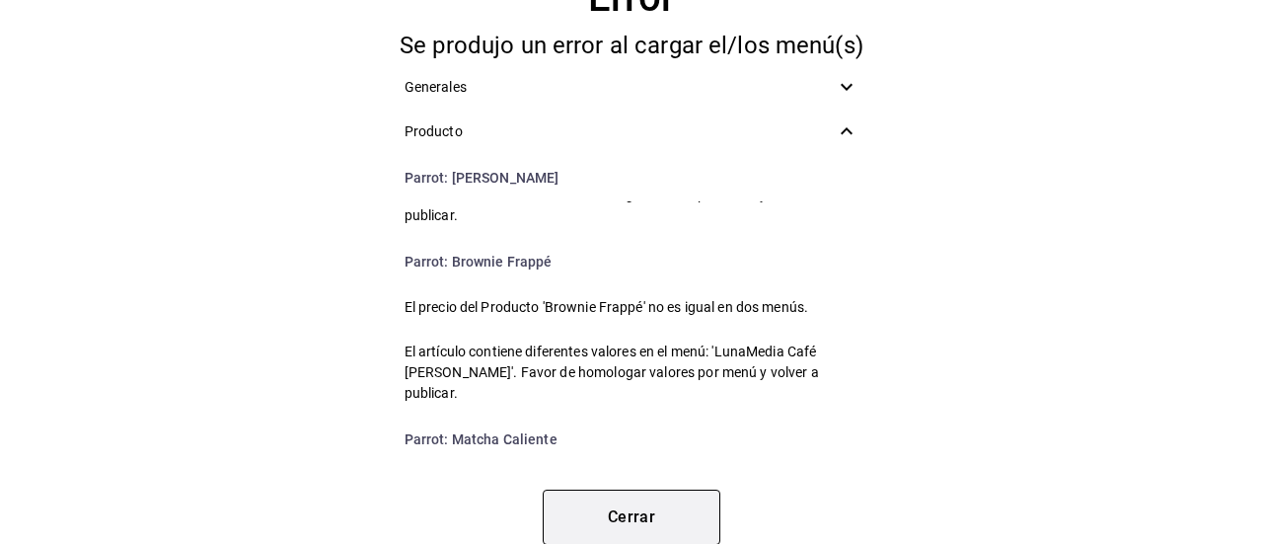
click at [630, 510] on button "Cerrar" at bounding box center [632, 516] width 178 height 55
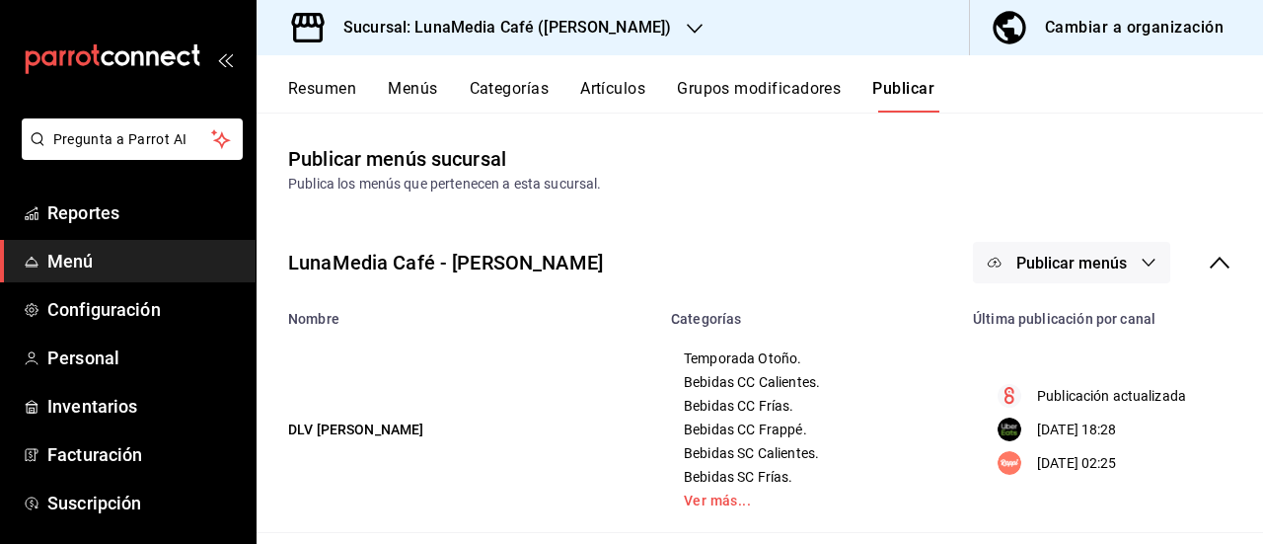
click at [1022, 251] on button "Publicar menús" at bounding box center [1071, 262] width 197 height 41
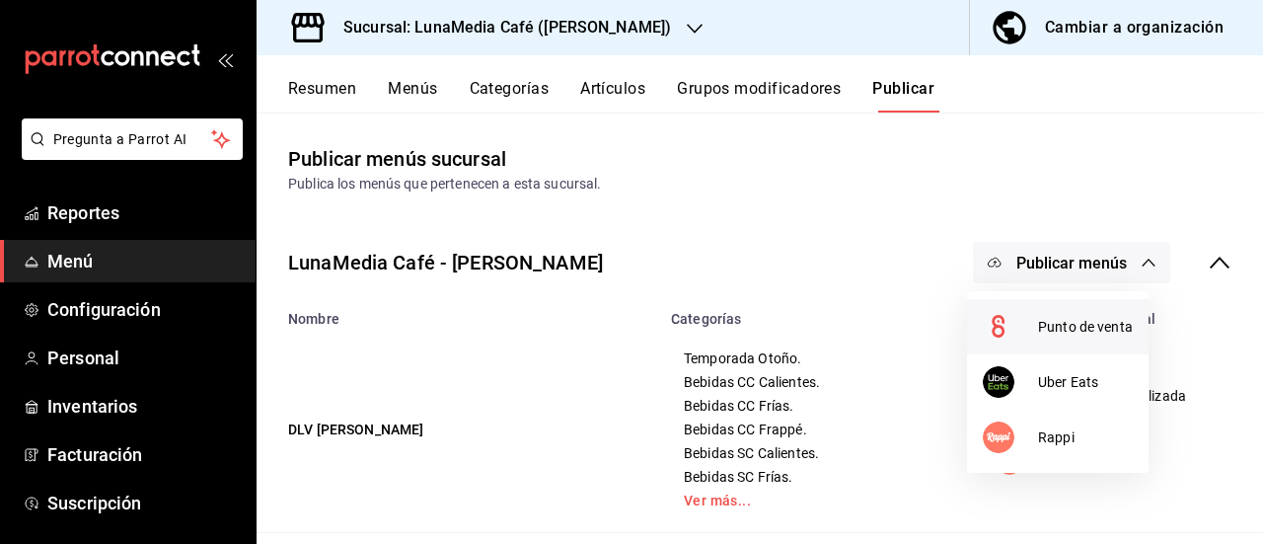
click at [1044, 330] on span "Punto de venta" at bounding box center [1085, 327] width 95 height 21
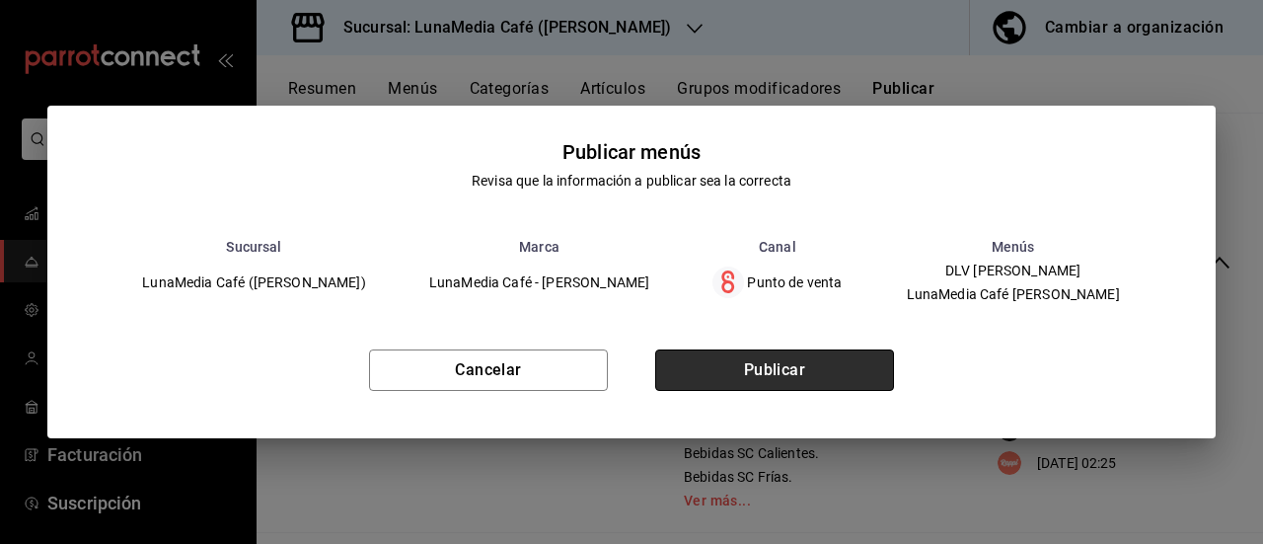
click at [726, 372] on button "Publicar" at bounding box center [774, 369] width 239 height 41
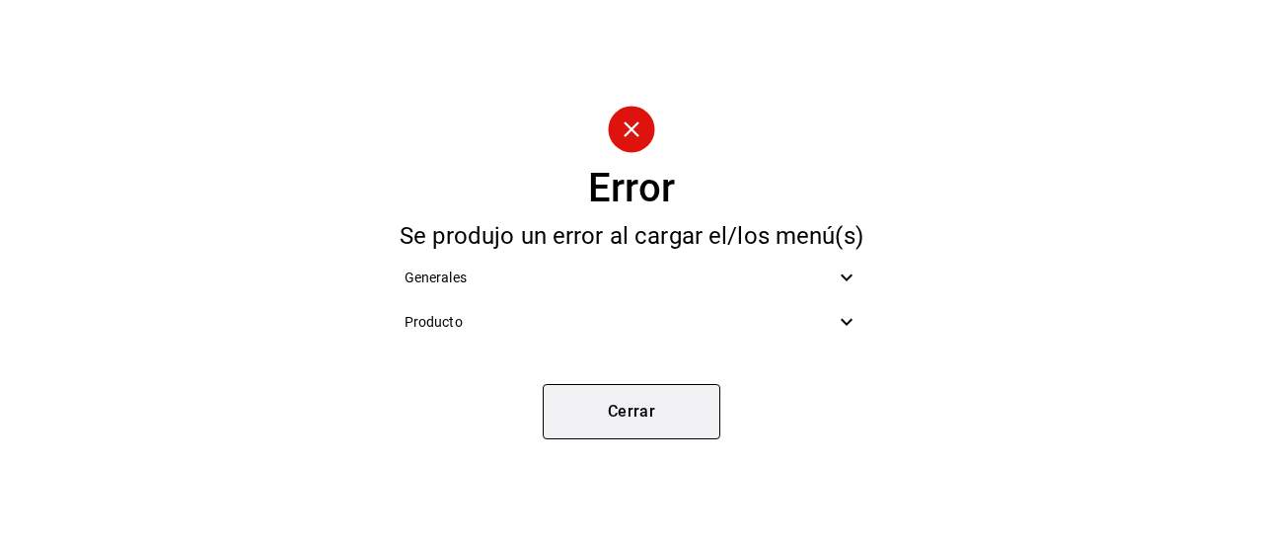
click at [654, 423] on button "Cerrar" at bounding box center [632, 411] width 178 height 55
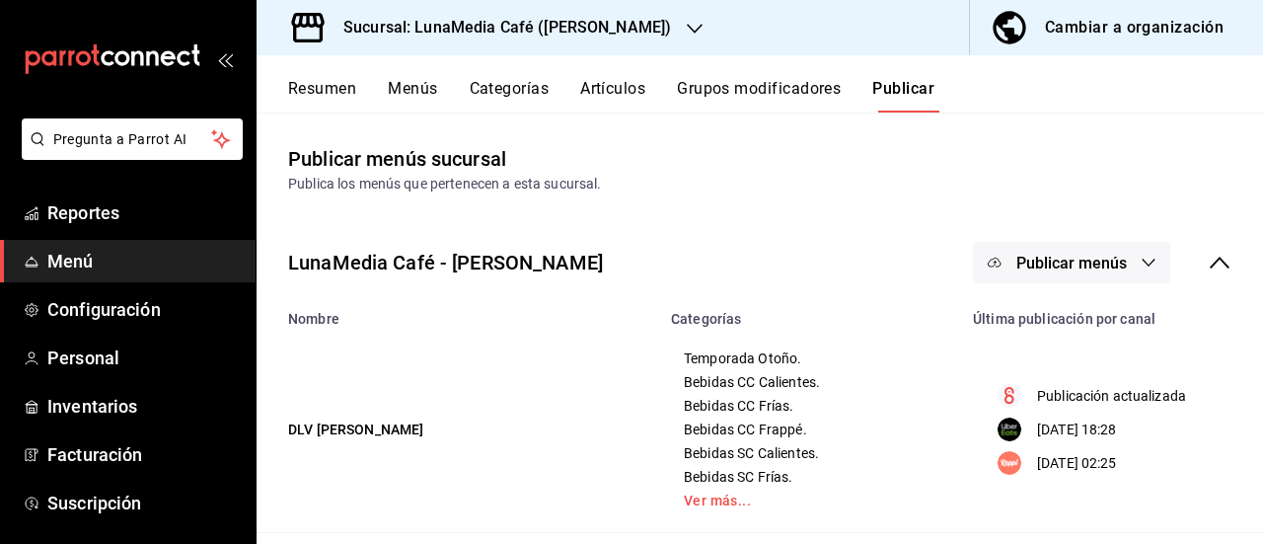
click at [311, 84] on button "Resumen" at bounding box center [322, 96] width 68 height 34
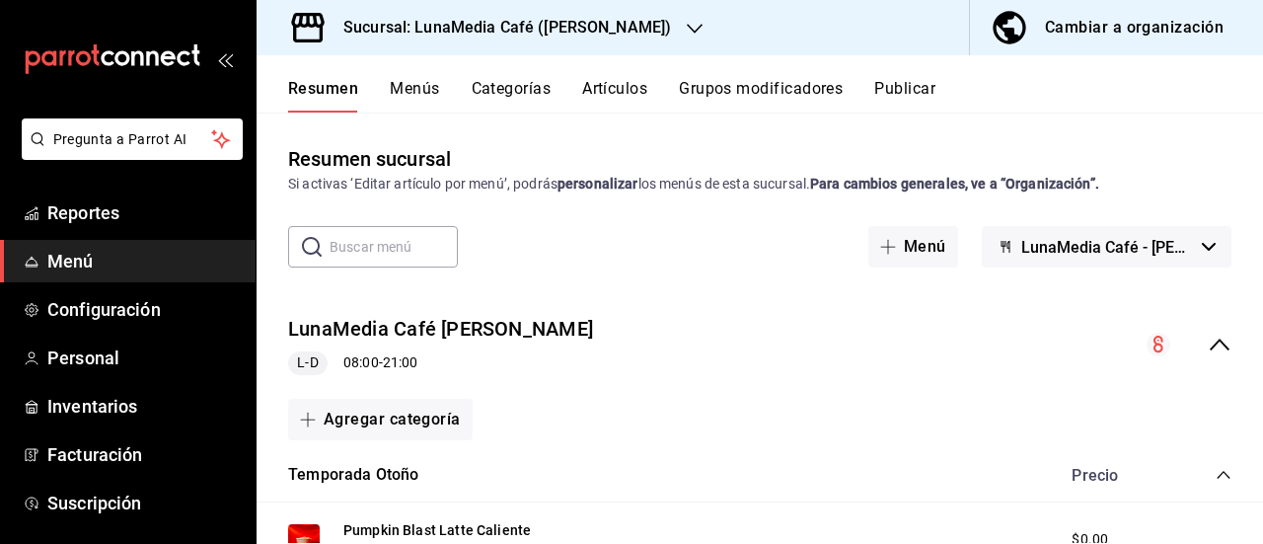
click at [418, 109] on button "Menús" at bounding box center [414, 96] width 49 height 34
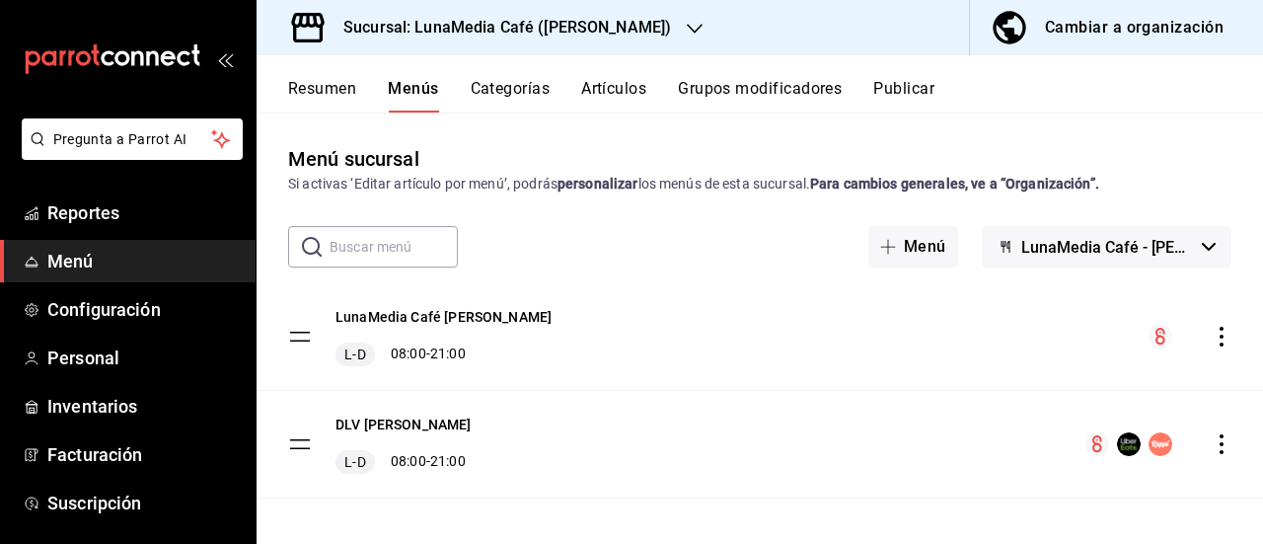
scroll to position [10, 0]
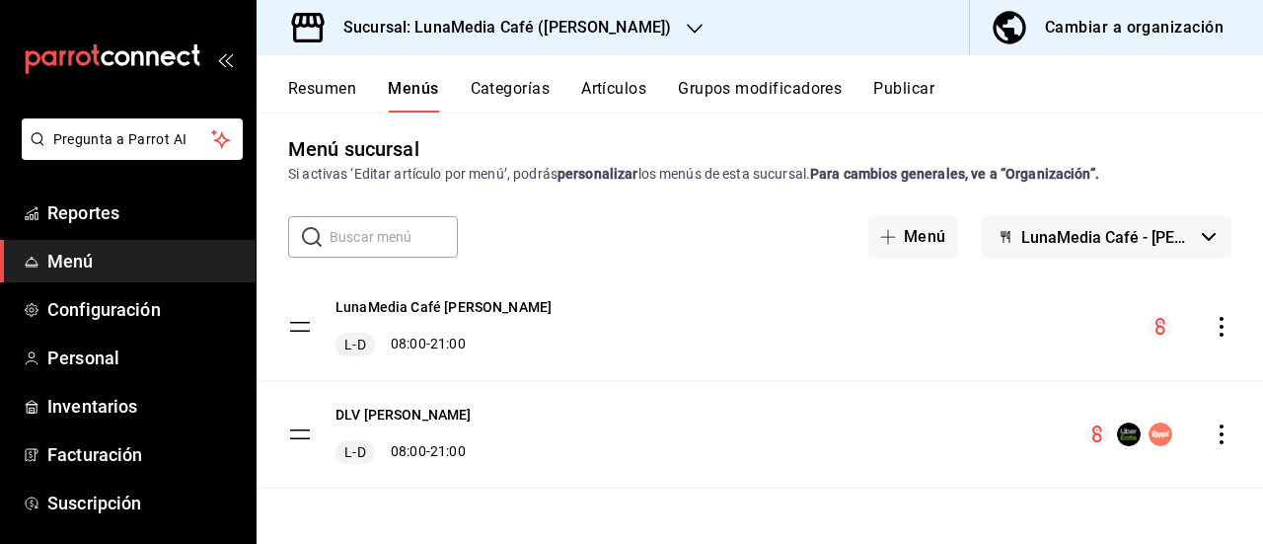
click at [1212, 429] on icon "actions" at bounding box center [1222, 434] width 20 height 20
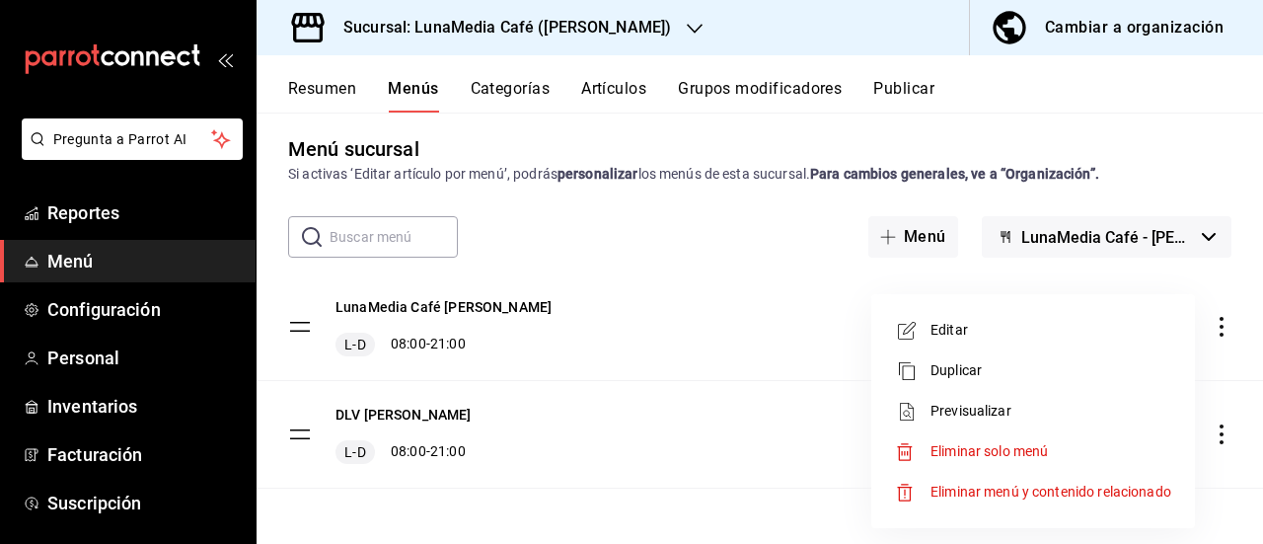
click at [945, 331] on span "Editar" at bounding box center [1051, 330] width 241 height 21
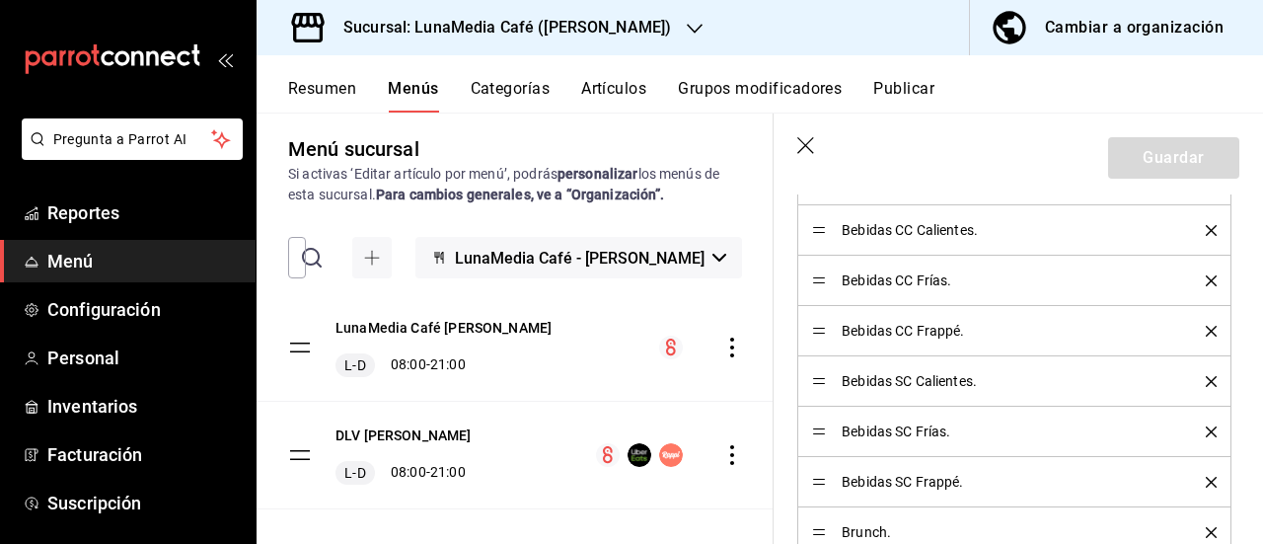
scroll to position [1093, 0]
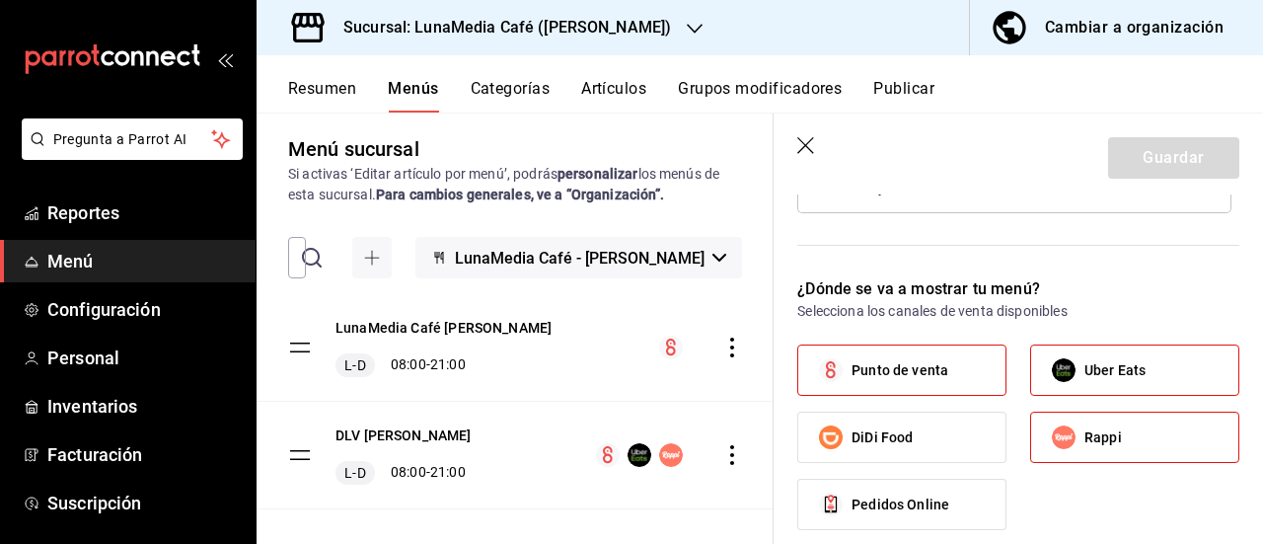
click at [917, 368] on span "Punto de venta" at bounding box center [900, 370] width 97 height 21
click at [852, 368] on input "Punto de venta" at bounding box center [830, 369] width 41 height 41
checkbox input "false"
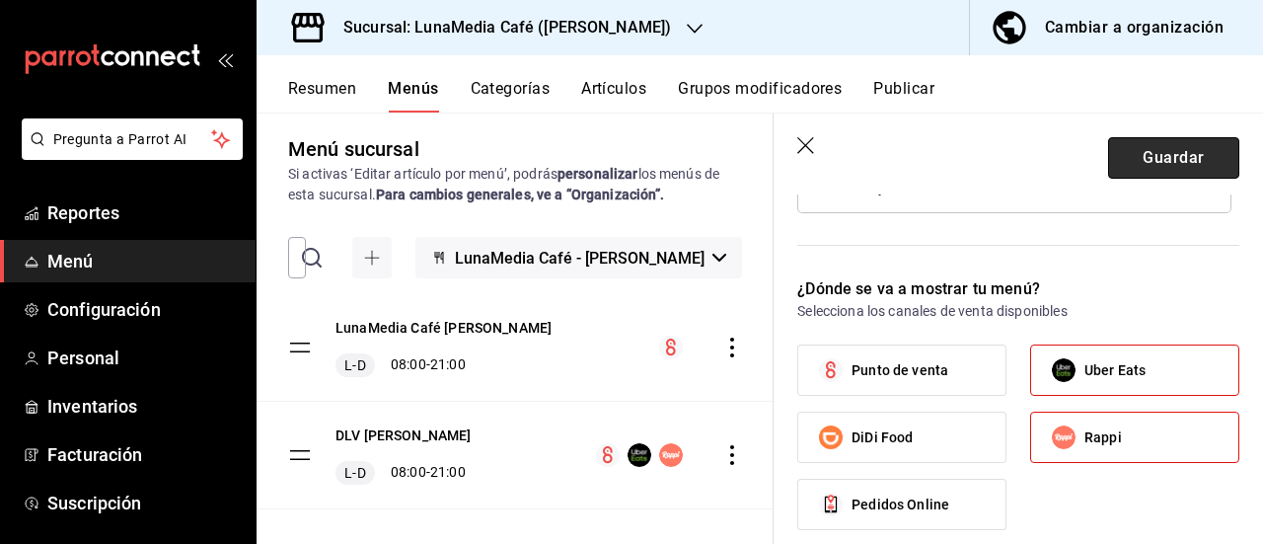
click at [1145, 161] on button "Guardar" at bounding box center [1173, 157] width 131 height 41
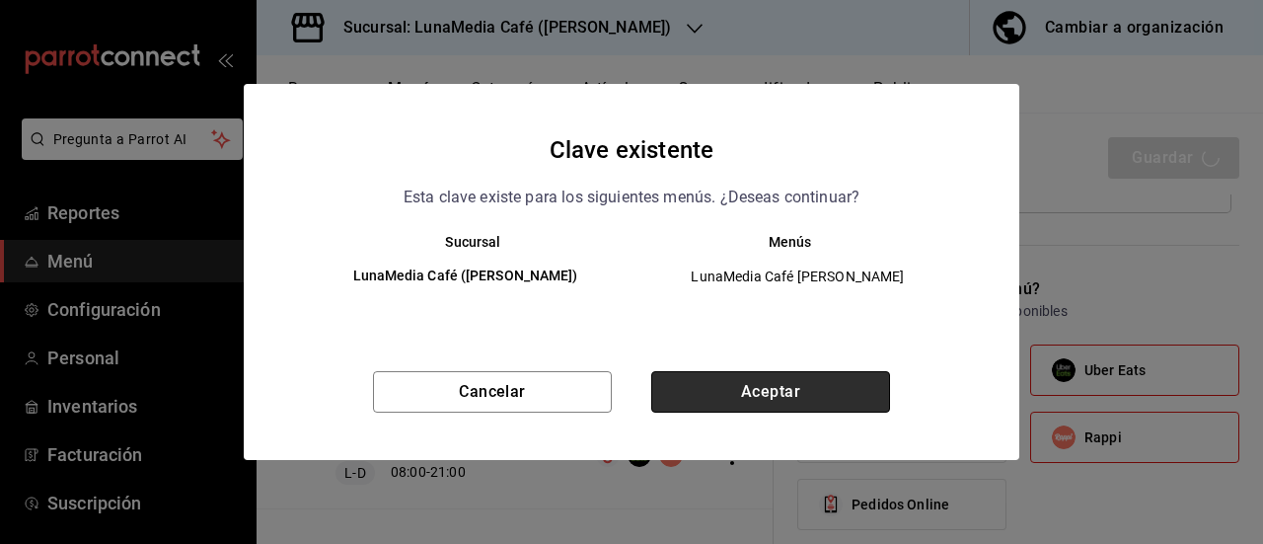
click at [746, 386] on button "Aceptar" at bounding box center [770, 391] width 239 height 41
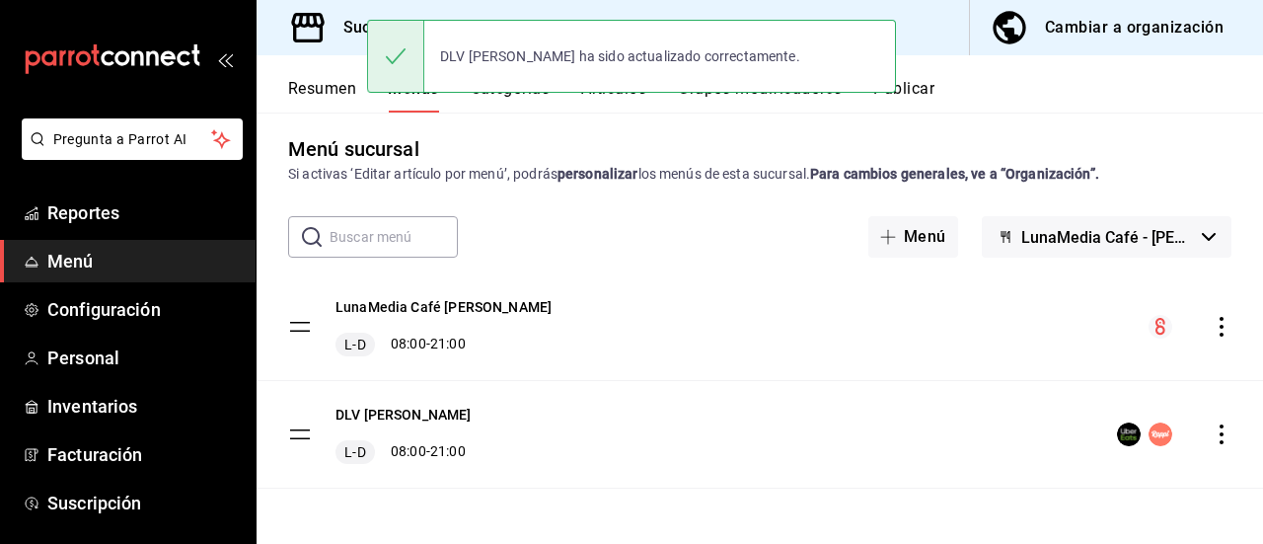
click at [1212, 329] on icon "actions" at bounding box center [1222, 327] width 20 height 20
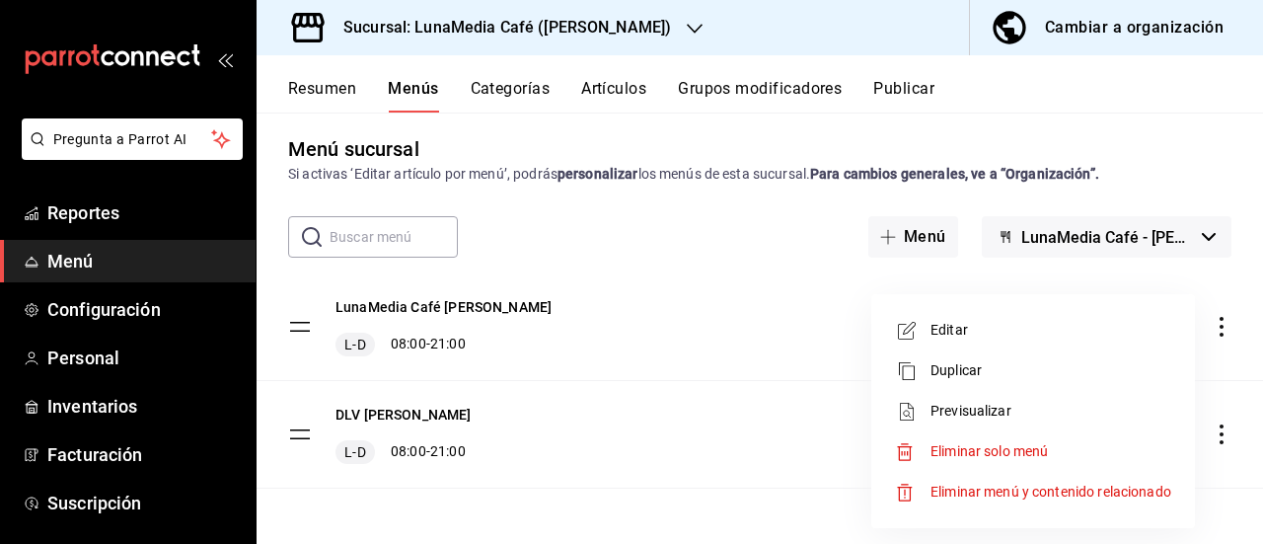
click at [898, 78] on div at bounding box center [631, 272] width 1263 height 544
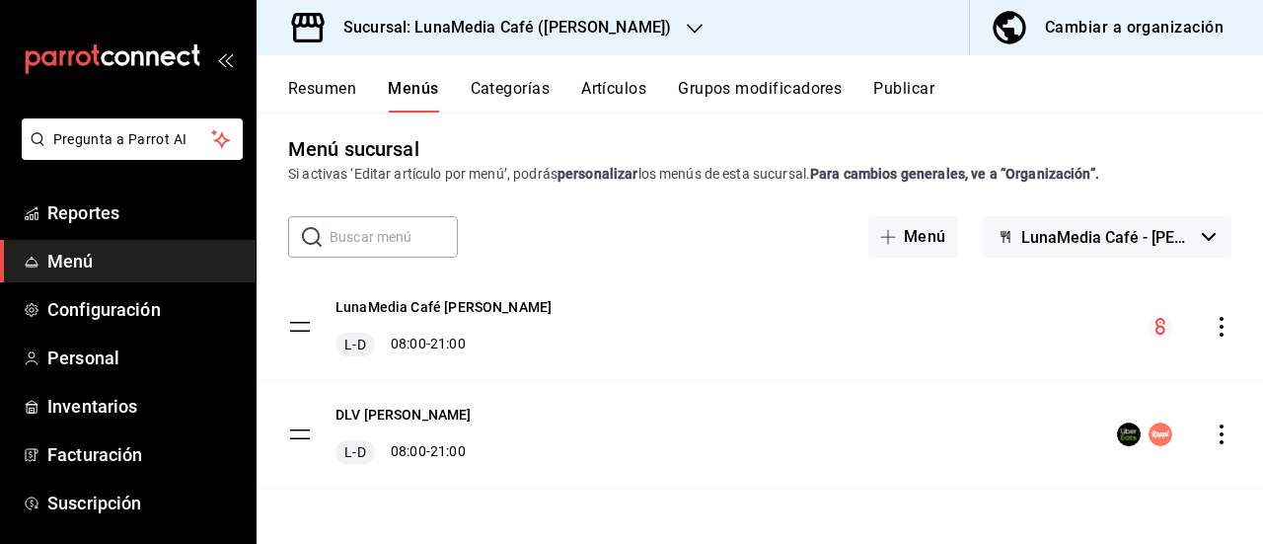
click at [904, 90] on button "Publicar" at bounding box center [903, 96] width 61 height 34
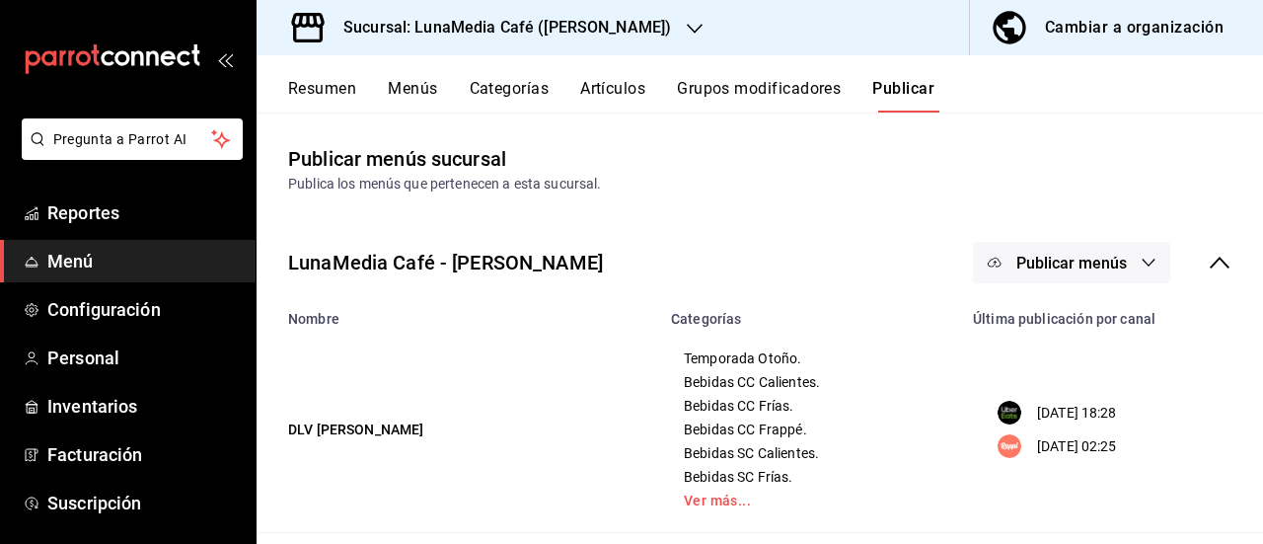
click at [1040, 269] on span "Publicar menús" at bounding box center [1071, 263] width 111 height 19
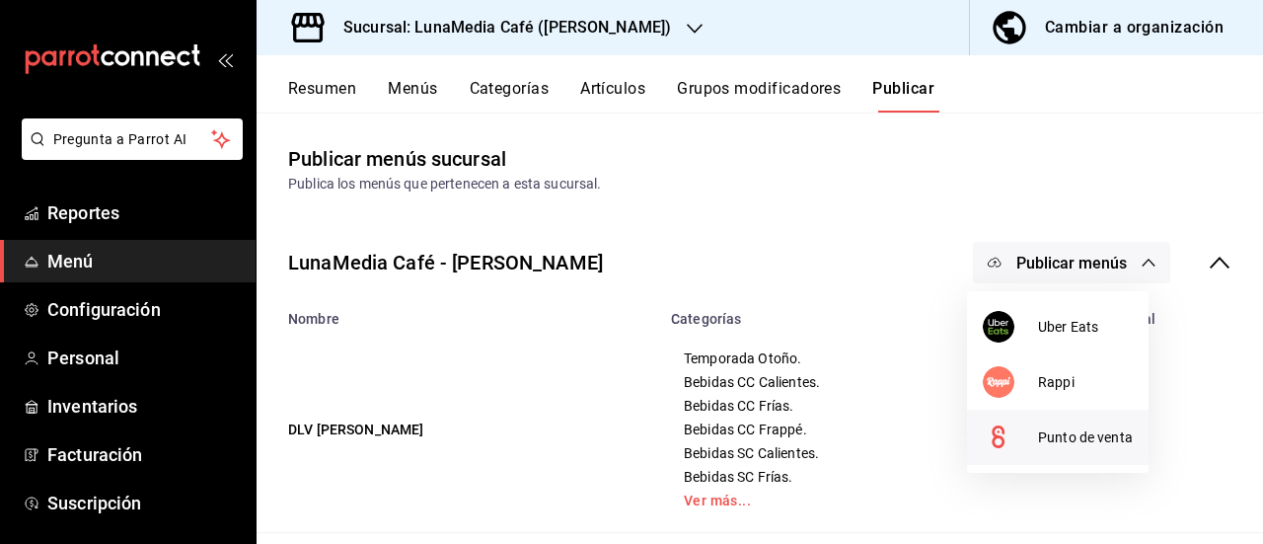
click at [1036, 446] on div at bounding box center [1010, 437] width 55 height 32
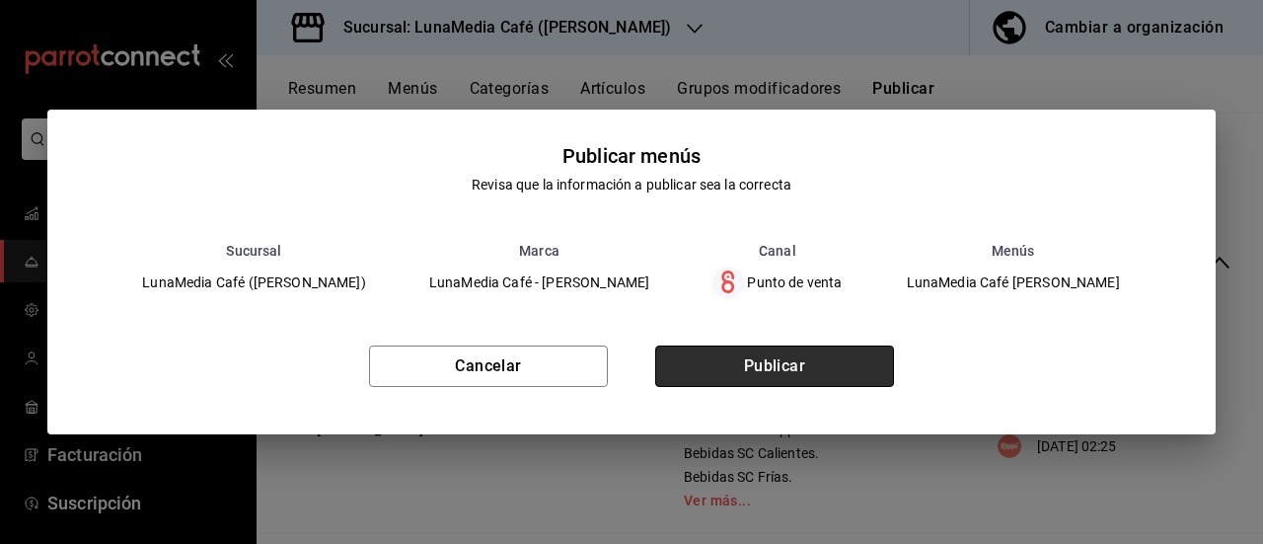
click at [850, 375] on button "Publicar" at bounding box center [774, 365] width 239 height 41
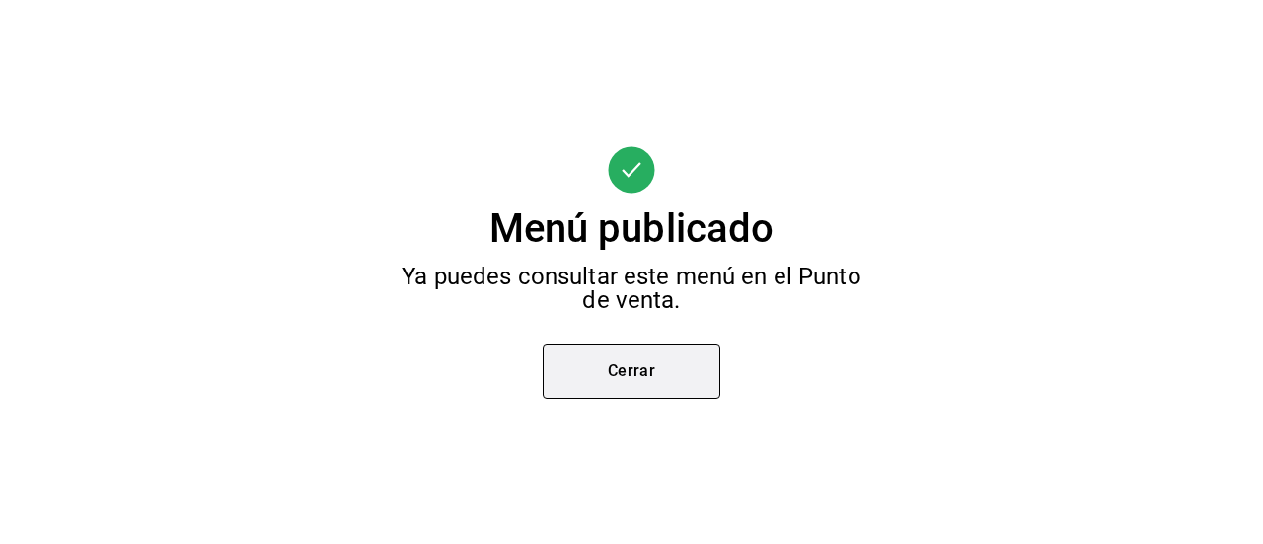
click at [639, 368] on button "Cerrar" at bounding box center [632, 370] width 178 height 55
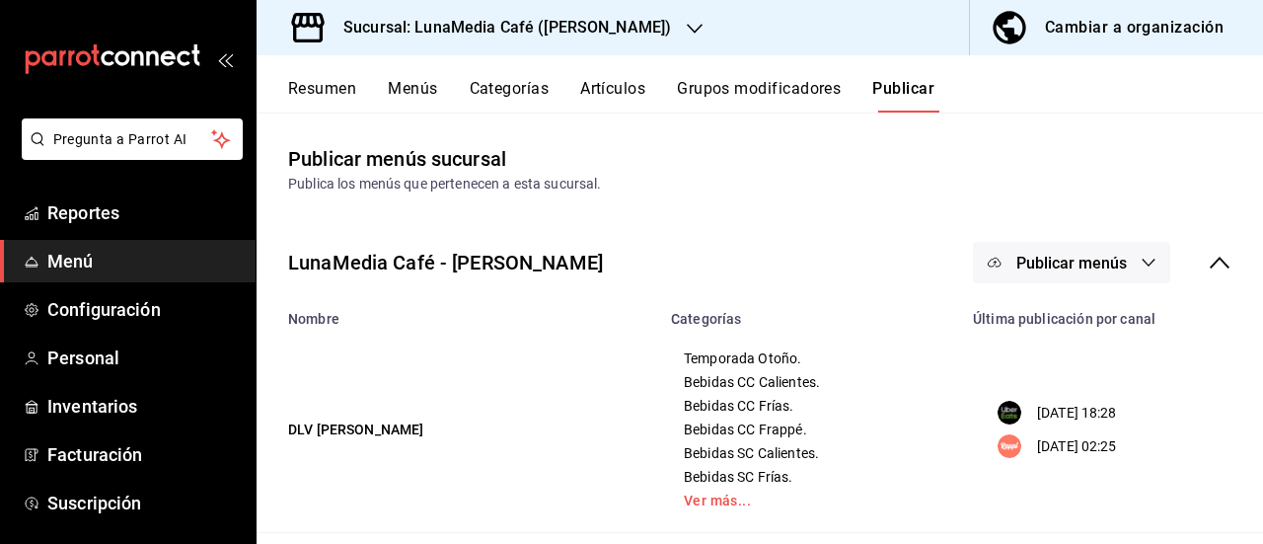
click at [308, 88] on button "Resumen" at bounding box center [322, 96] width 68 height 34
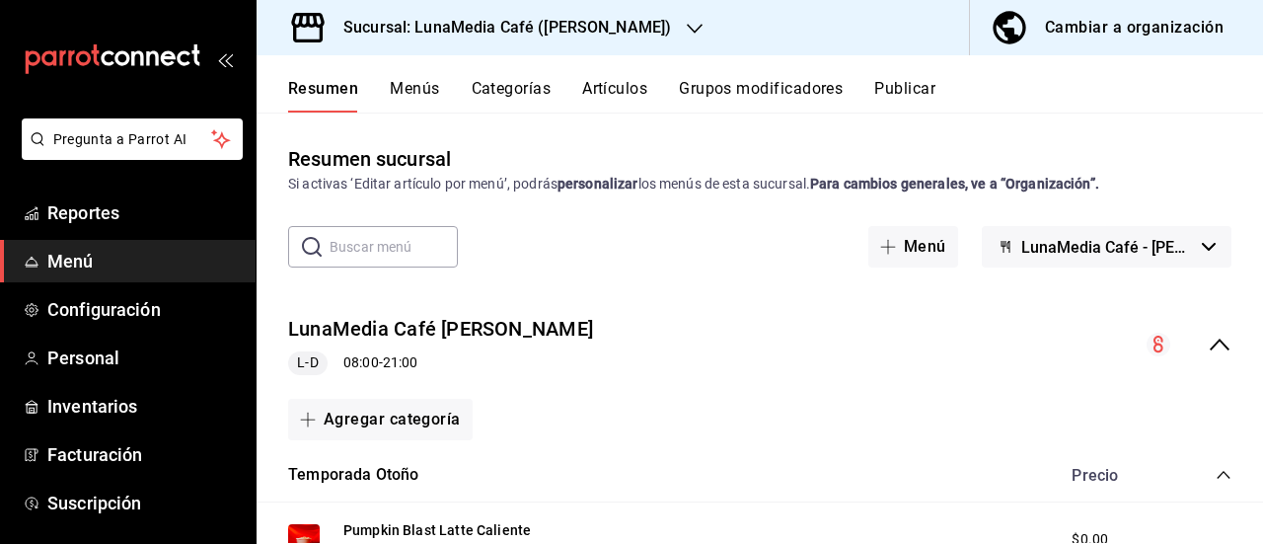
click at [406, 96] on button "Menús" at bounding box center [414, 96] width 49 height 34
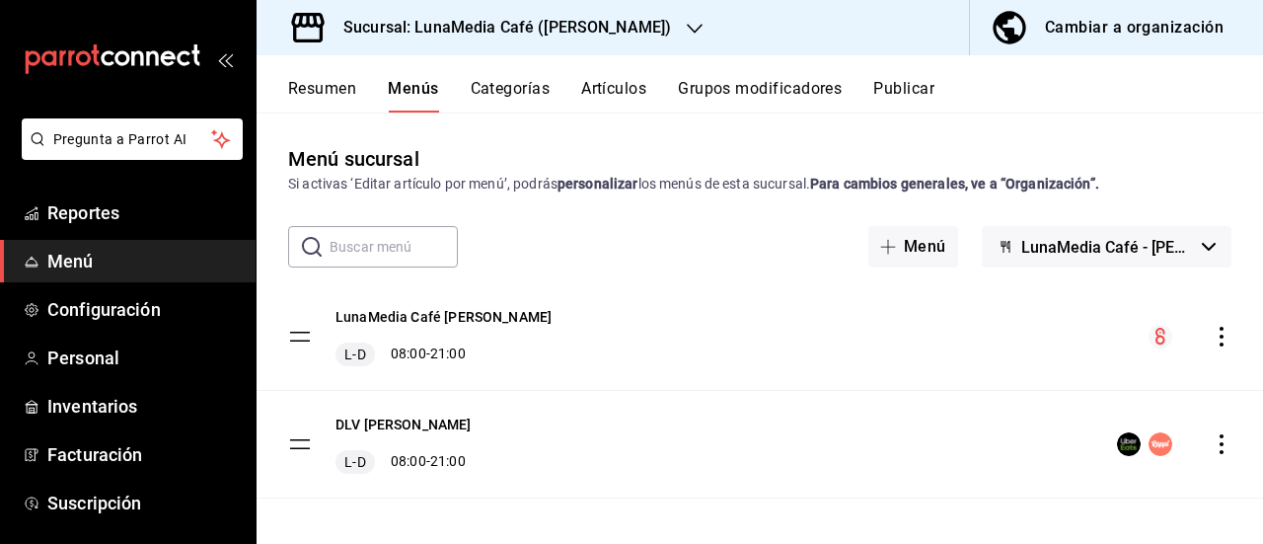
click at [1212, 435] on icon "actions" at bounding box center [1222, 444] width 20 height 20
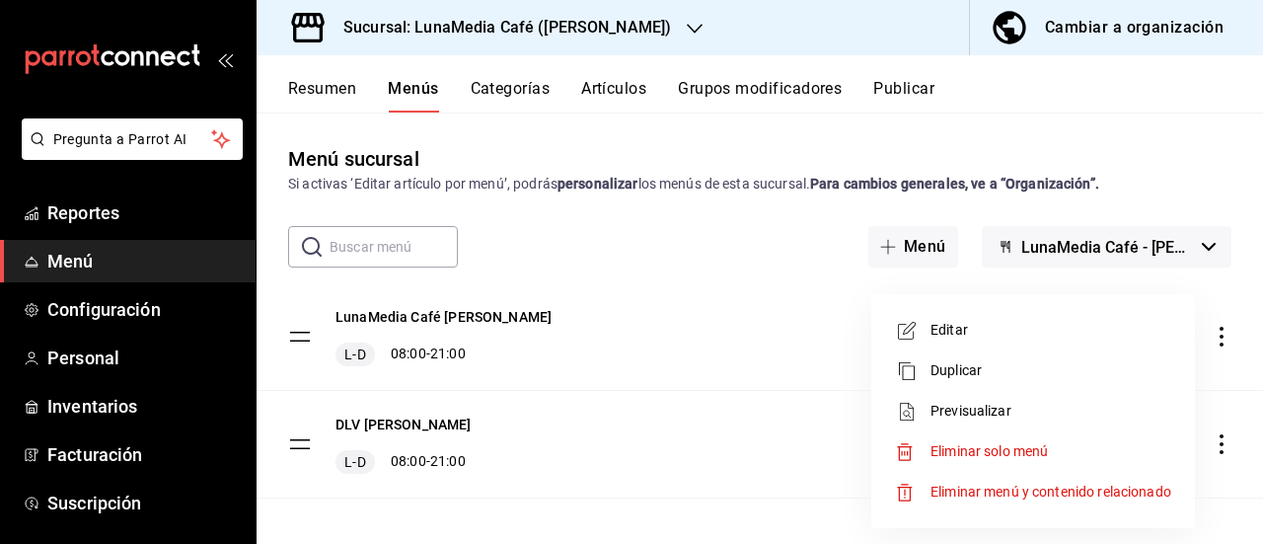
click at [966, 407] on span "Previsualizar" at bounding box center [1051, 411] width 241 height 21
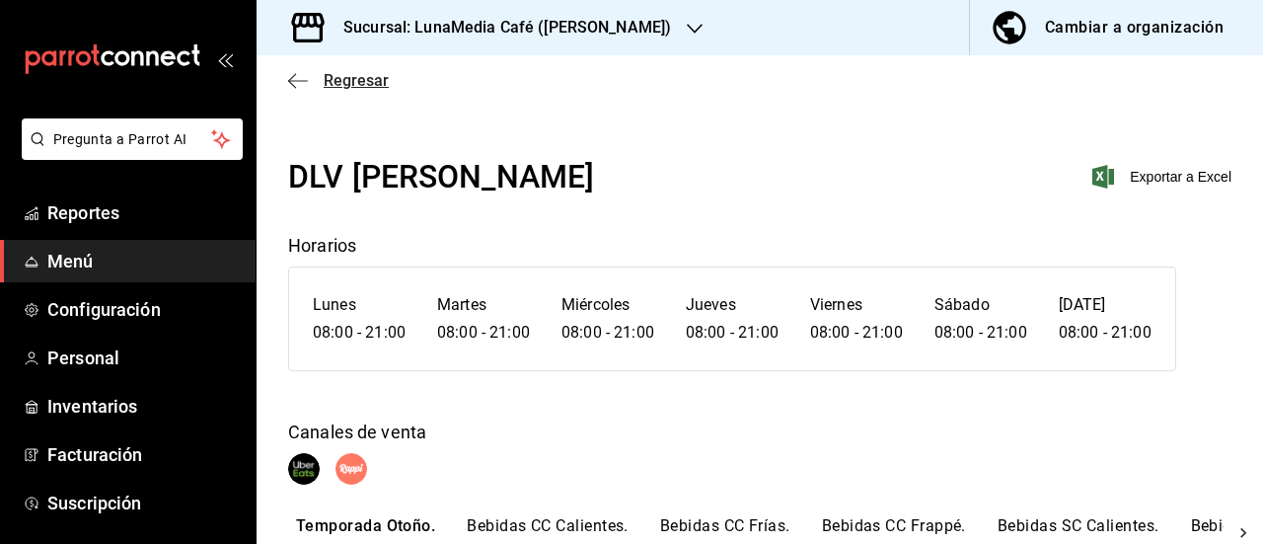
click at [305, 76] on icon "button" at bounding box center [298, 81] width 20 height 18
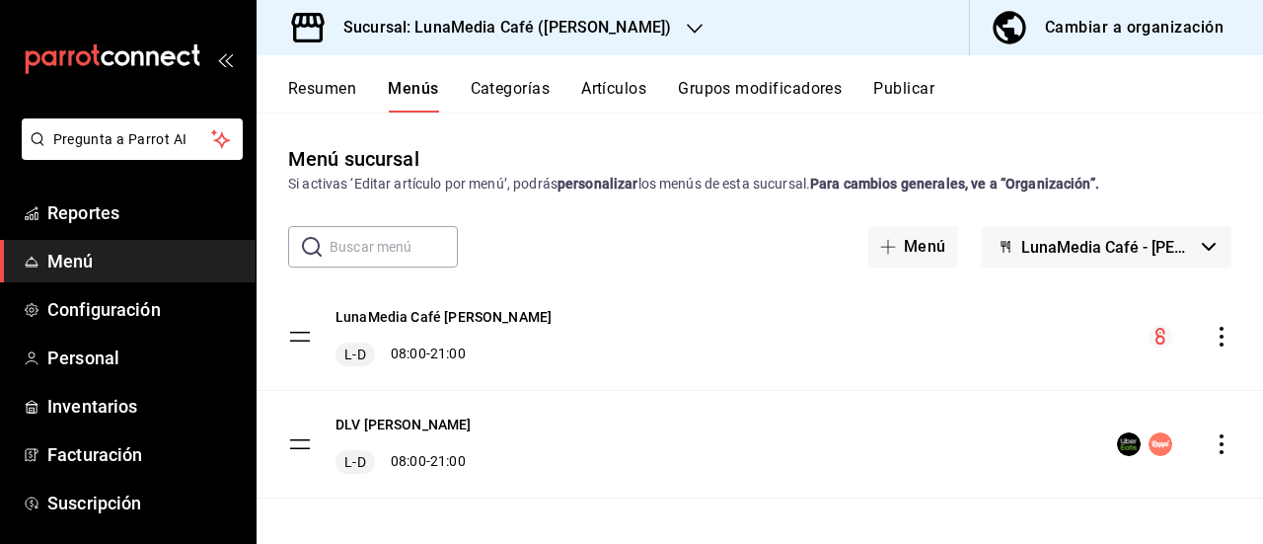
click at [1212, 445] on icon "actions" at bounding box center [1222, 444] width 20 height 20
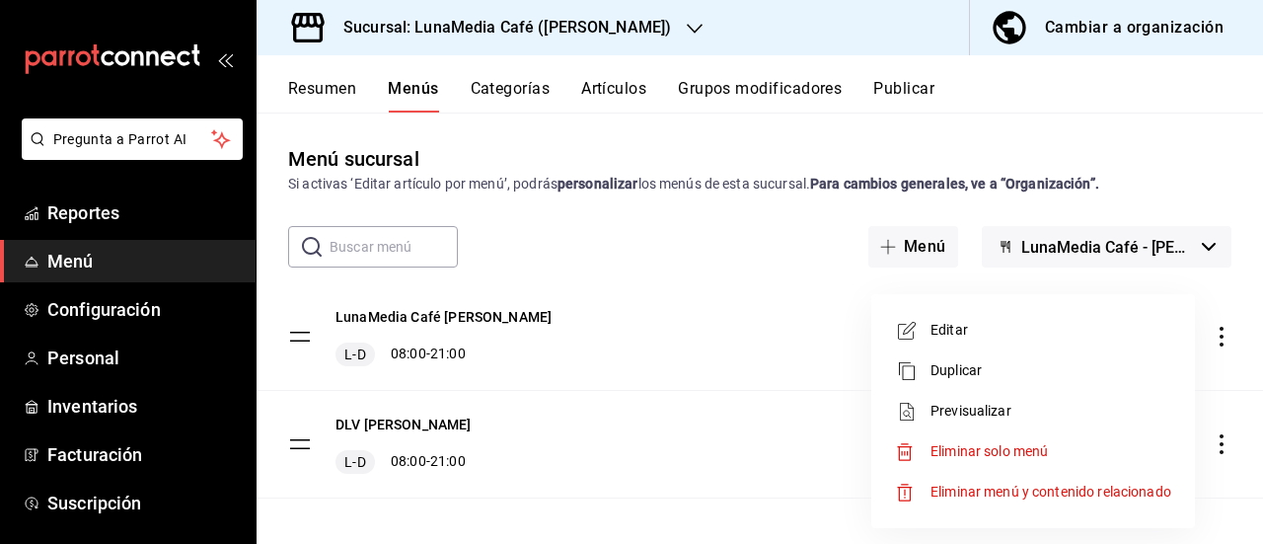
click at [936, 331] on span "Editar" at bounding box center [1051, 330] width 241 height 21
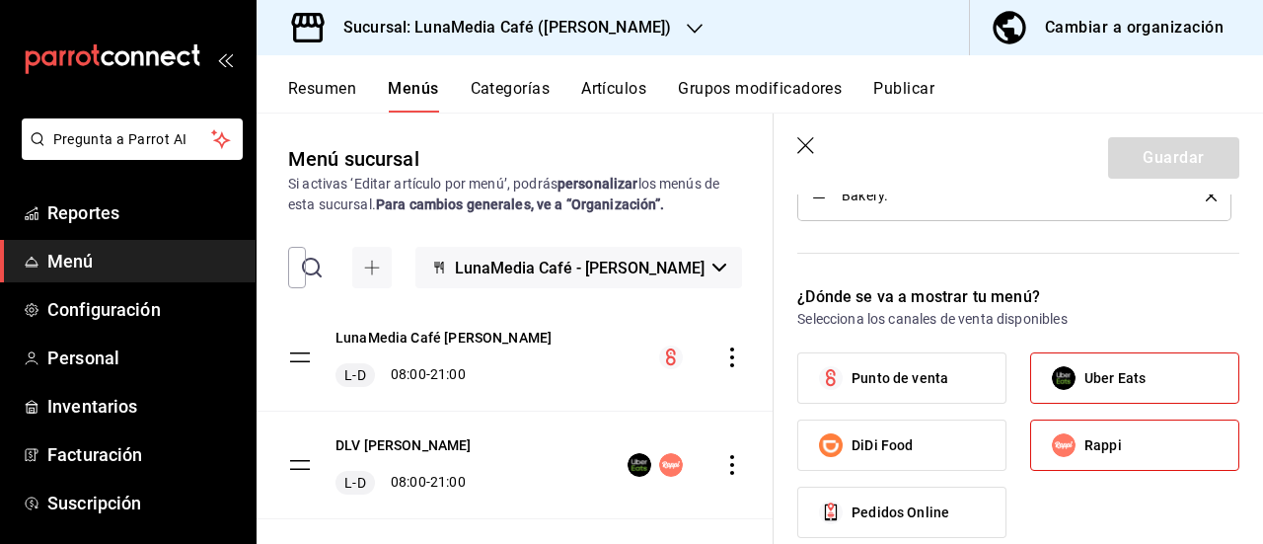
click at [912, 370] on span "Punto de venta" at bounding box center [900, 378] width 97 height 21
click at [852, 370] on input "Punto de venta" at bounding box center [830, 377] width 41 height 41
checkbox input "true"
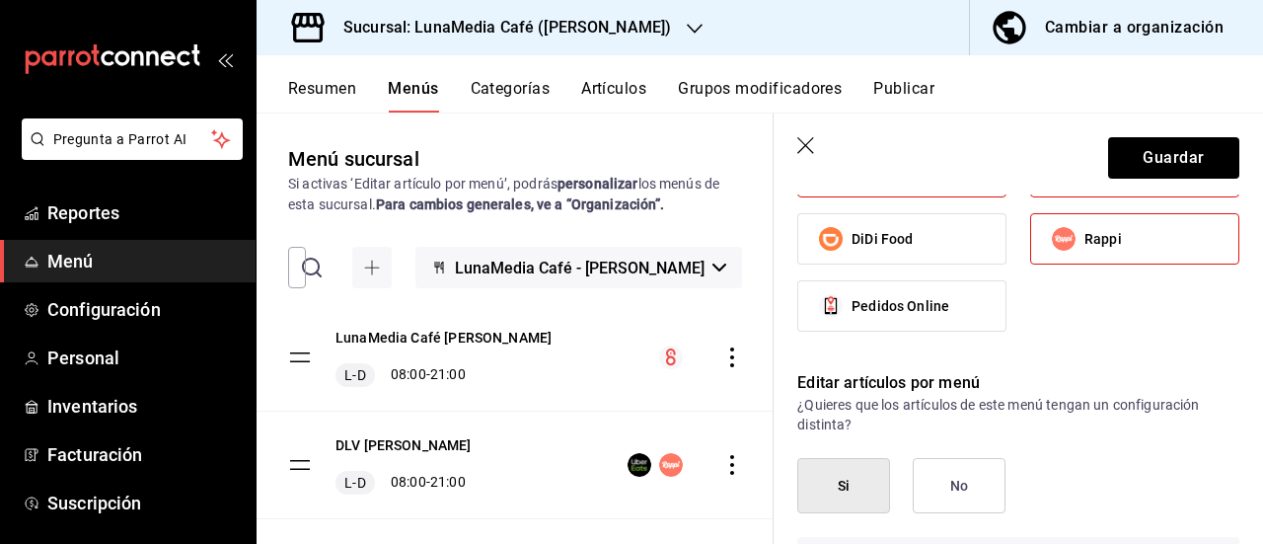
scroll to position [1382, 0]
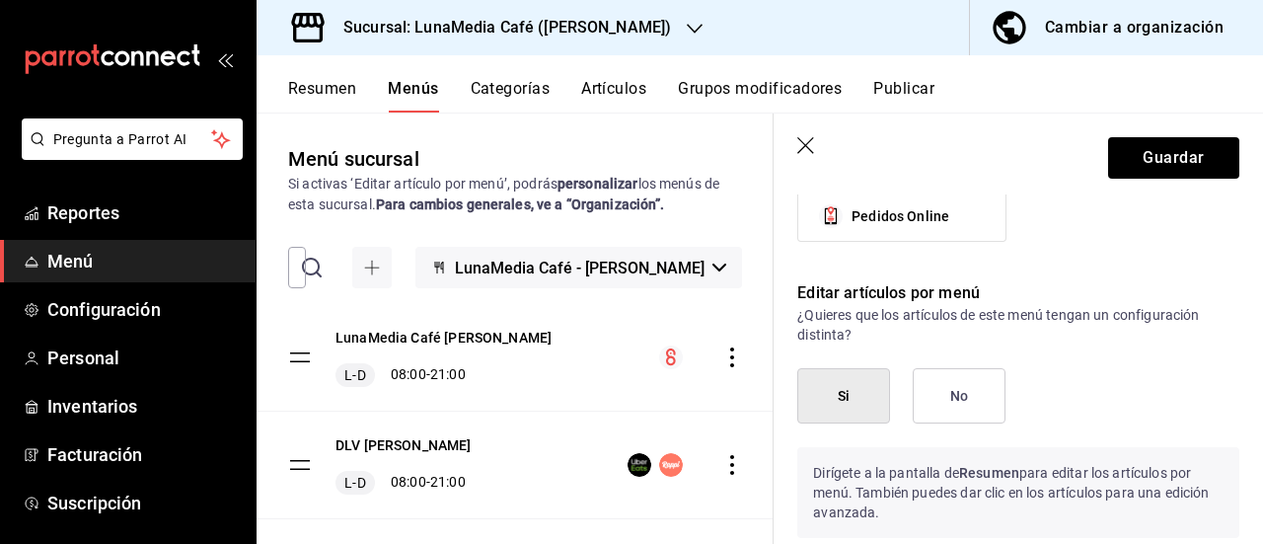
click at [881, 402] on button "Si" at bounding box center [843, 395] width 93 height 55
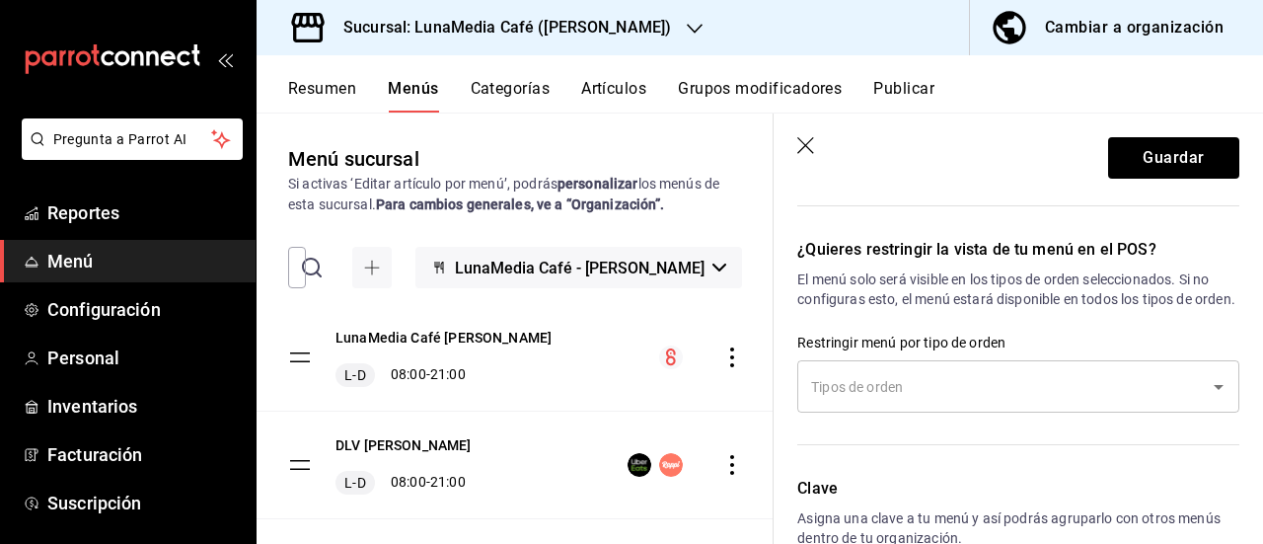
scroll to position [1776, 0]
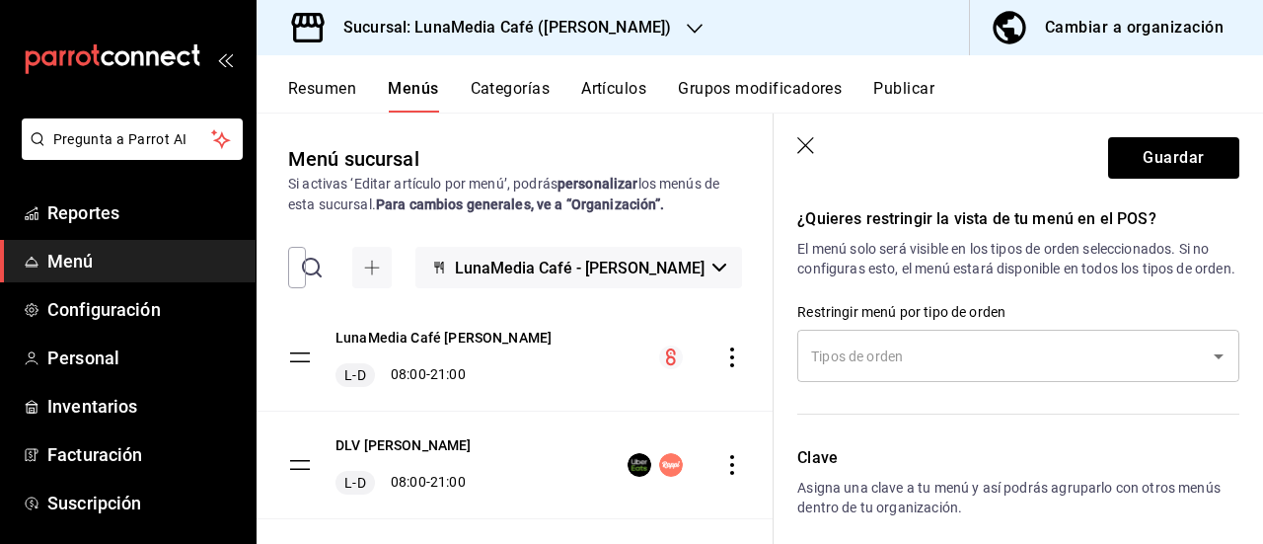
click at [1045, 373] on input "text" at bounding box center [1003, 355] width 395 height 35
click at [1052, 298] on div "¿Quieres restringir la vista de tu menú en el POS? El menú solo será visible en…" at bounding box center [1007, 303] width 466 height 239
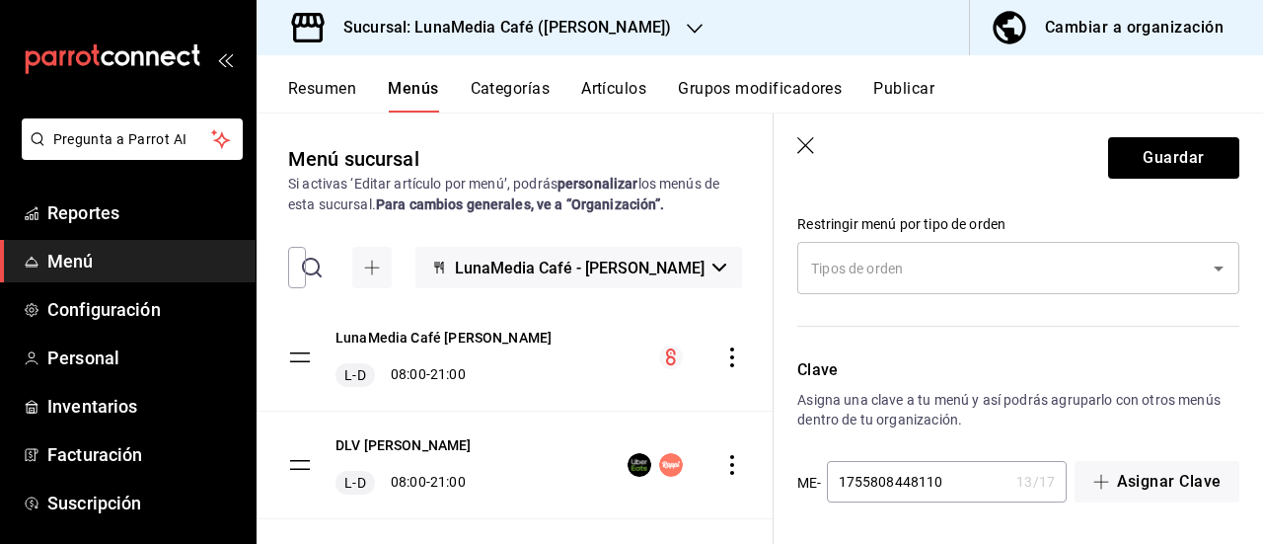
scroll to position [1877, 0]
click at [1133, 147] on button "Guardar" at bounding box center [1173, 157] width 131 height 41
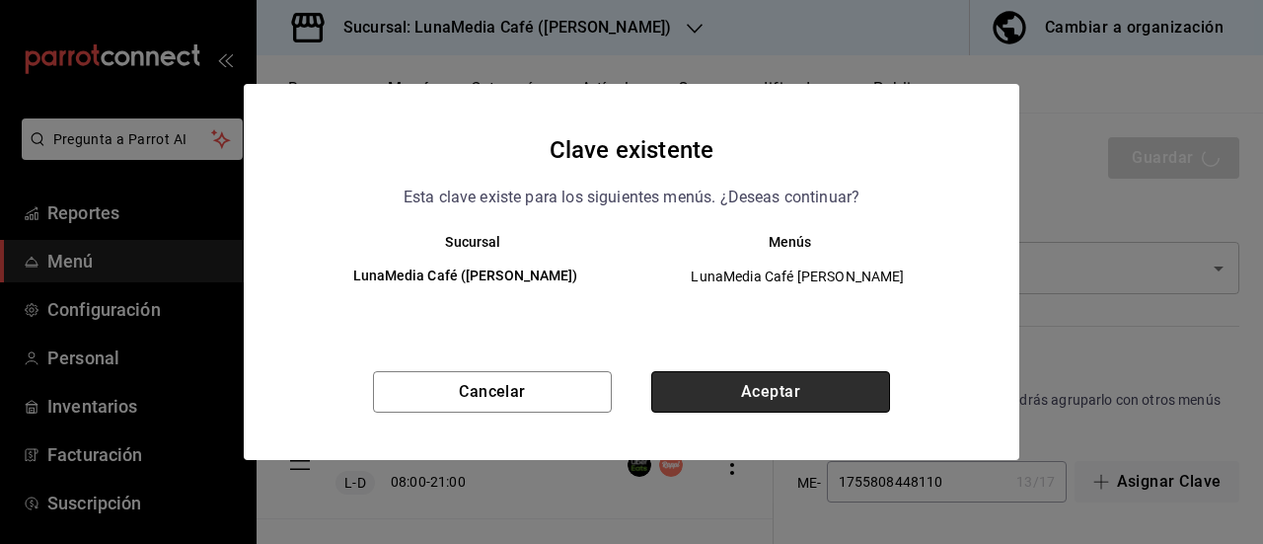
click at [720, 399] on button "Aceptar" at bounding box center [770, 391] width 239 height 41
checkbox input "false"
type input "1758587817200"
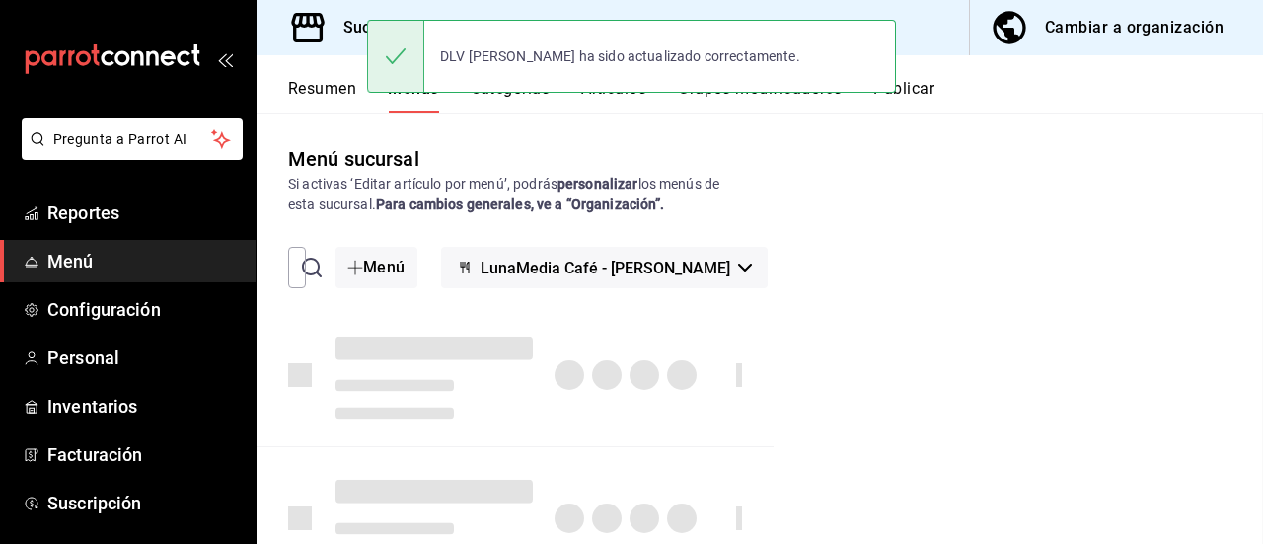
checkbox input "false"
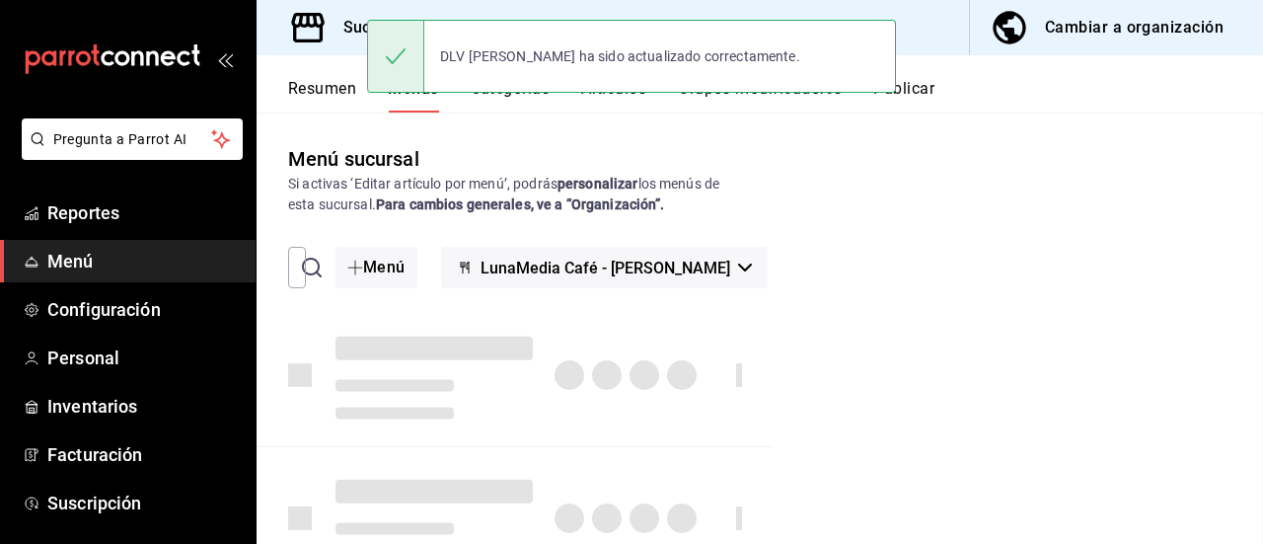
checkbox input "false"
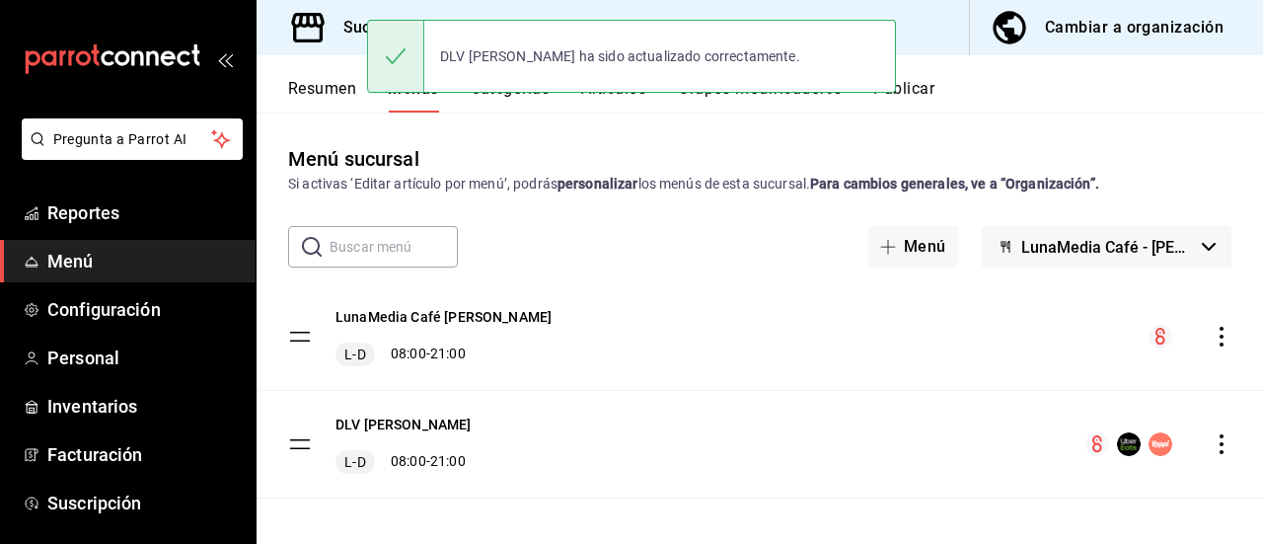
click at [935, 88] on button "Publicar" at bounding box center [903, 96] width 61 height 34
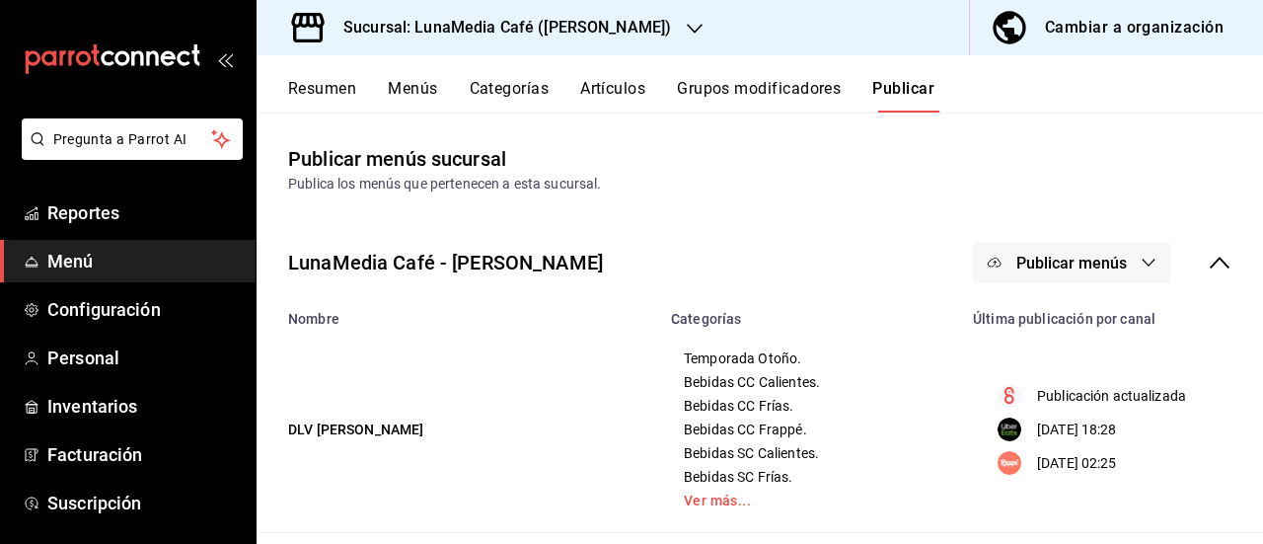
click at [1054, 263] on span "Publicar menús" at bounding box center [1071, 263] width 111 height 19
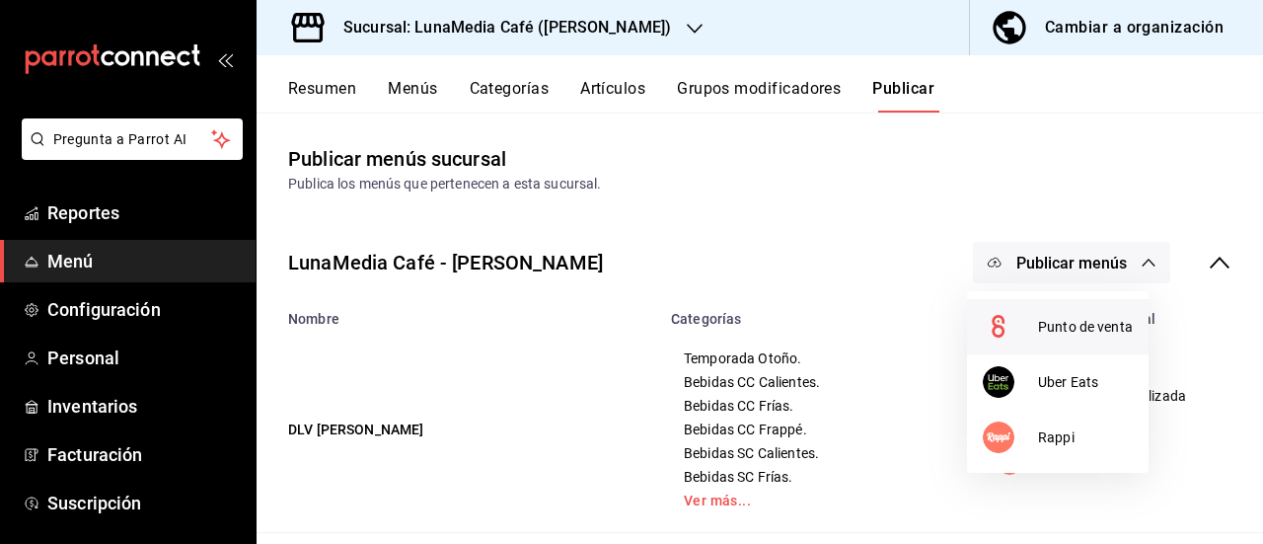
click at [1045, 311] on li "Punto de venta" at bounding box center [1058, 326] width 182 height 55
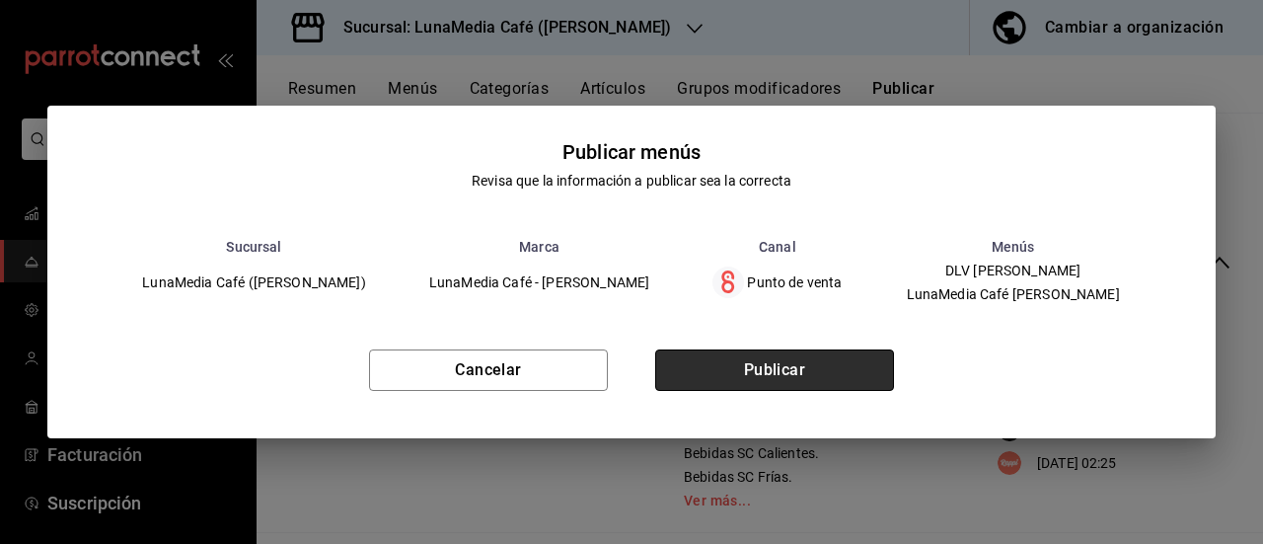
click at [828, 359] on button "Publicar" at bounding box center [774, 369] width 239 height 41
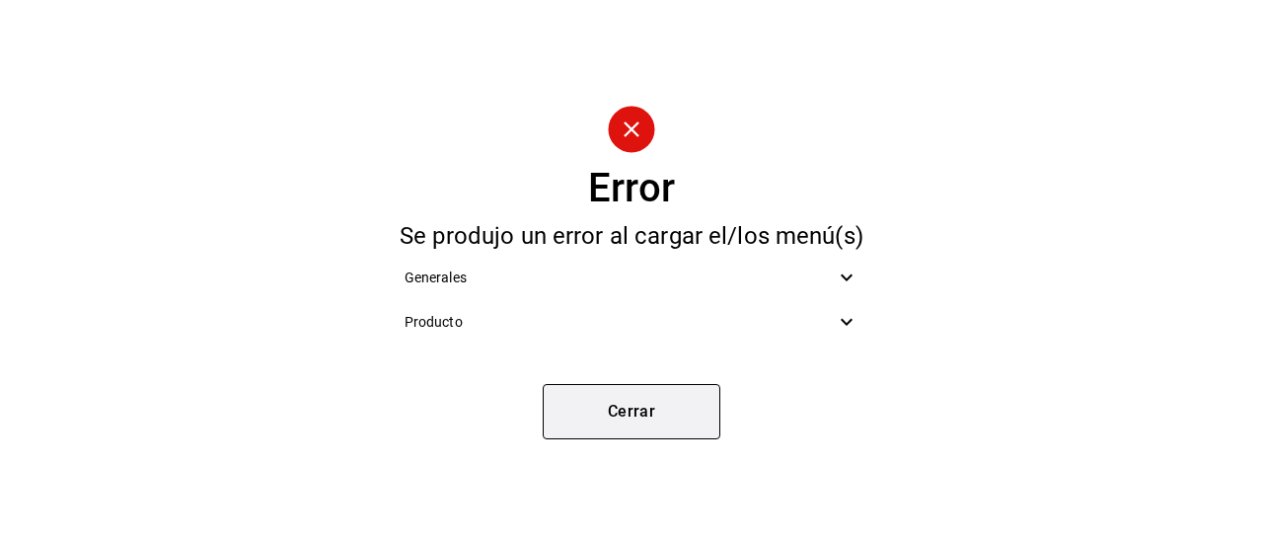
click at [640, 400] on button "Cerrar" at bounding box center [632, 411] width 178 height 55
